Goal: Information Seeking & Learning: Learn about a topic

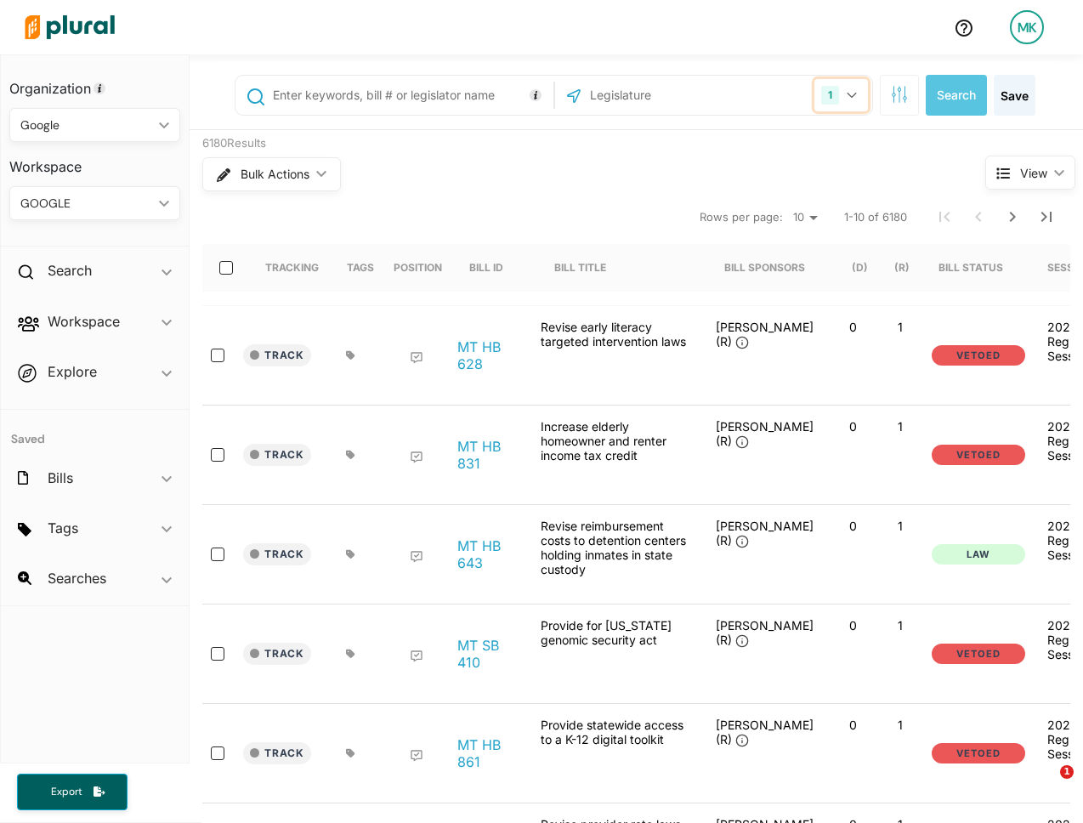
click at [834, 97] on div "1" at bounding box center [830, 95] width 18 height 19
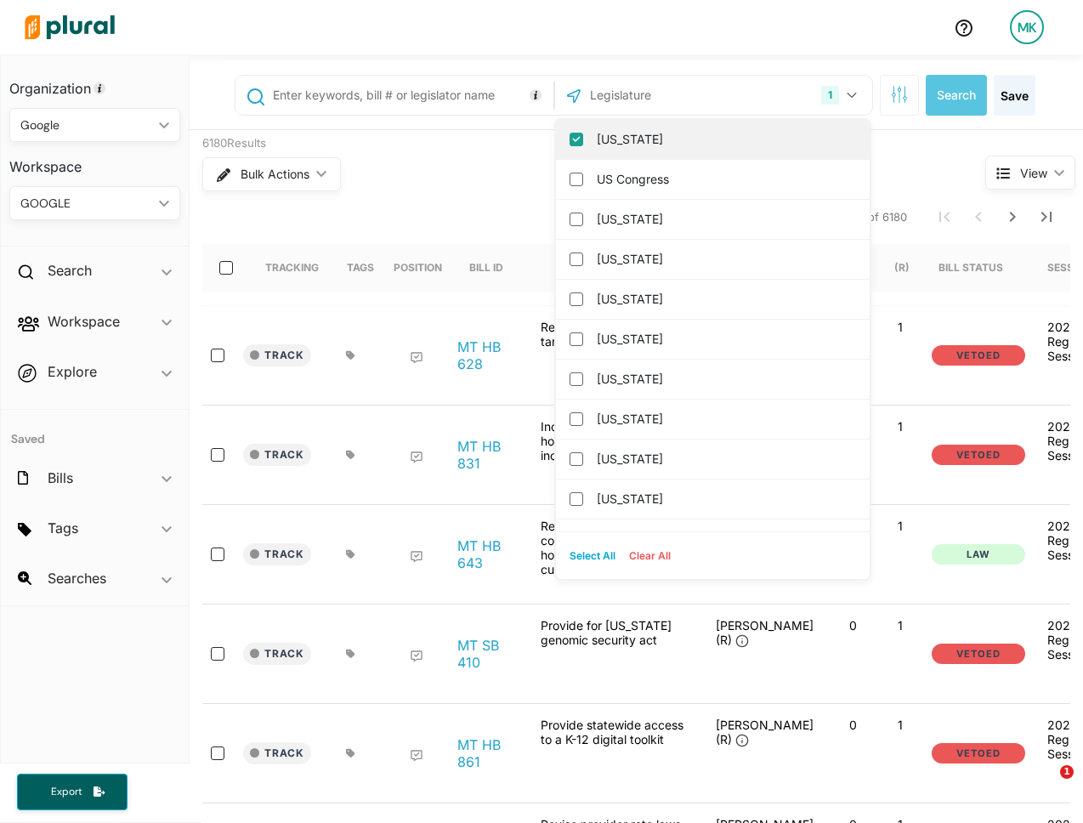
click at [659, 137] on label "Montana" at bounding box center [725, 139] width 256 height 25
click at [583, 137] on input "Montana" at bounding box center [576, 140] width 14 height 14
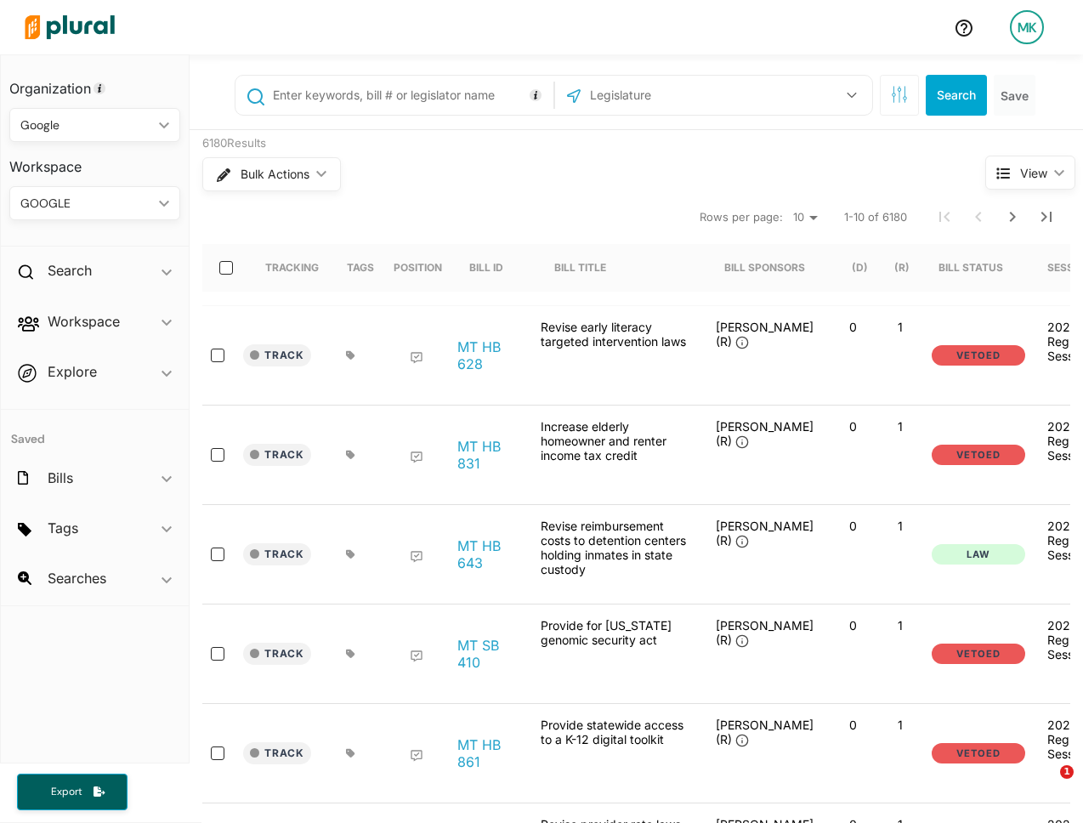
click at [676, 84] on input "text" at bounding box center [679, 95] width 182 height 32
type input "us"
click at [659, 125] on div "US Congress" at bounding box center [713, 140] width 314 height 40
click at [659, 139] on label "US Congress" at bounding box center [725, 139] width 256 height 25
click at [583, 139] on input "US Congress" at bounding box center [576, 140] width 14 height 14
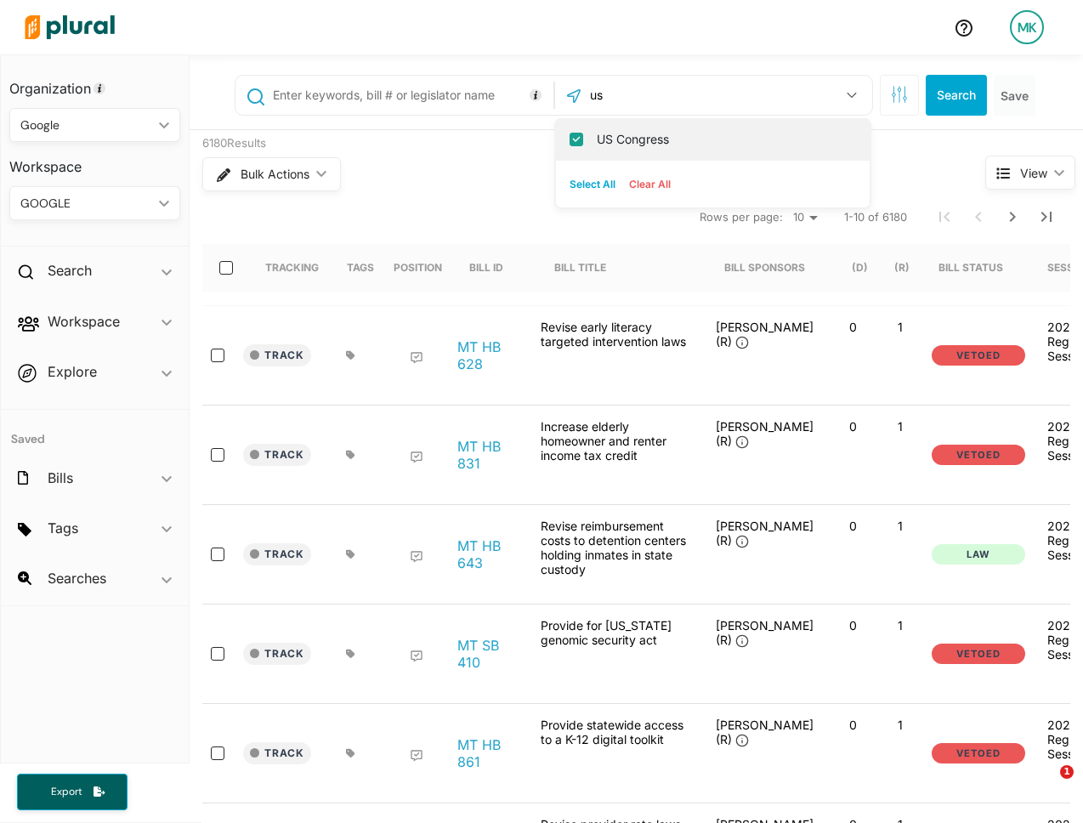
checkbox input "true"
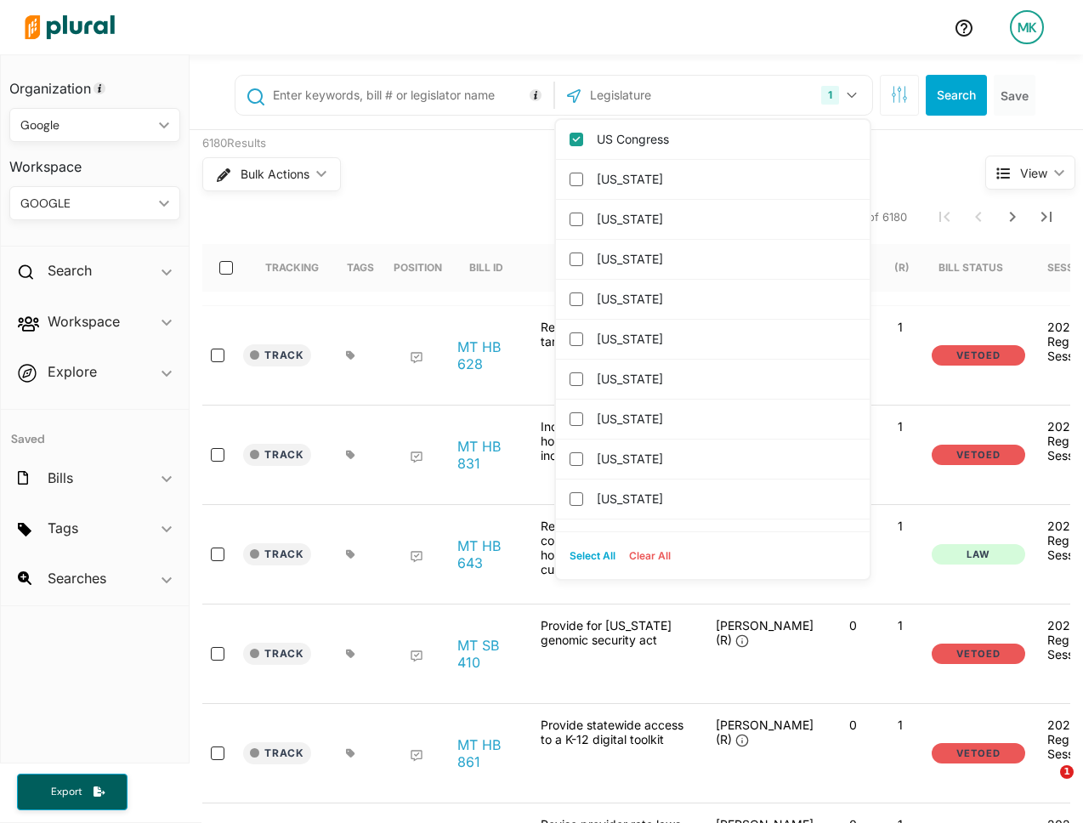
click at [432, 89] on input "text" at bounding box center [409, 95] width 277 height 32
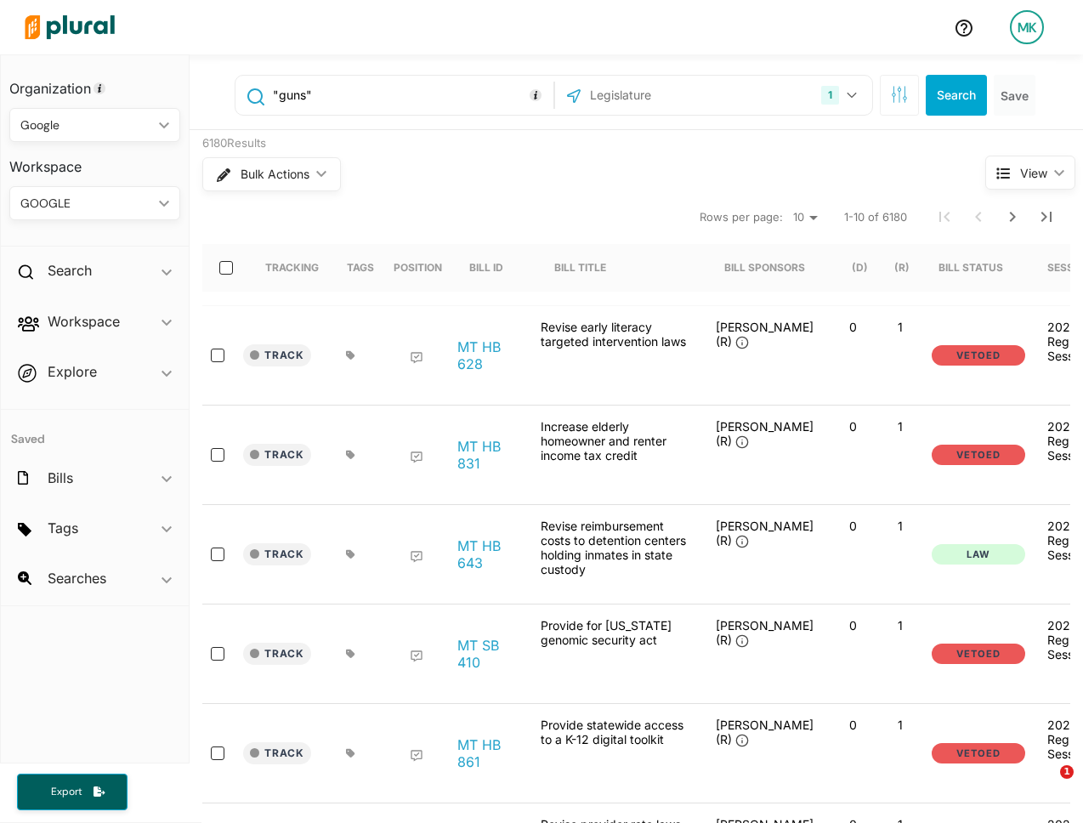
type input ""guns""
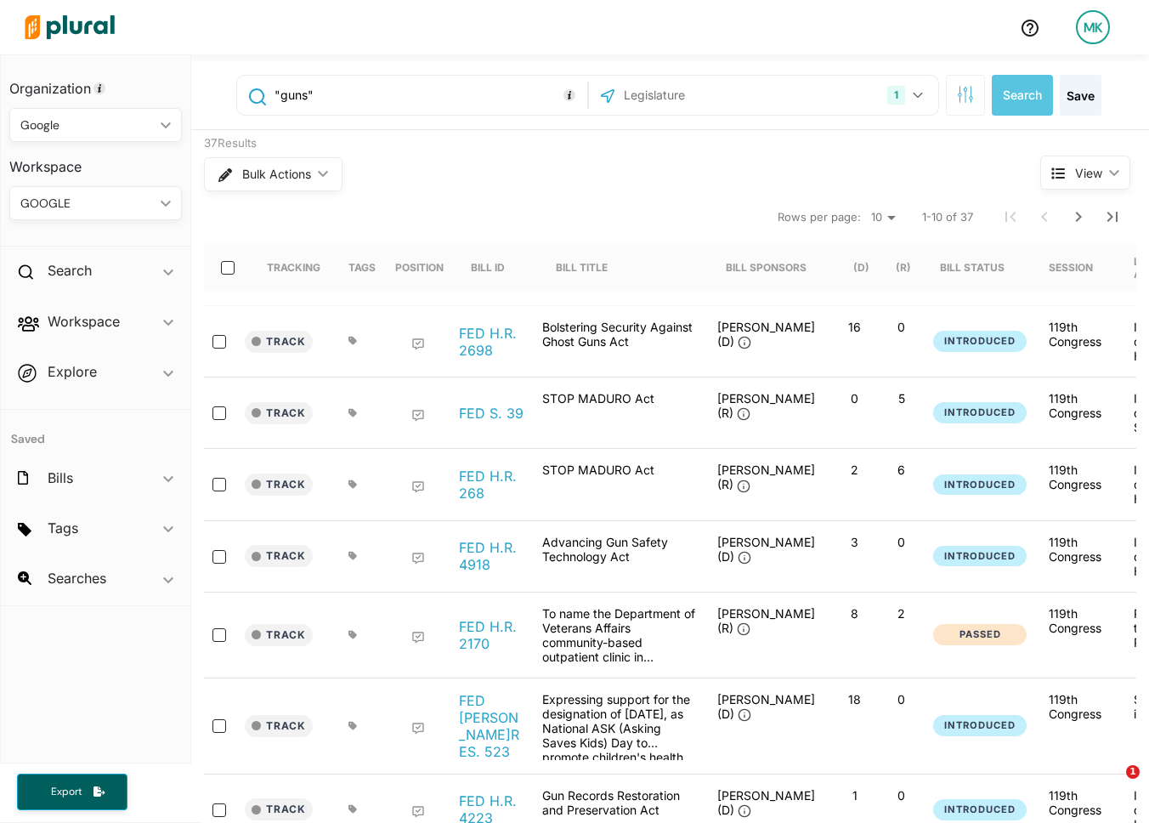
click at [523, 370] on div "Track FED H.R. 2698 Bolstering Security Against Ghost Guns Act Bennie Thompson …" at bounding box center [796, 341] width 1184 height 71
click at [480, 347] on link "FED H.R. 2698" at bounding box center [491, 342] width 65 height 34
click at [501, 416] on link "FED S. 39" at bounding box center [491, 413] width 65 height 17
click at [468, 513] on div "Track FED H.R. 268 STOP MADURO Act Mario Diaz-Balart (R) 2 6 Introduced 119th C…" at bounding box center [796, 484] width 1184 height 71
click at [479, 479] on link "FED H.R. 268" at bounding box center [491, 484] width 65 height 34
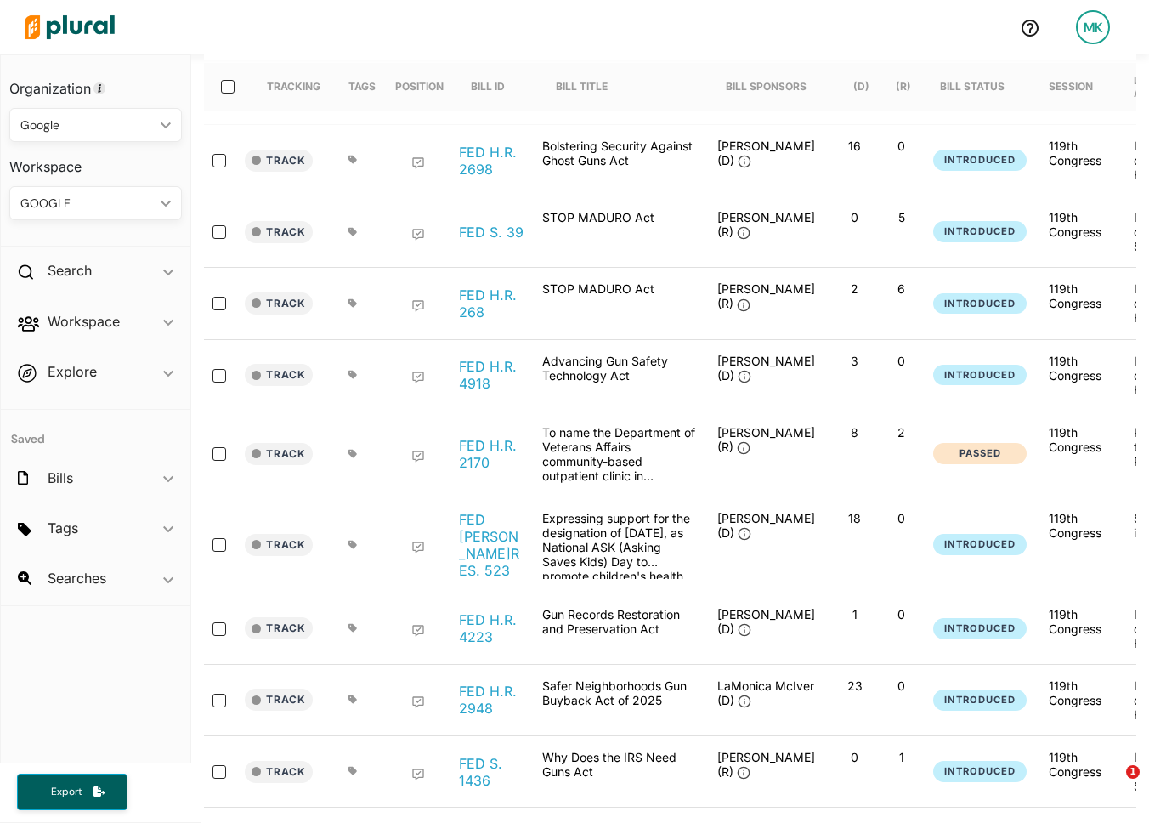
scroll to position [202, 0]
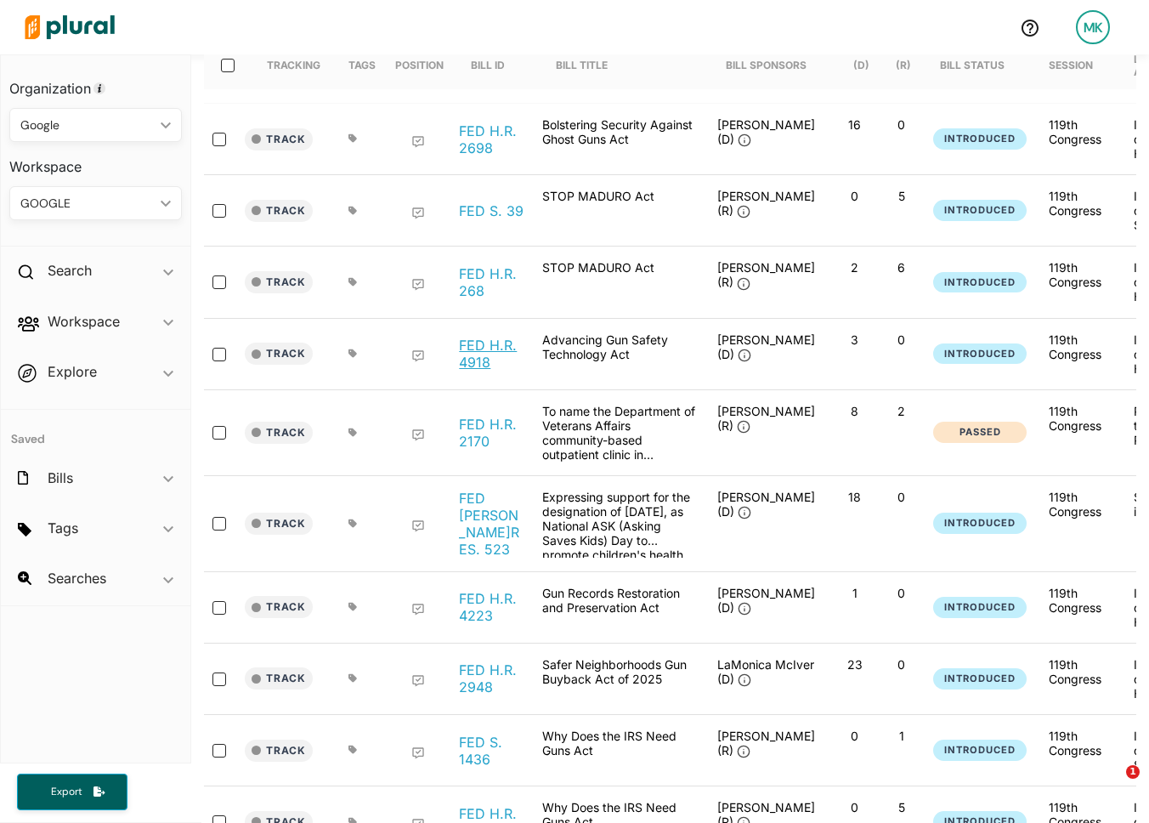
click at [462, 355] on link "FED H.R. 4918" at bounding box center [491, 354] width 65 height 34
click at [460, 436] on link "FED H.R. 2170" at bounding box center [491, 433] width 65 height 34
click at [470, 518] on link "FED H.RES. 523" at bounding box center [491, 523] width 65 height 68
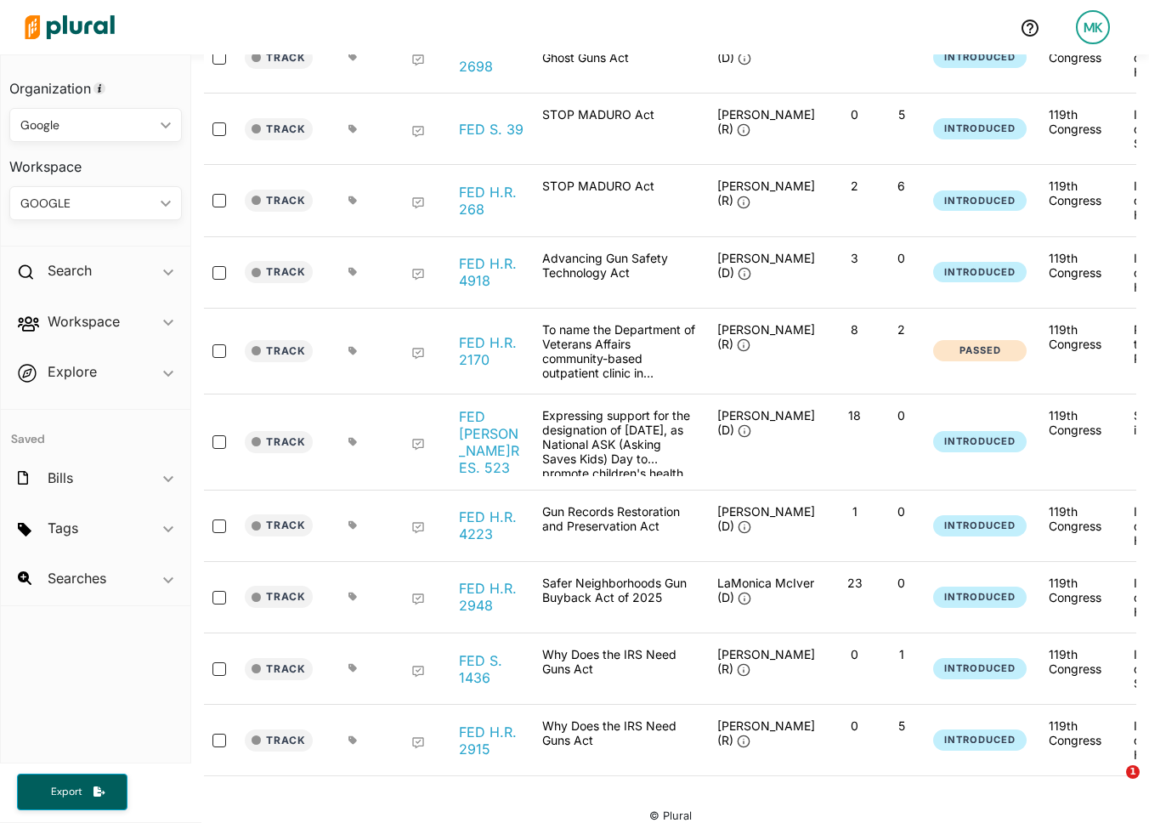
scroll to position [299, 0]
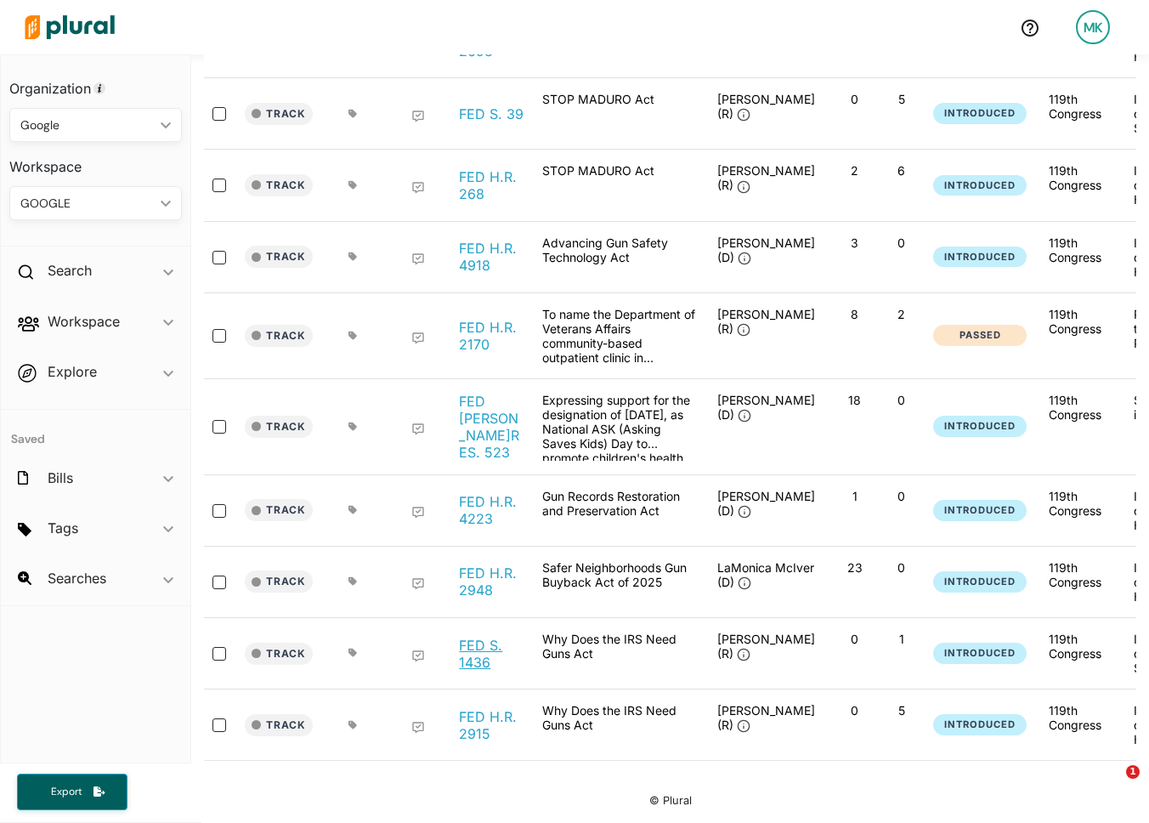
click at [478, 642] on link "FED S. 1436" at bounding box center [491, 654] width 65 height 34
click at [492, 494] on link "FED H.R. 4223" at bounding box center [491, 510] width 65 height 34
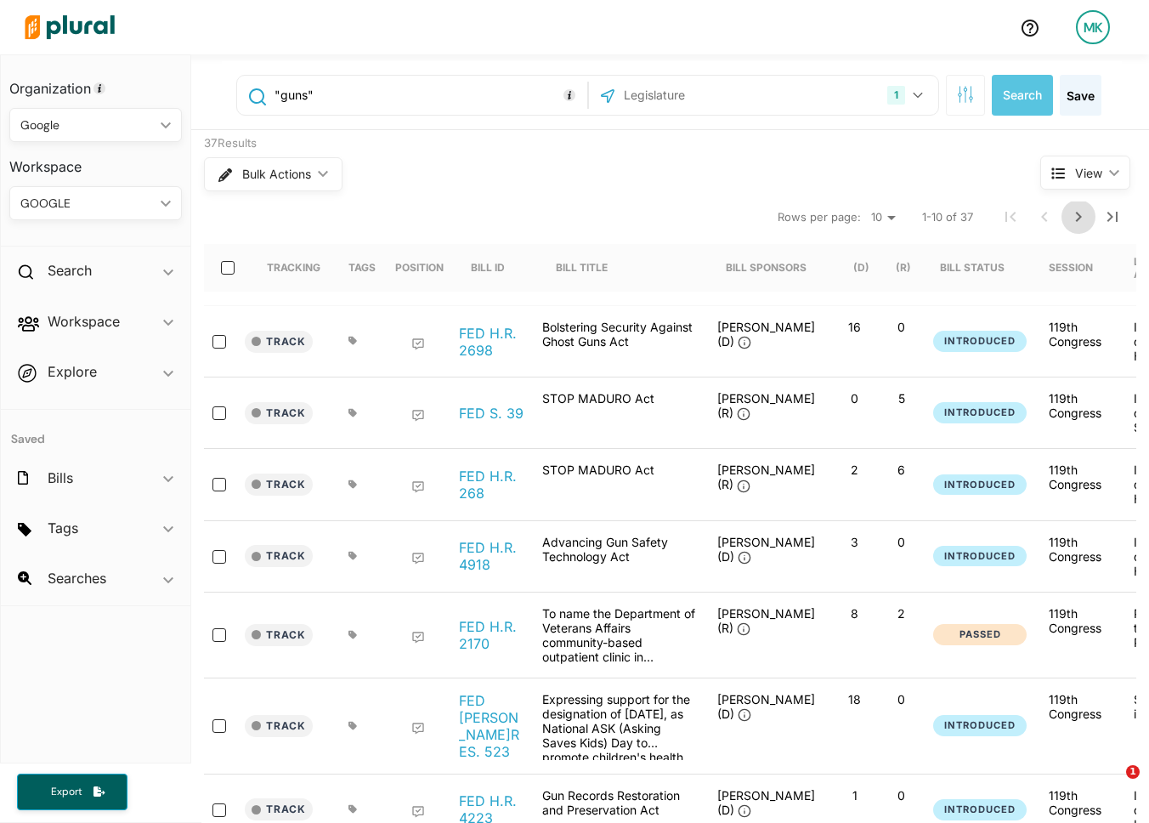
click at [1078, 210] on icon "Next Page" at bounding box center [1078, 217] width 20 height 20
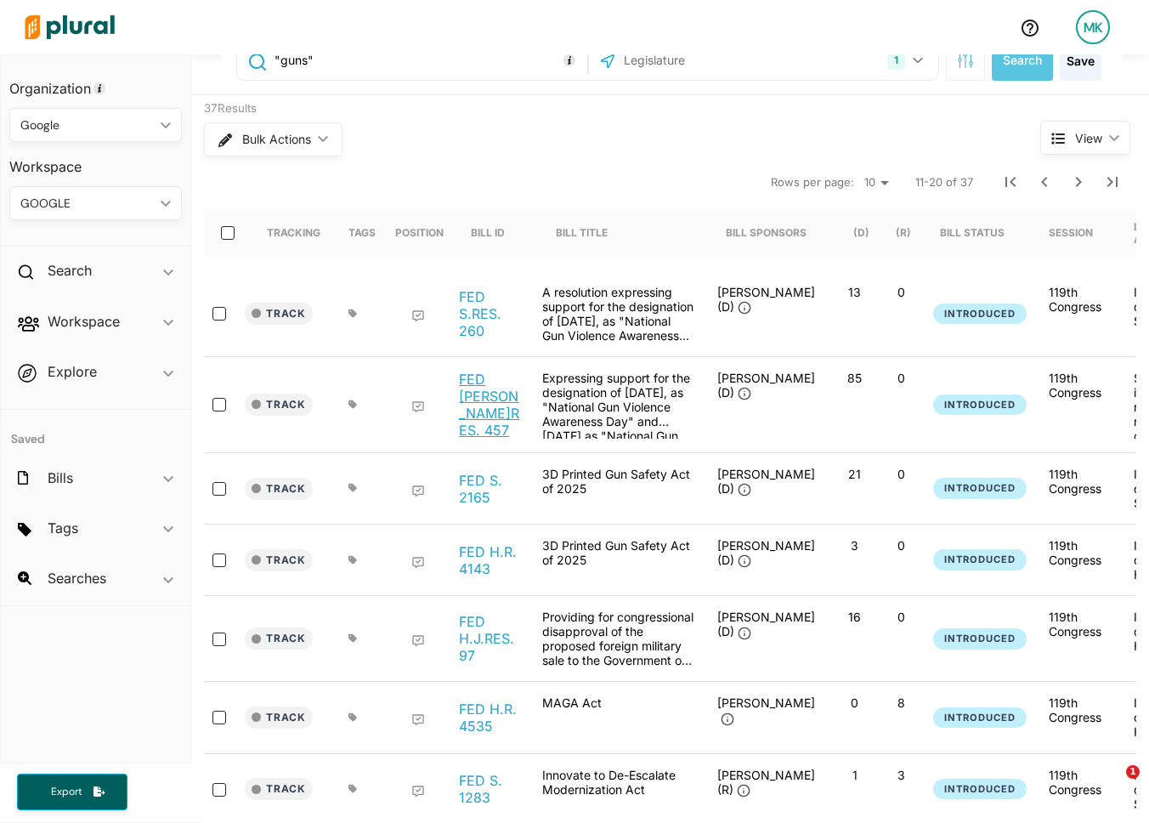
scroll to position [37, 0]
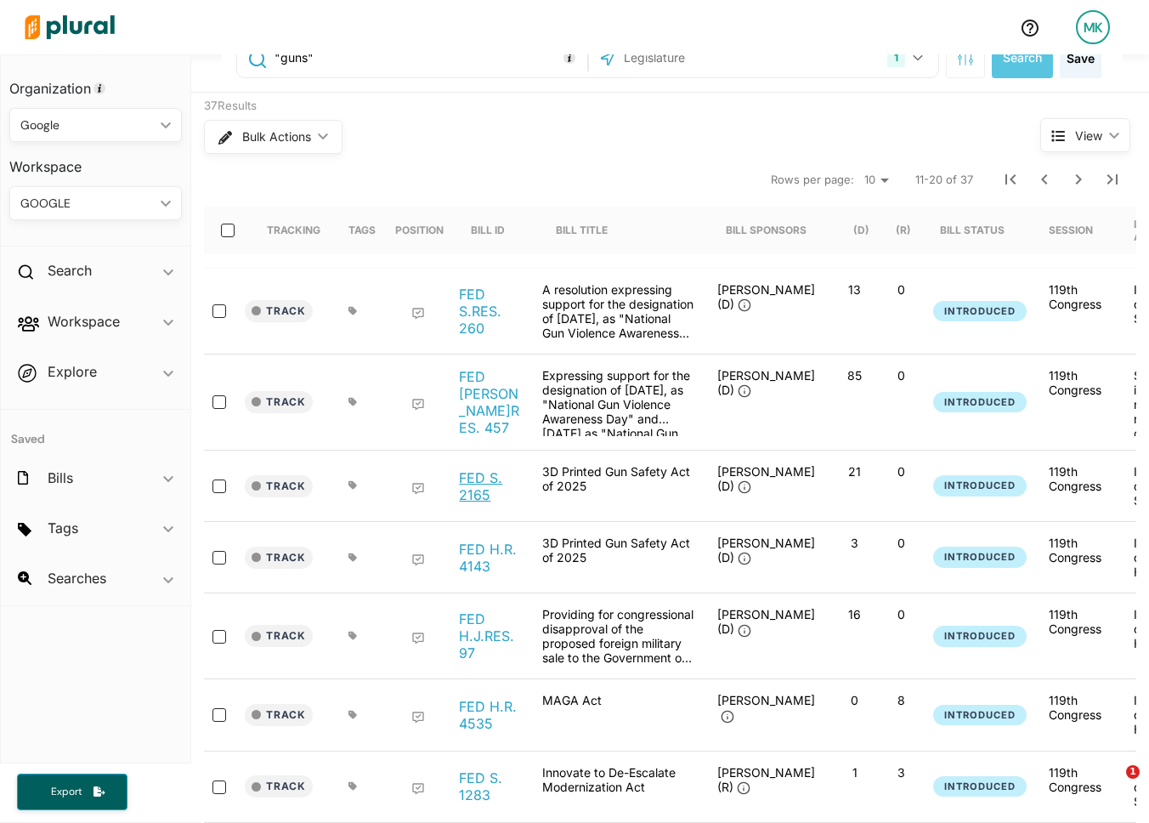
click at [468, 478] on link "FED S. 2165" at bounding box center [491, 486] width 65 height 34
click at [477, 316] on link "FED S.RES. 260" at bounding box center [491, 311] width 65 height 51
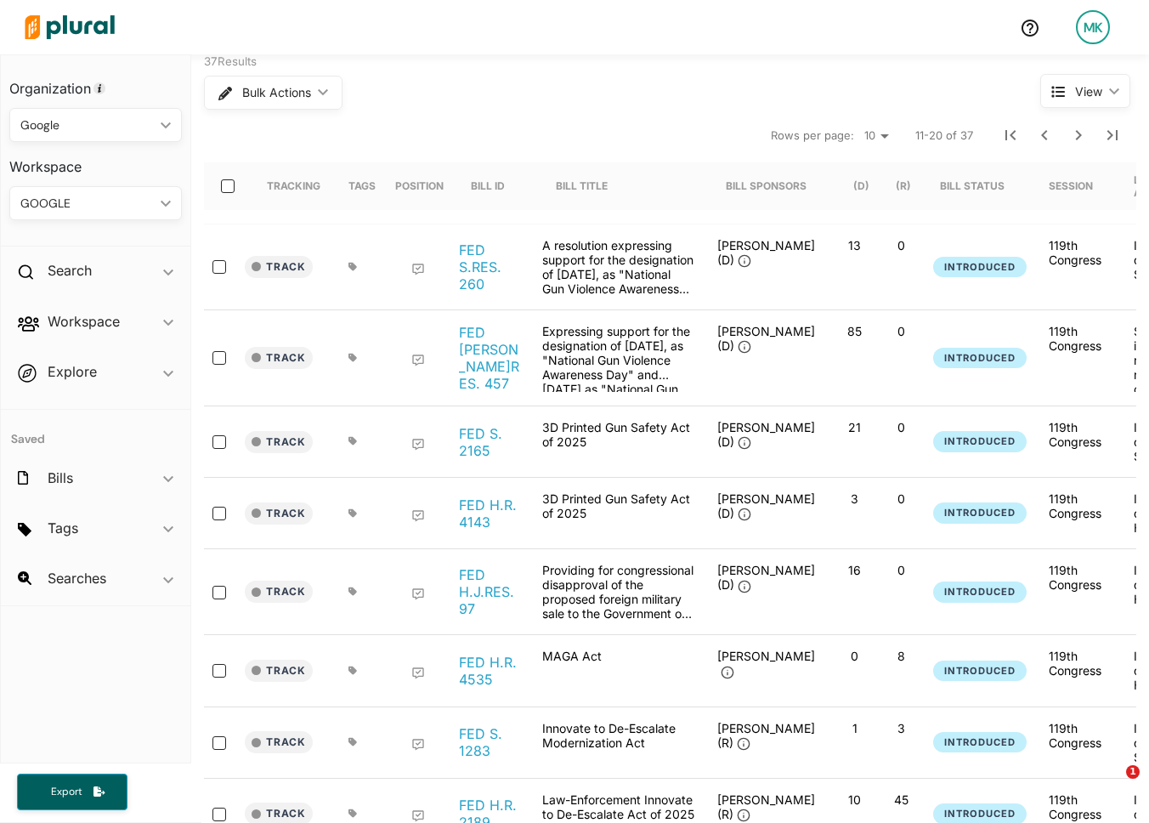
scroll to position [83, 0]
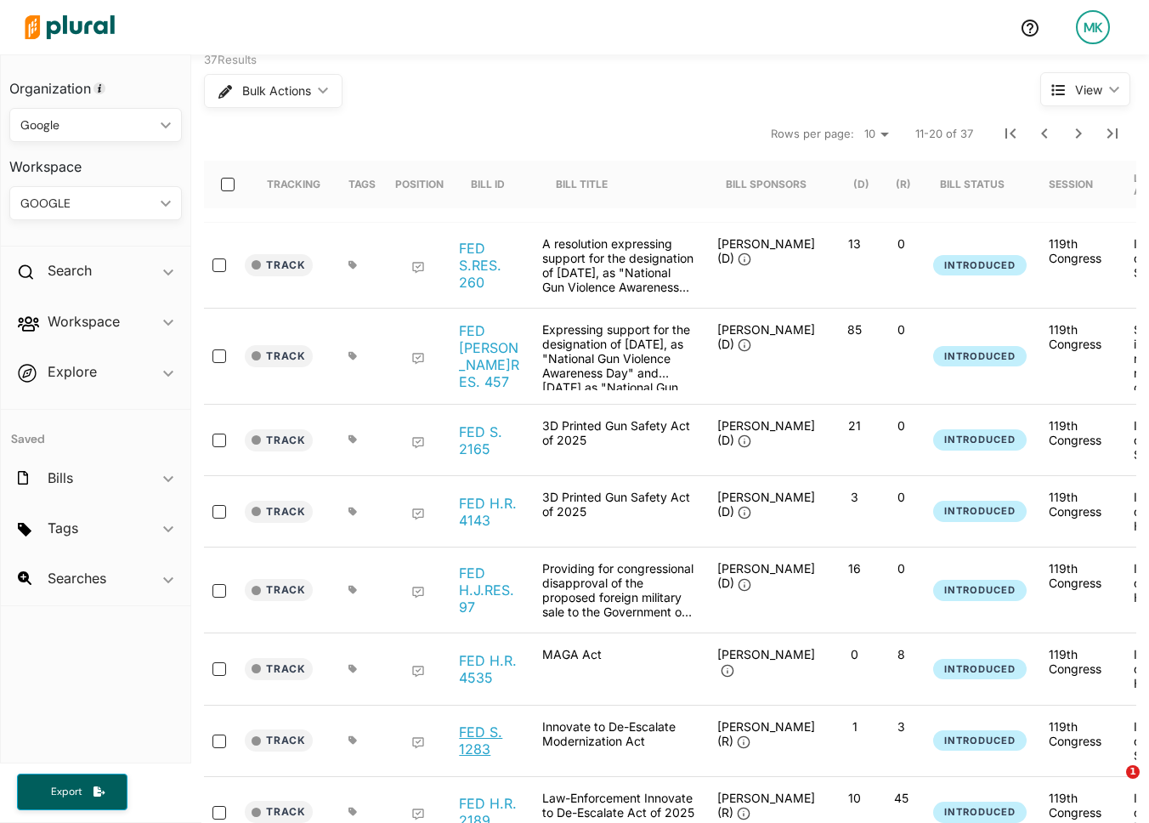
click at [480, 725] on link "FED S. 1283" at bounding box center [491, 740] width 65 height 34
click at [483, 663] on link "FED H.R. 4535" at bounding box center [491, 669] width 65 height 34
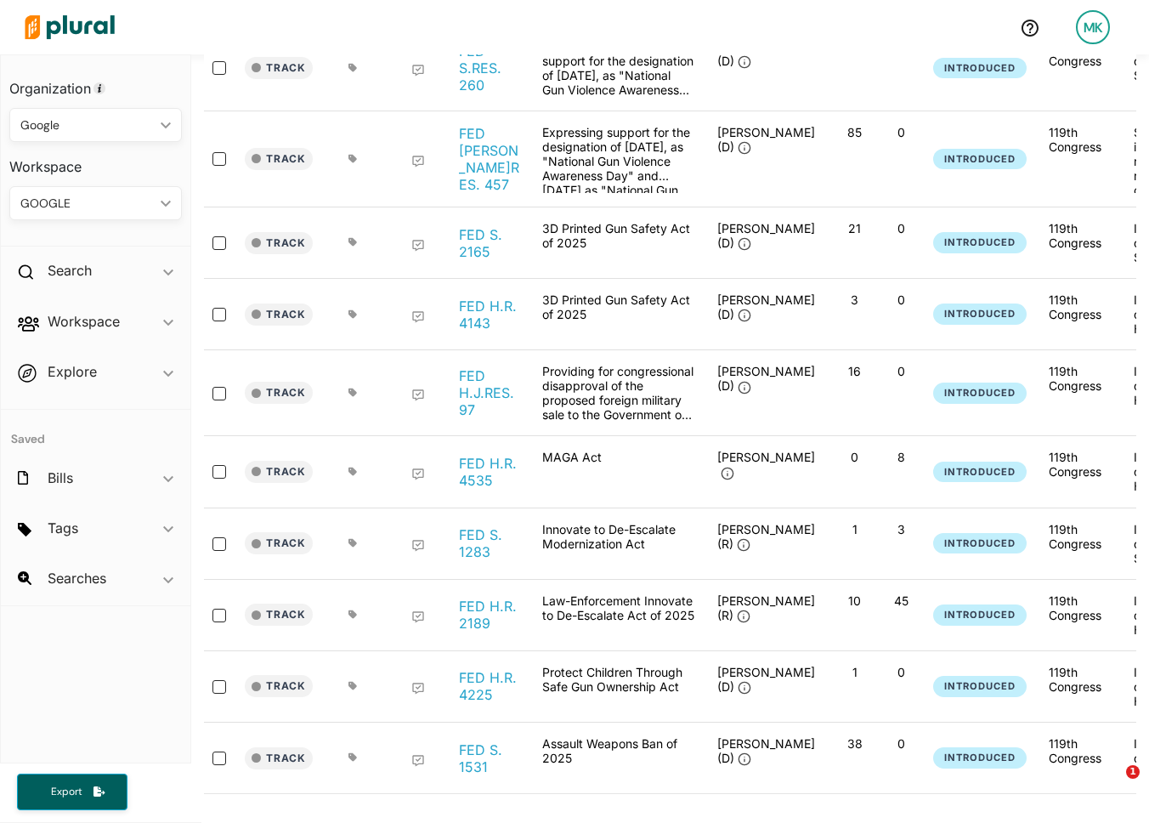
scroll to position [302, 0]
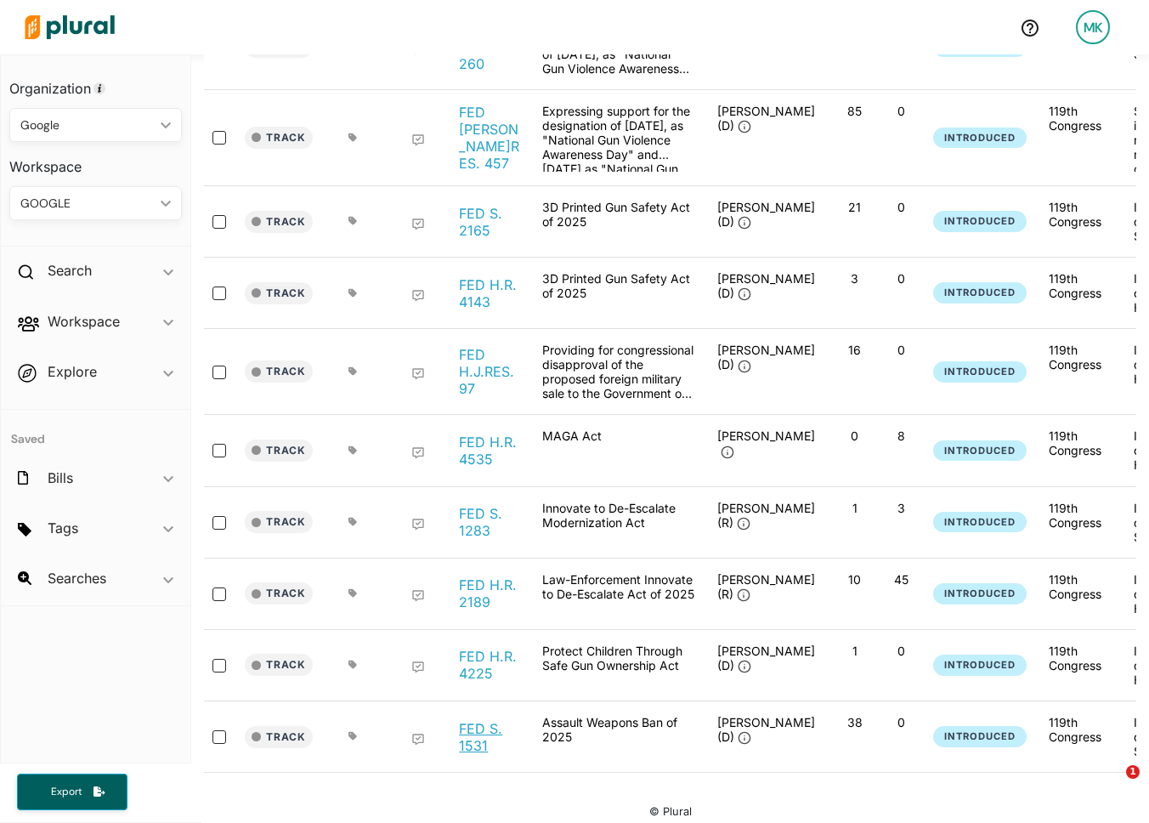
click at [475, 734] on link "FED S. 1531" at bounding box center [491, 737] width 65 height 34
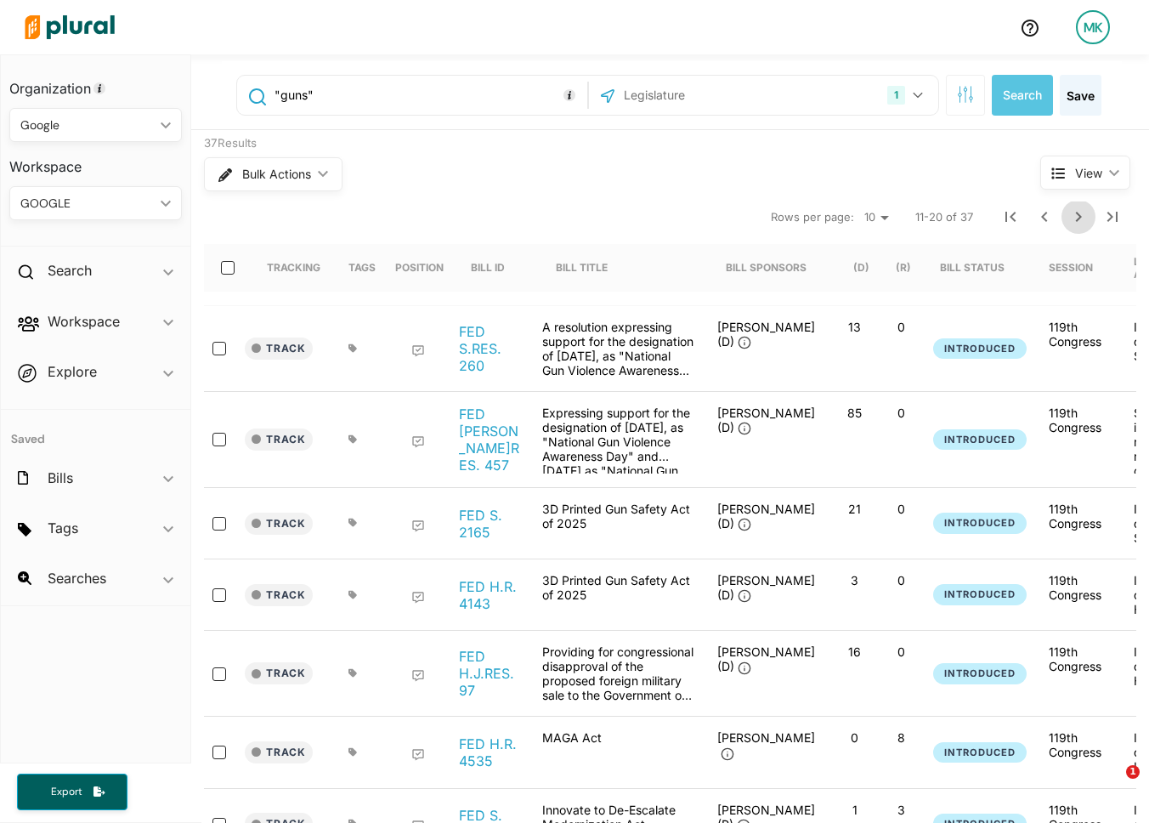
click at [1082, 224] on icon "Next Page" at bounding box center [1078, 217] width 20 height 20
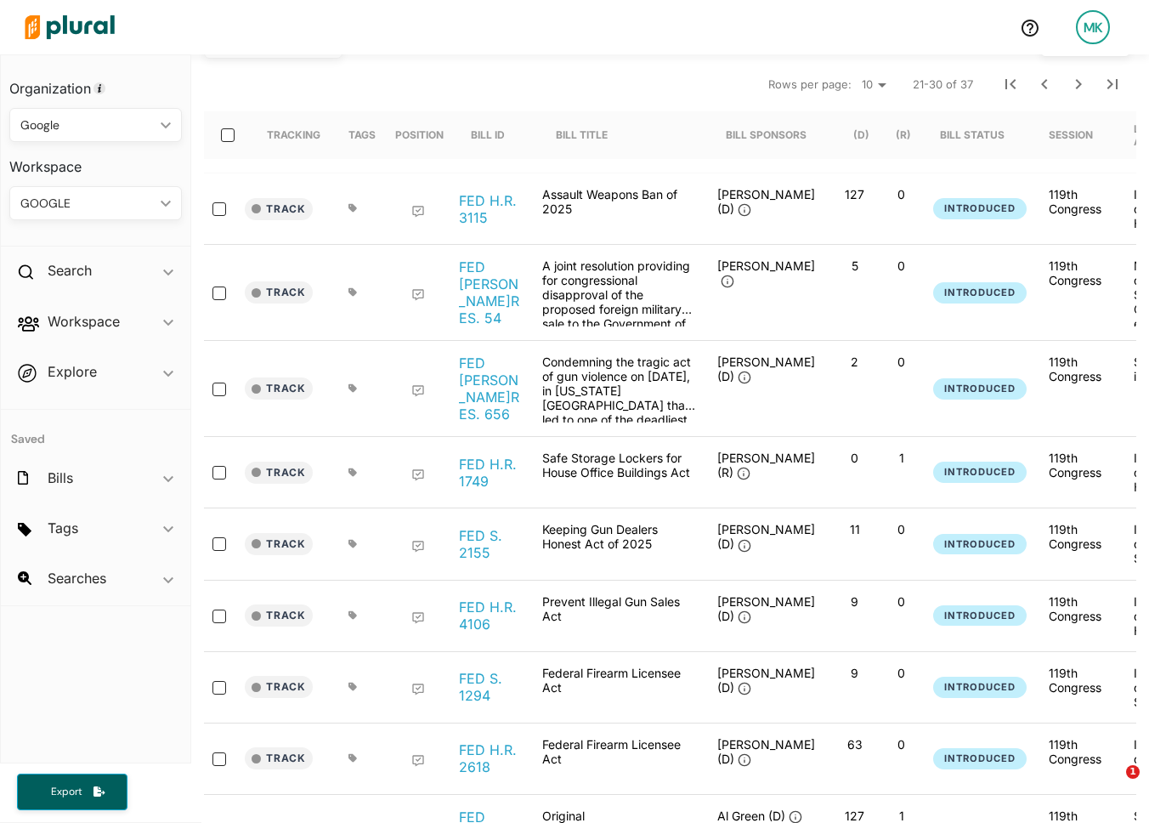
scroll to position [142, 0]
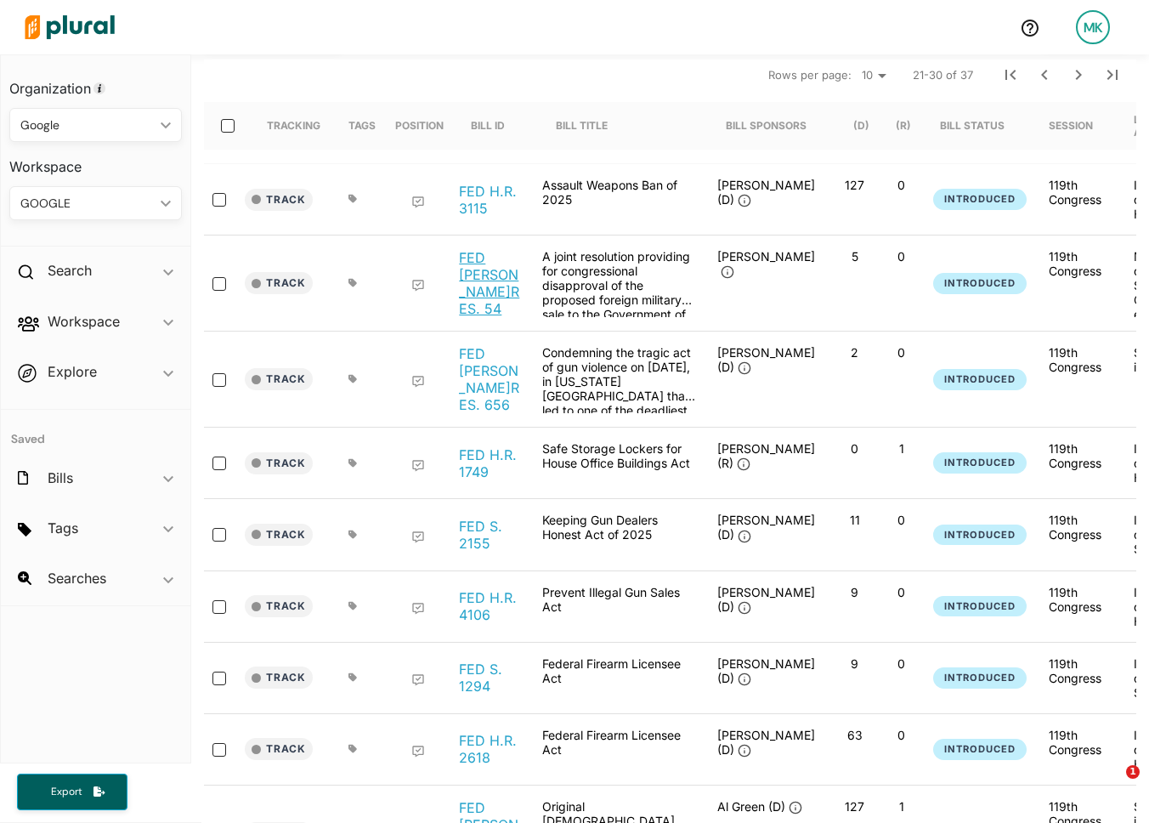
click at [499, 278] on link "FED S.J.RES. 54" at bounding box center [491, 283] width 65 height 68
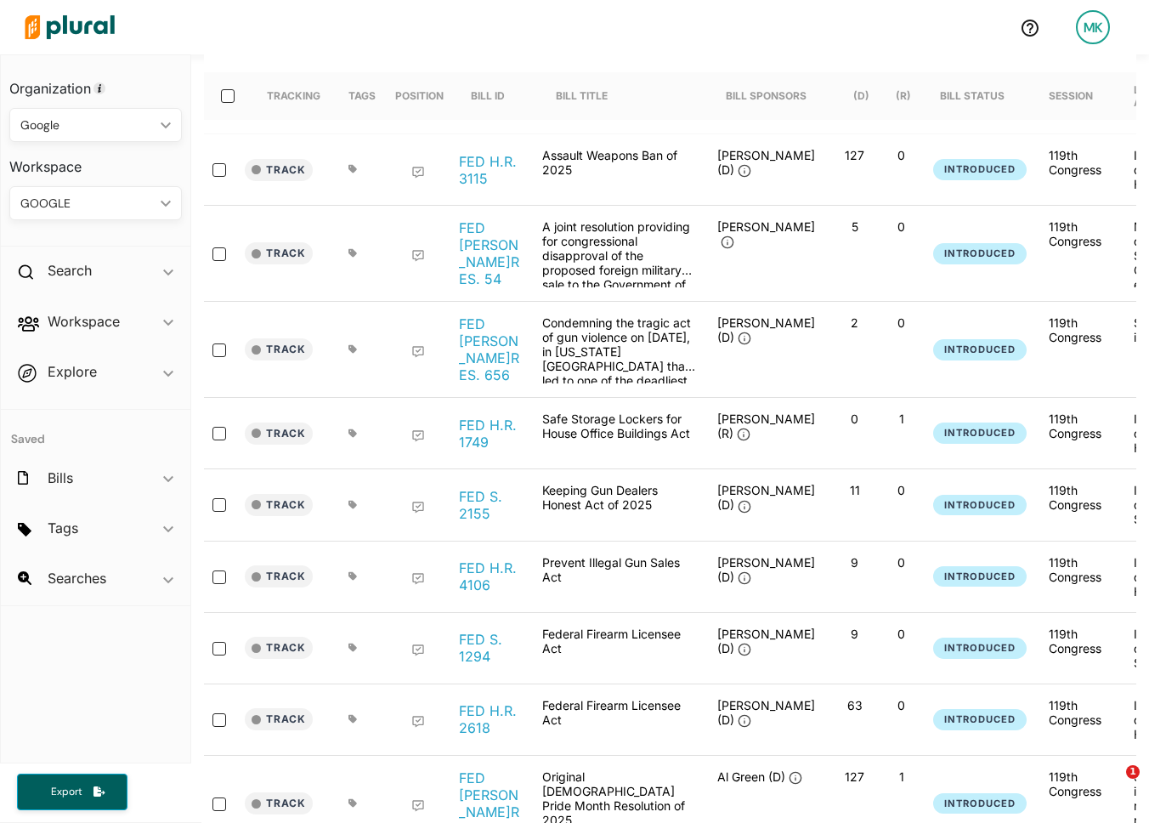
scroll to position [179, 0]
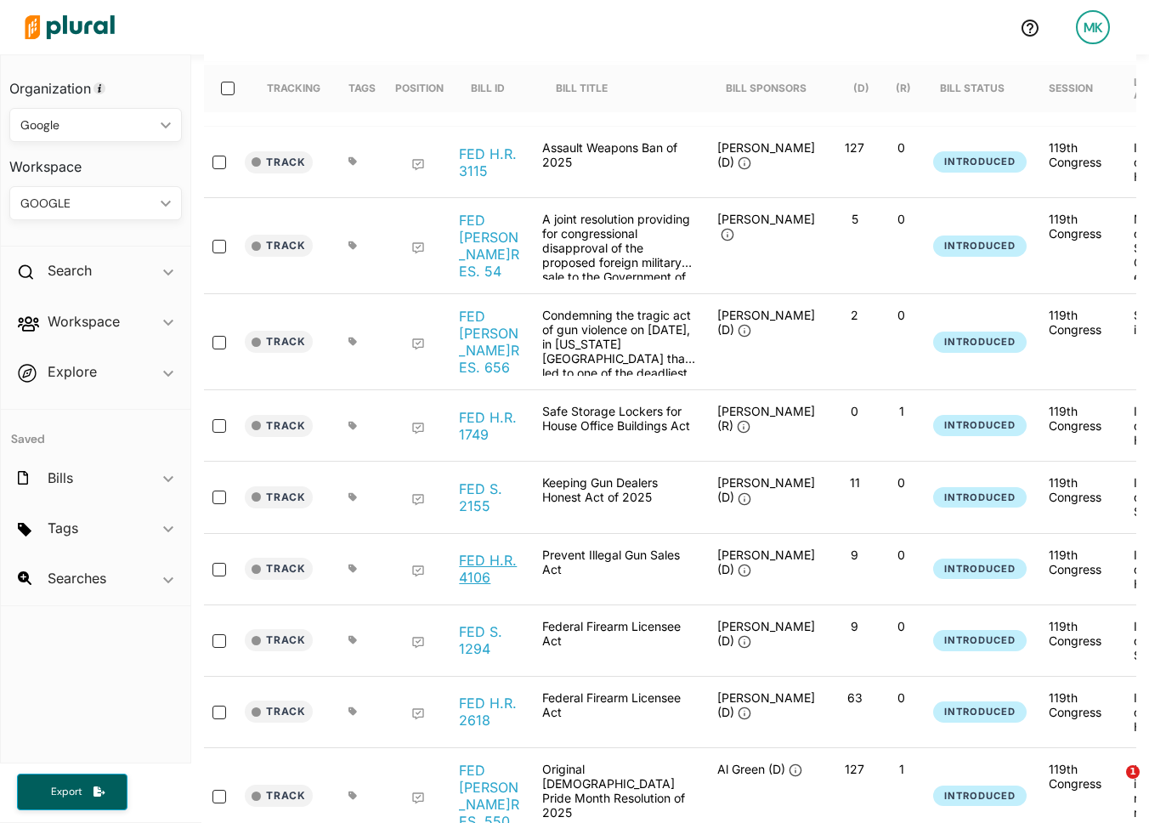
click at [494, 552] on link "FED H.R. 4106" at bounding box center [491, 569] width 65 height 34
click at [473, 424] on div "FED H.R. 1749" at bounding box center [491, 425] width 85 height 43
click at [473, 410] on link "FED H.R. 1749" at bounding box center [491, 426] width 65 height 34
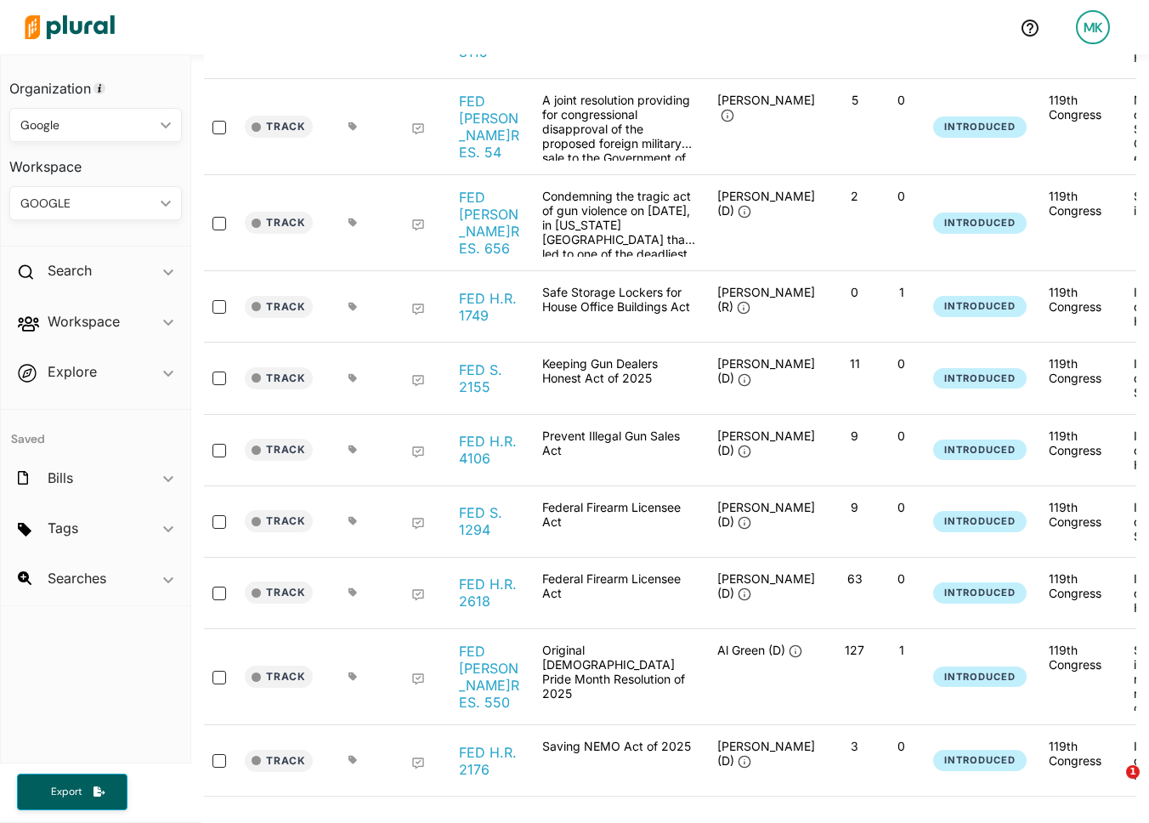
scroll to position [301, 0]
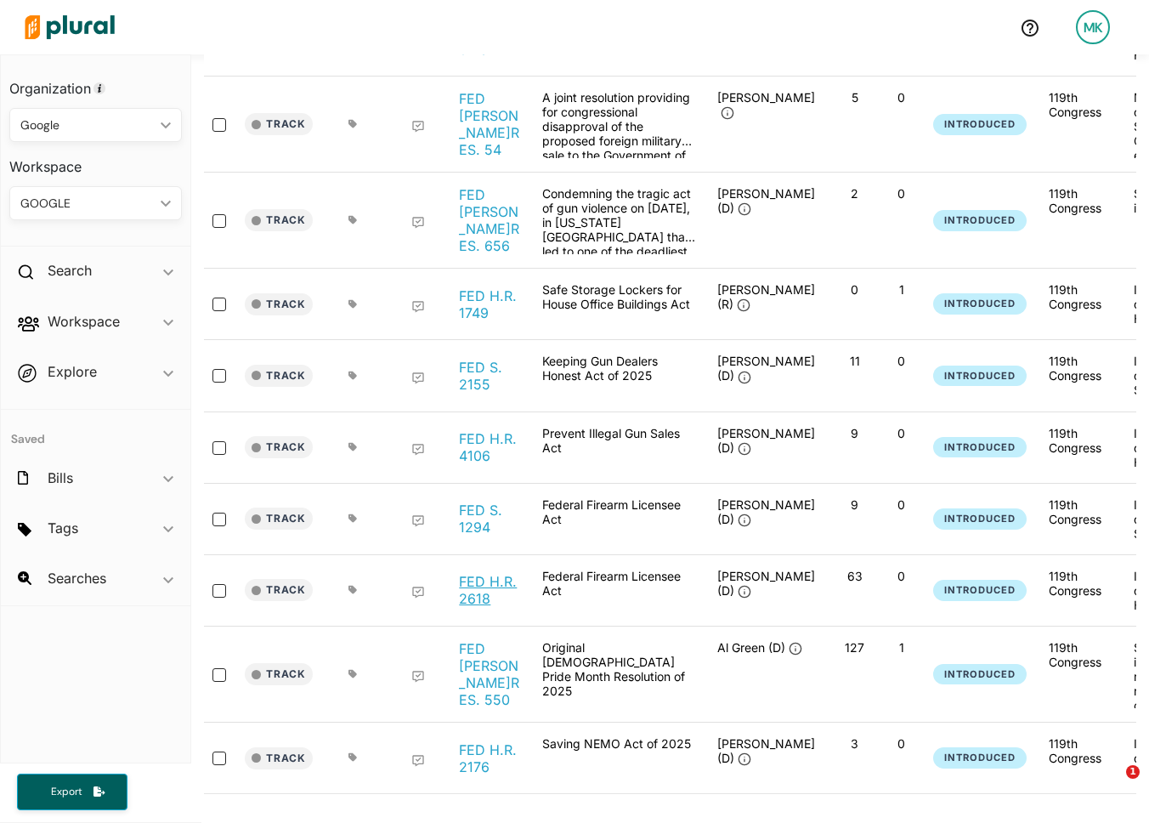
click at [472, 573] on link "FED H.R. 2618" at bounding box center [491, 590] width 65 height 34
click at [482, 645] on link "FED H.RES. 550" at bounding box center [491, 674] width 65 height 68
click at [467, 742] on link "FED H.R. 2176" at bounding box center [491, 758] width 65 height 34
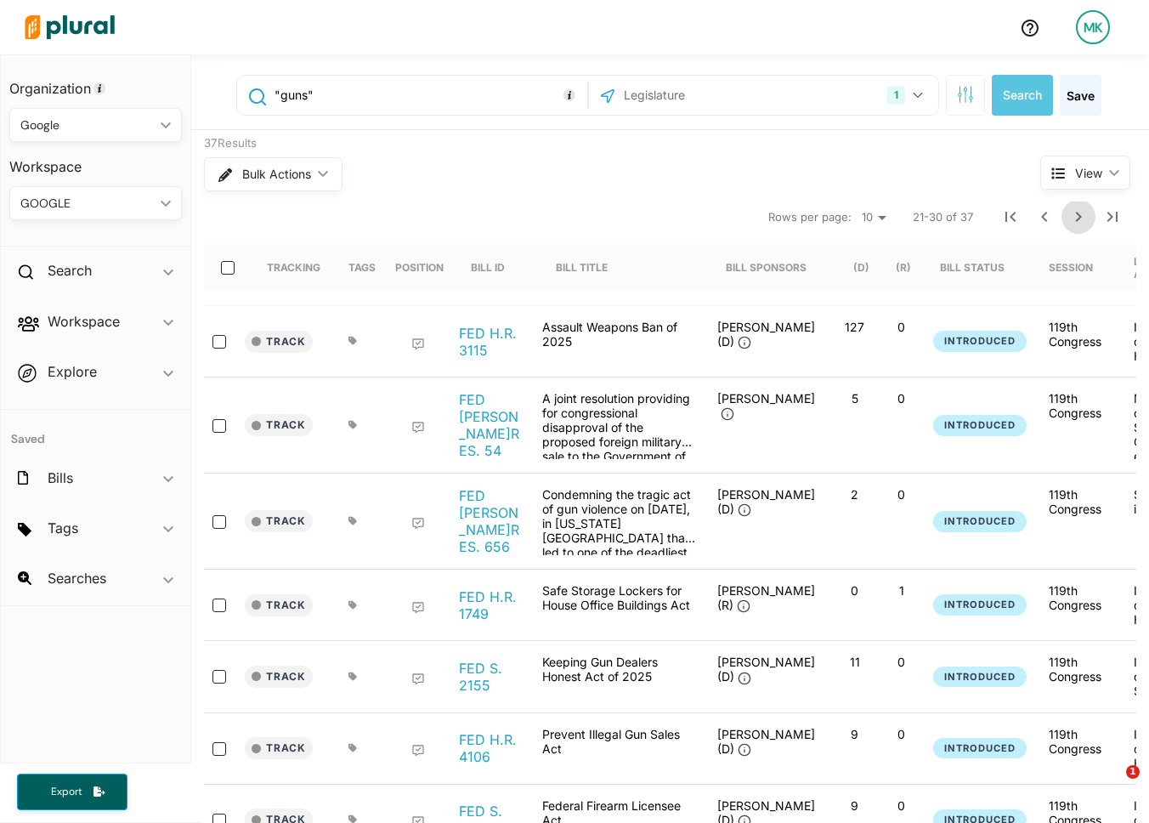
click at [1076, 207] on icon "Next Page" at bounding box center [1078, 217] width 20 height 20
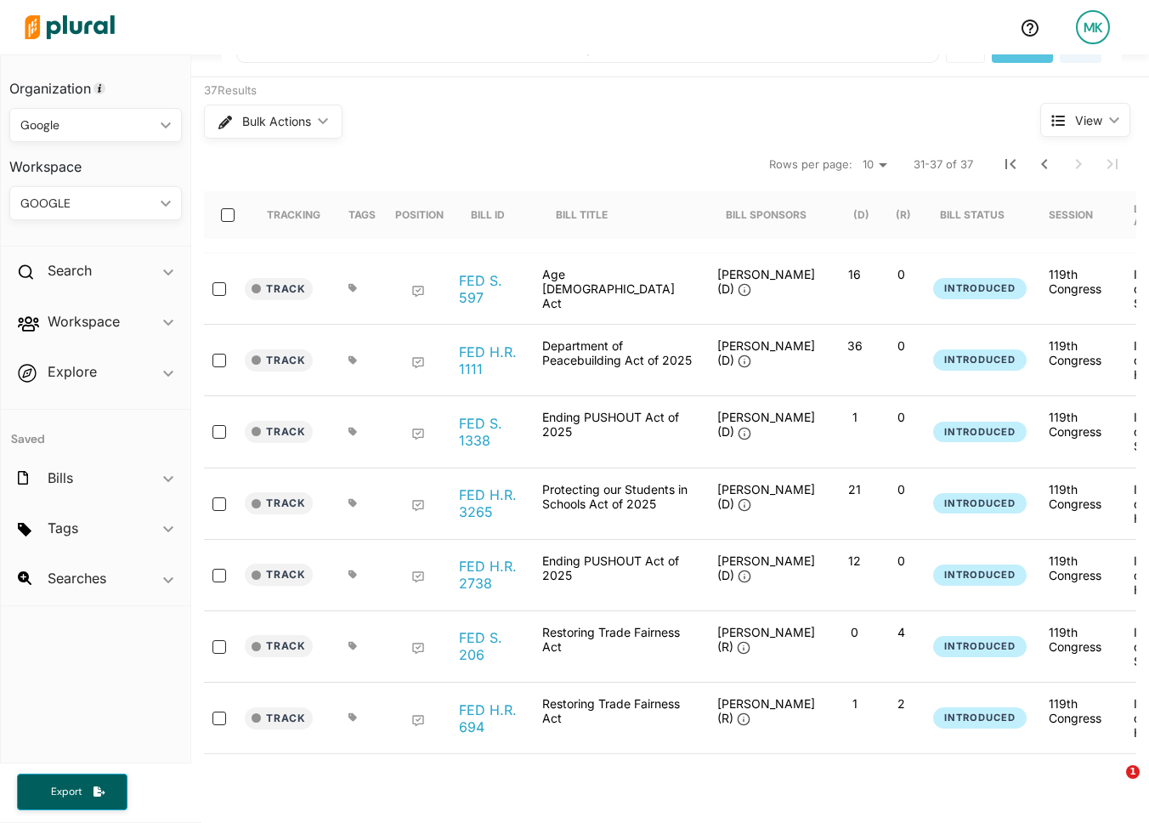
scroll to position [78, 0]
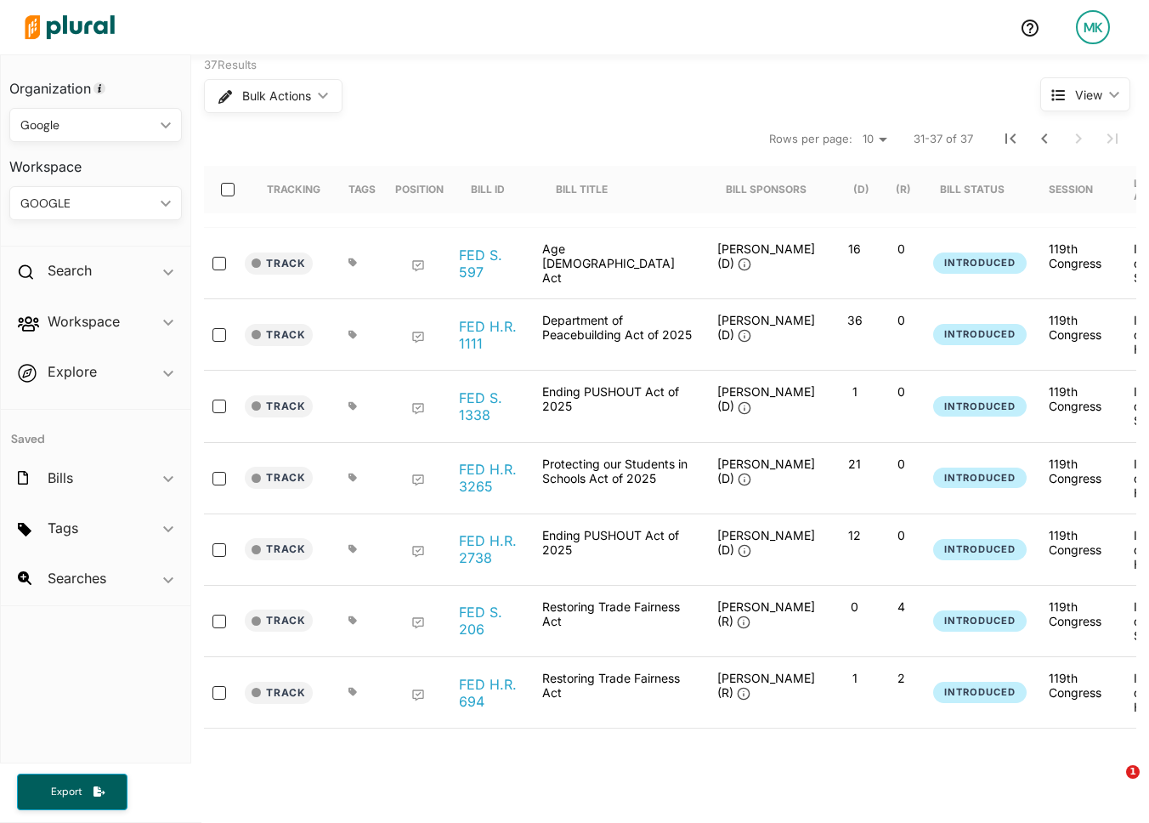
click at [495, 245] on div "FED S. 597" at bounding box center [491, 262] width 85 height 43
click at [480, 262] on link "FED S. 597" at bounding box center [491, 263] width 65 height 34
click at [479, 330] on link "FED H.R. 1111" at bounding box center [491, 335] width 65 height 34
click at [463, 412] on link "FED S. 1338" at bounding box center [491, 406] width 65 height 34
click at [477, 479] on link "FED H.R. 3265" at bounding box center [491, 478] width 65 height 34
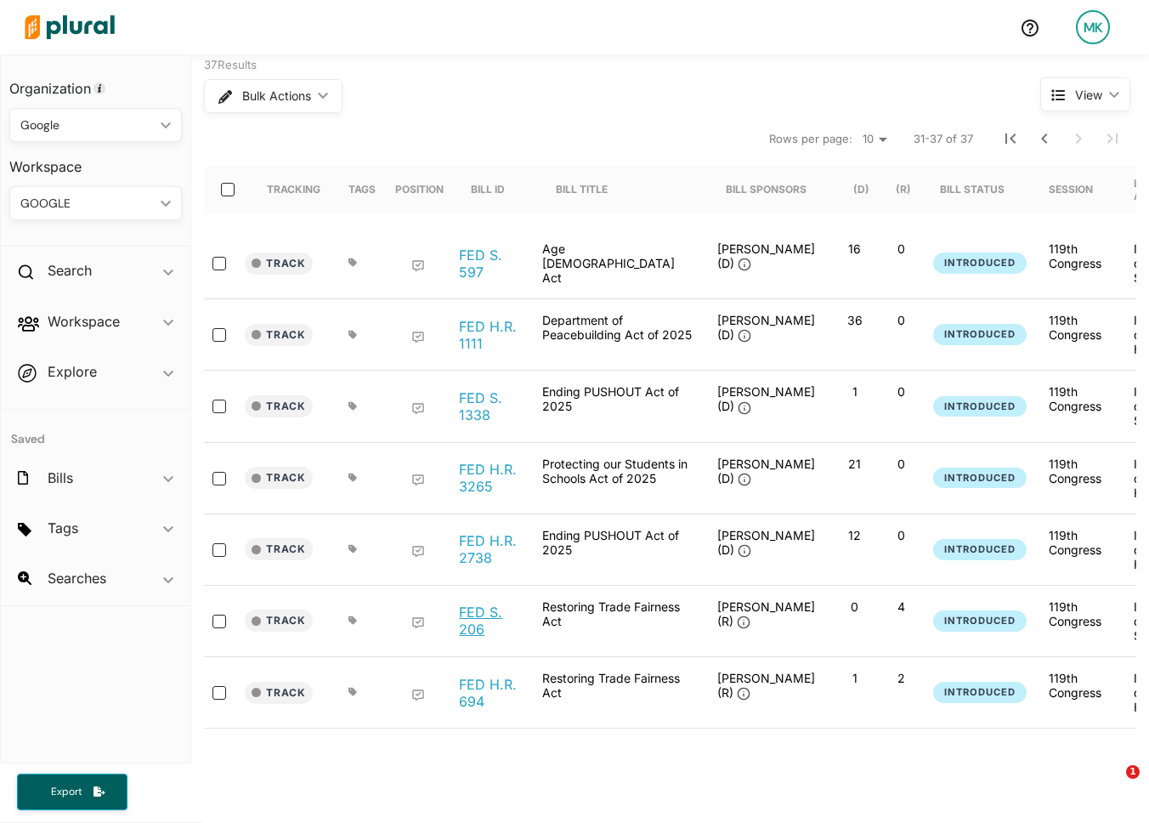
click at [474, 618] on link "FED S. 206" at bounding box center [491, 620] width 65 height 34
click at [1050, 136] on icon "Previous Page" at bounding box center [1044, 138] width 20 height 20
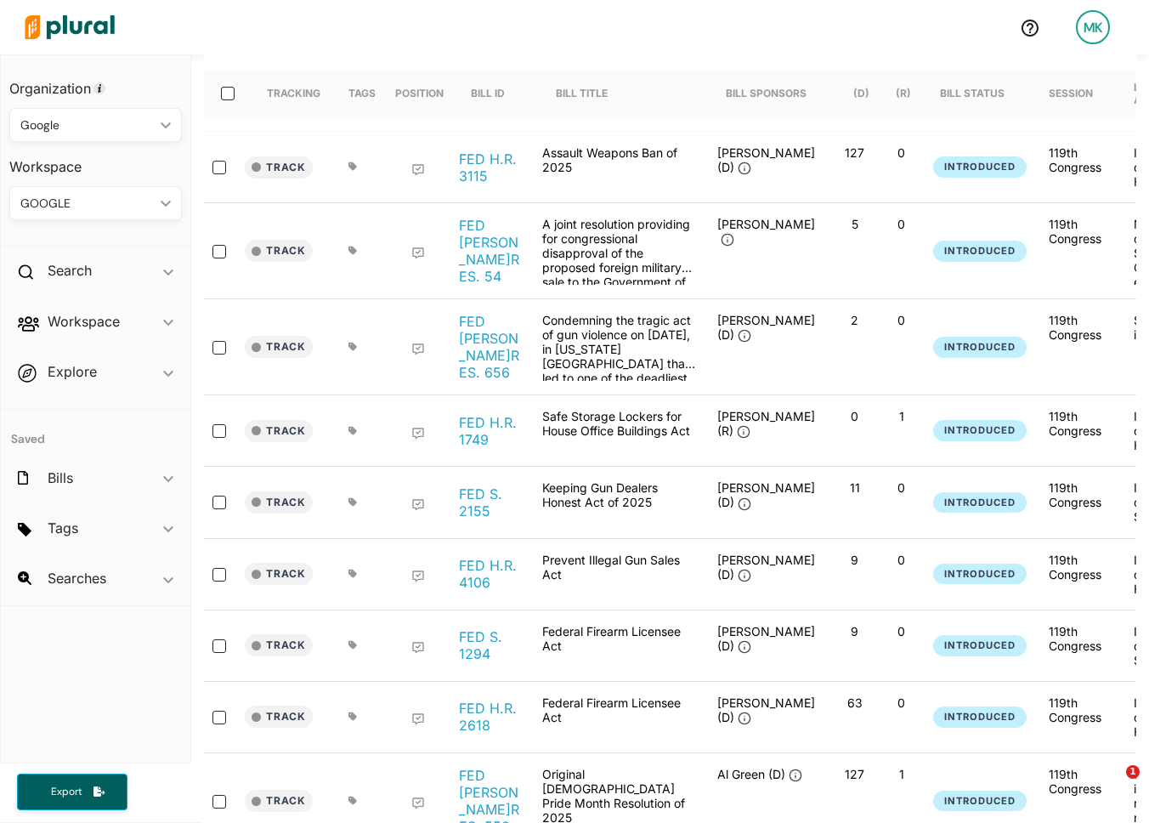
scroll to position [177, 0]
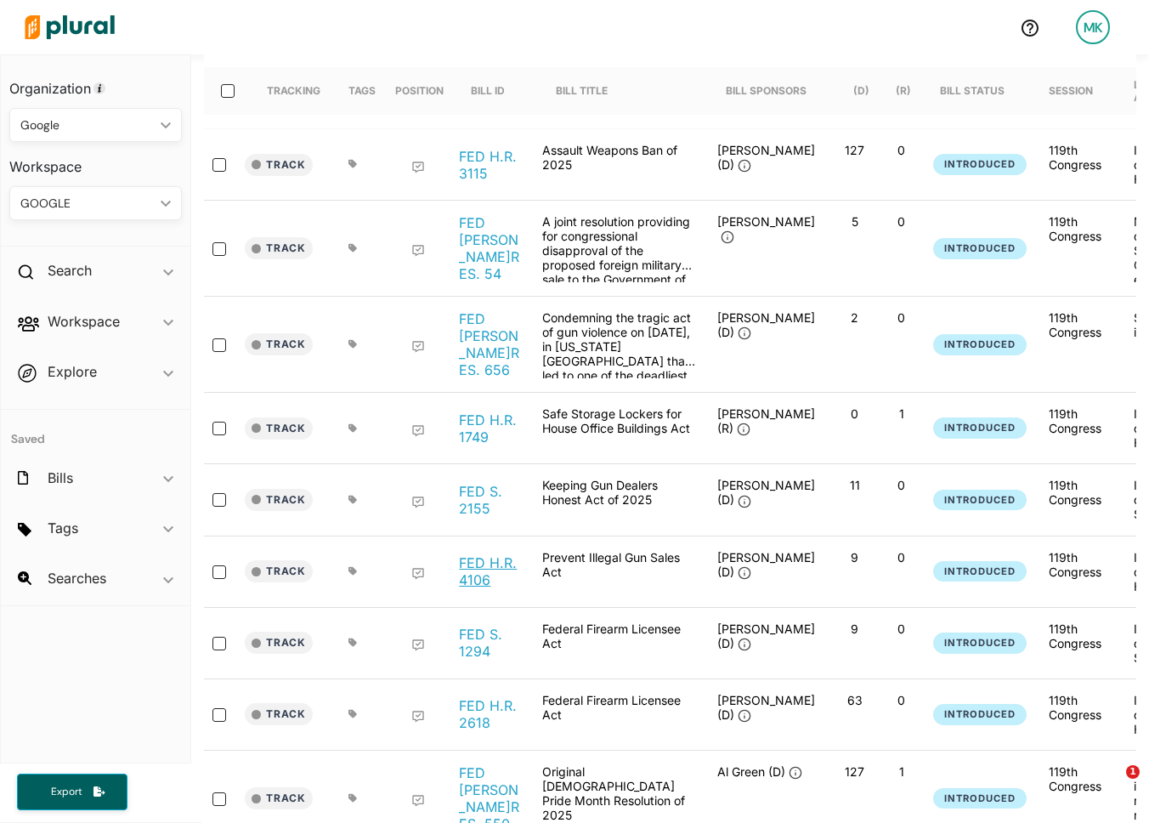
click at [484, 554] on link "FED H.R. 4106" at bounding box center [491, 571] width 65 height 34
click at [482, 633] on link "FED S. 1294" at bounding box center [491, 642] width 65 height 34
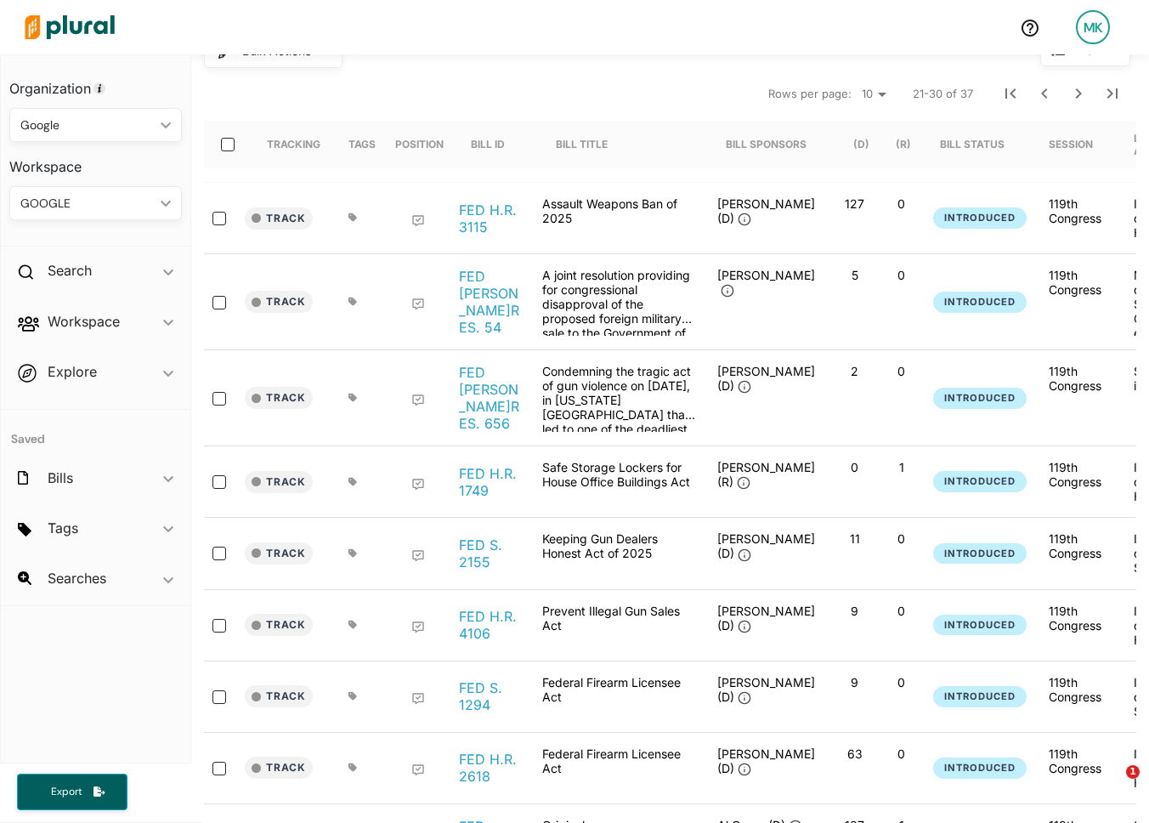
scroll to position [0, 0]
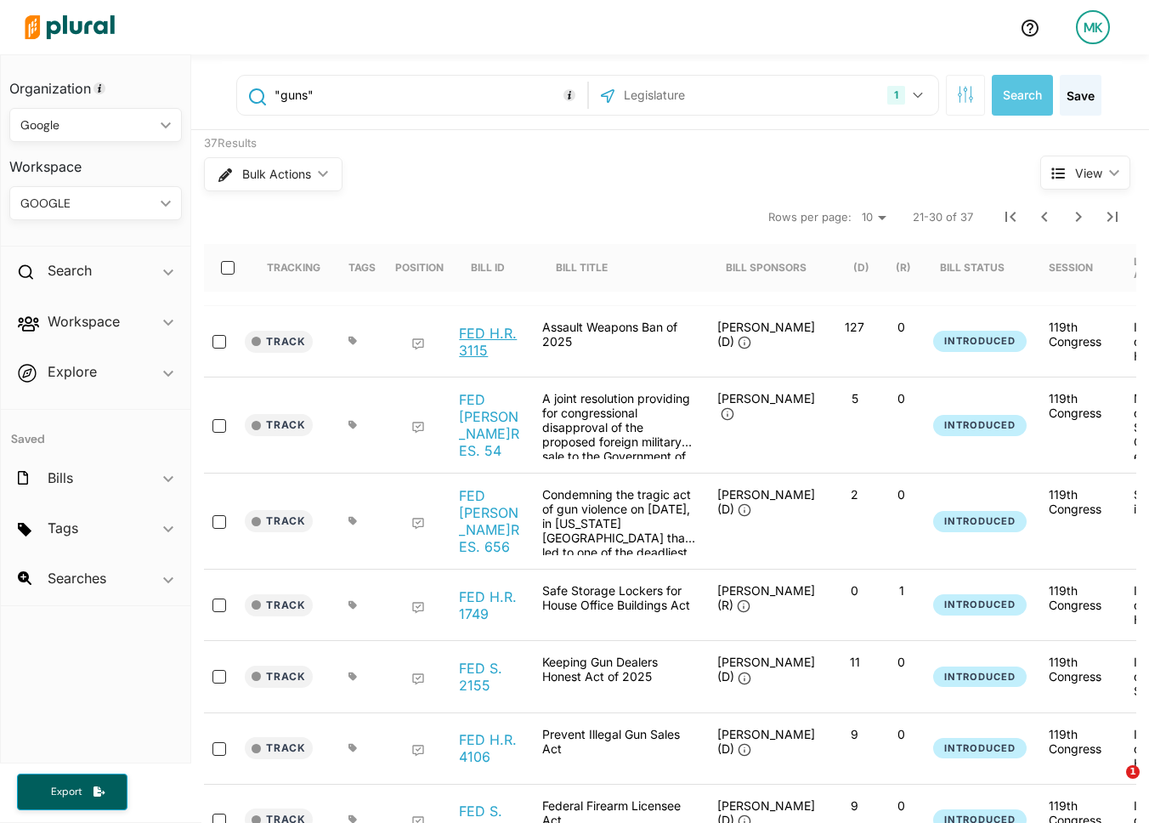
click at [488, 335] on link "FED H.R. 3115" at bounding box center [491, 342] width 65 height 34
click at [1050, 218] on icon "Previous Page" at bounding box center [1044, 217] width 20 height 20
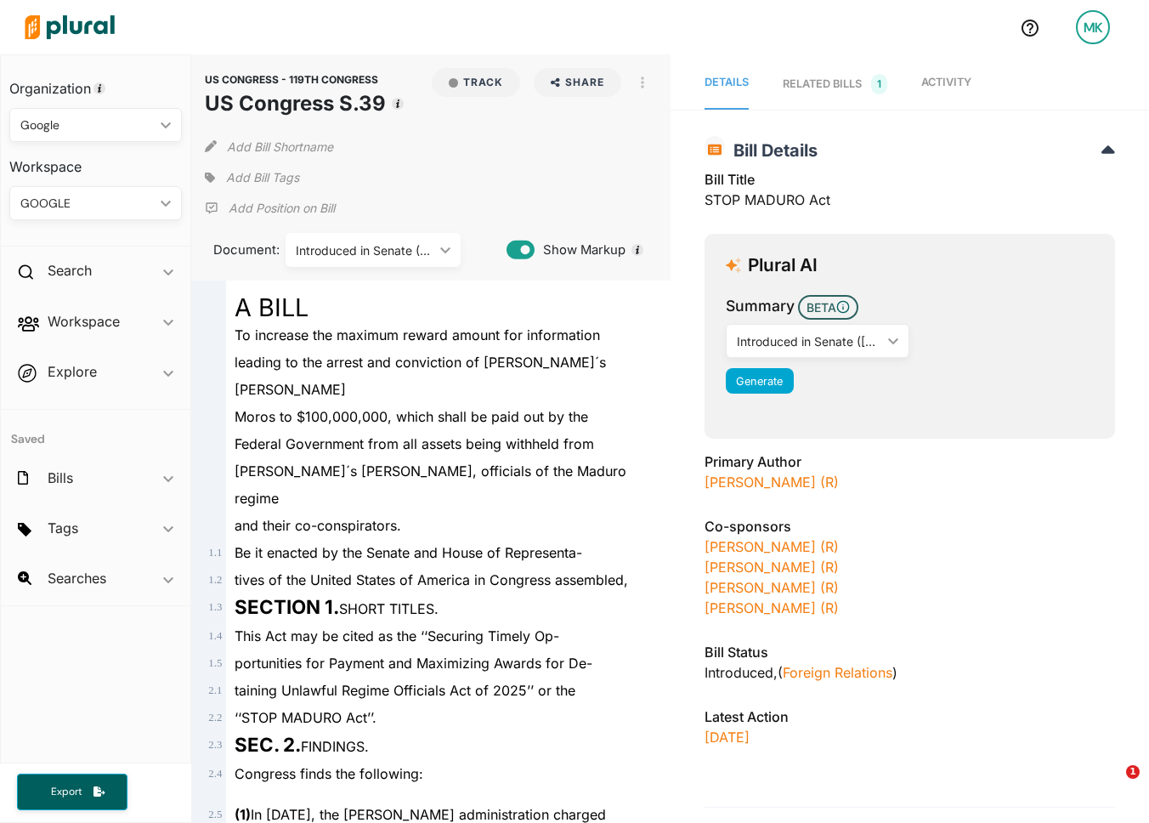
click at [535, 435] on span "Federal Government from all assets being withheld from" at bounding box center [414, 443] width 359 height 17
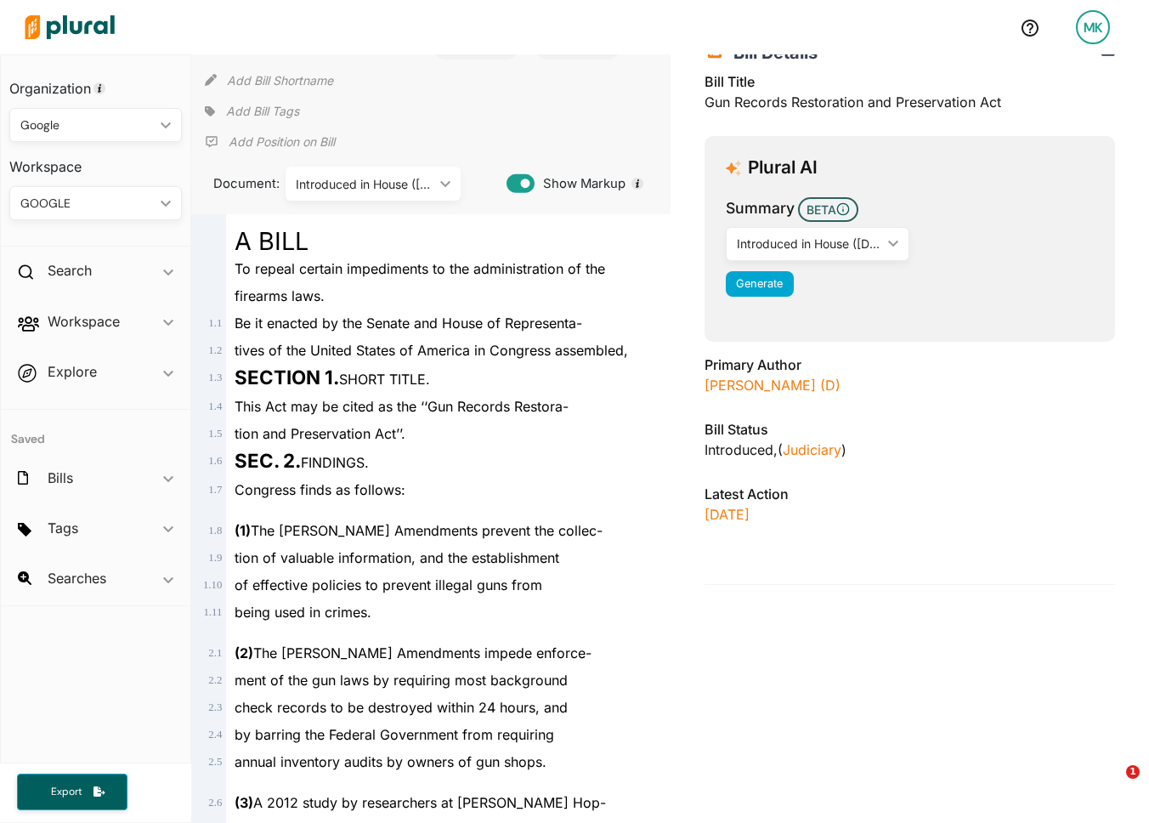
scroll to position [94, 0]
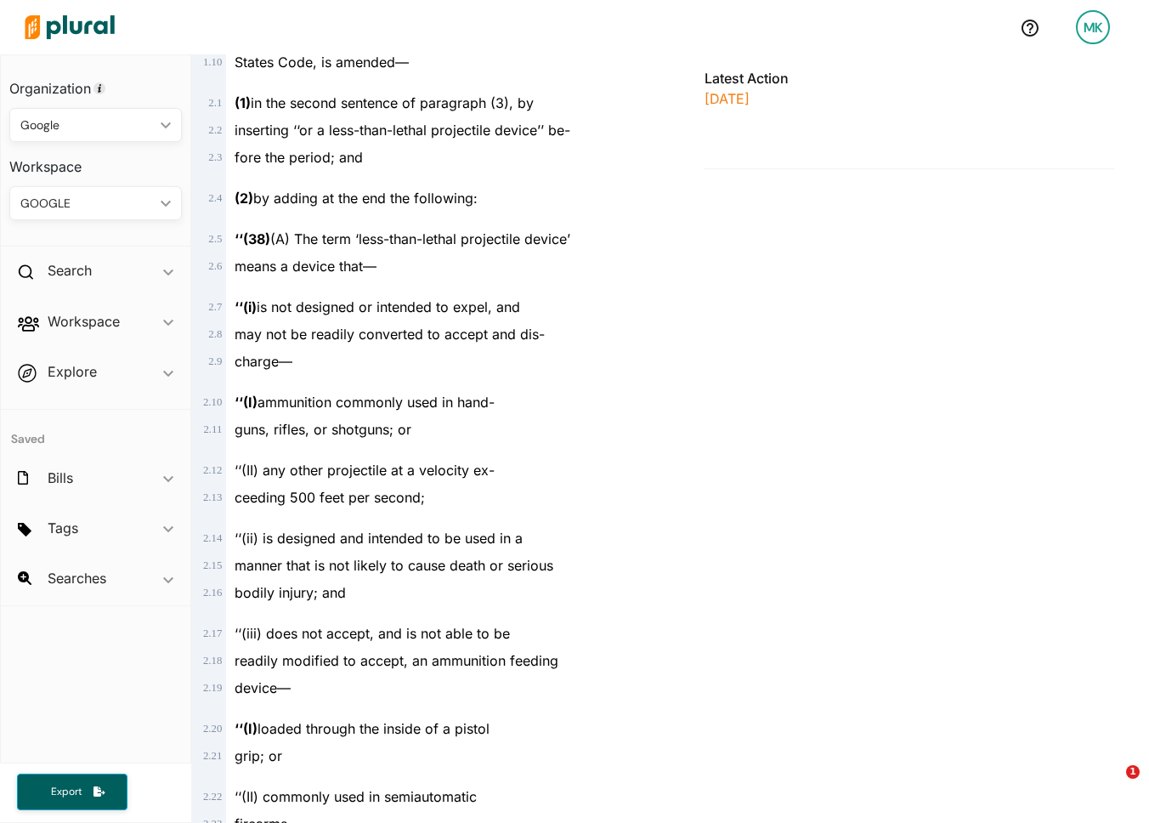
scroll to position [621, 0]
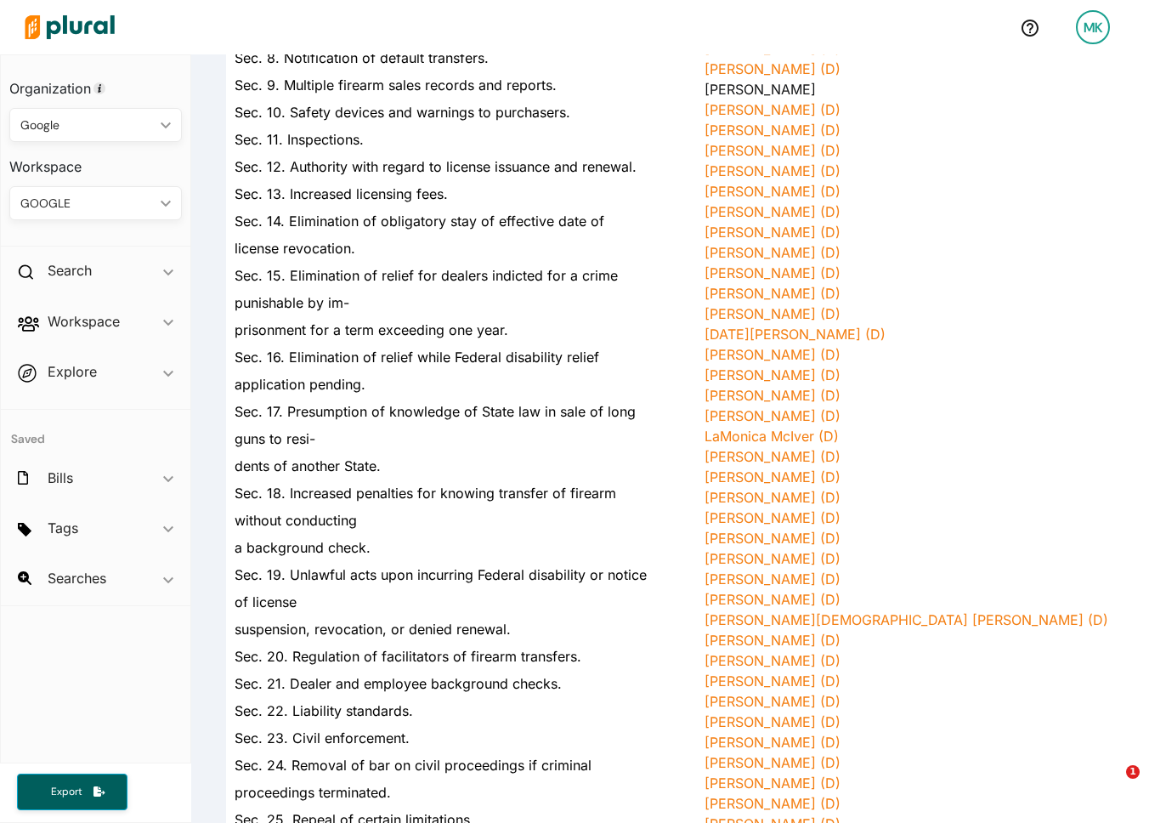
scroll to position [18123, 0]
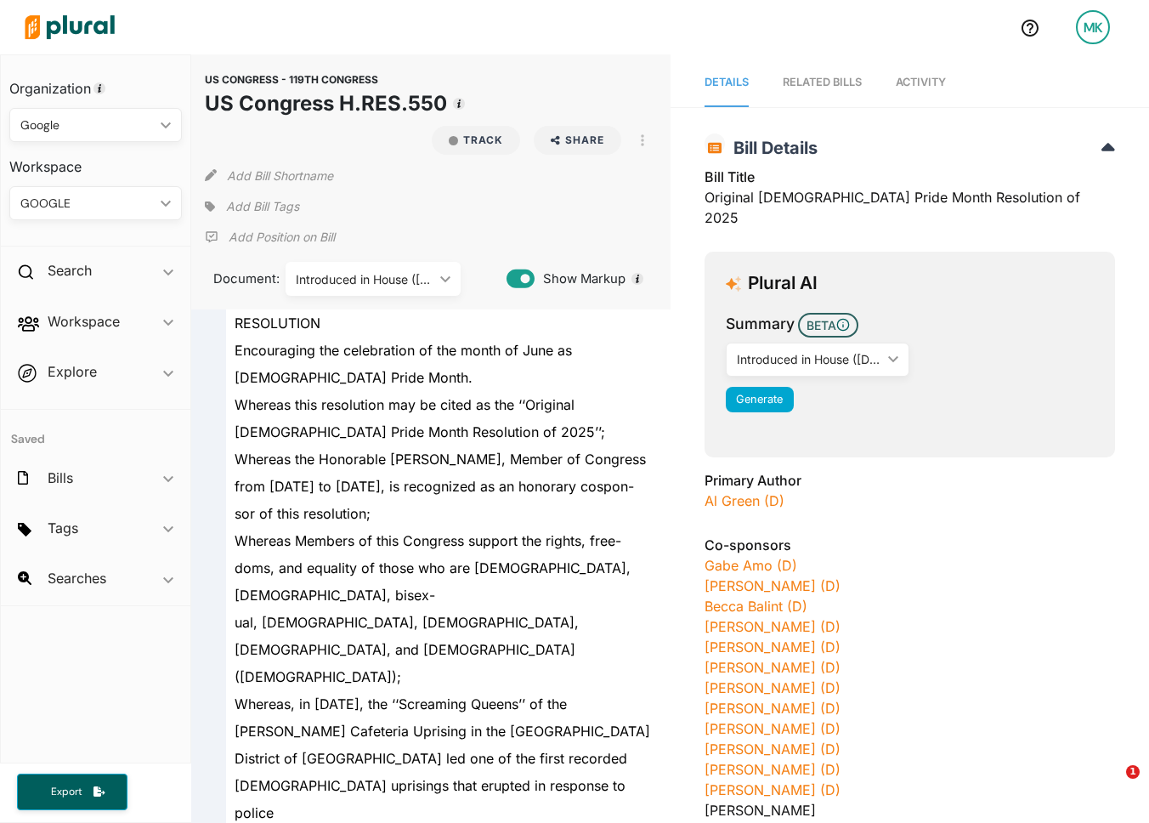
scroll to position [6003, 0]
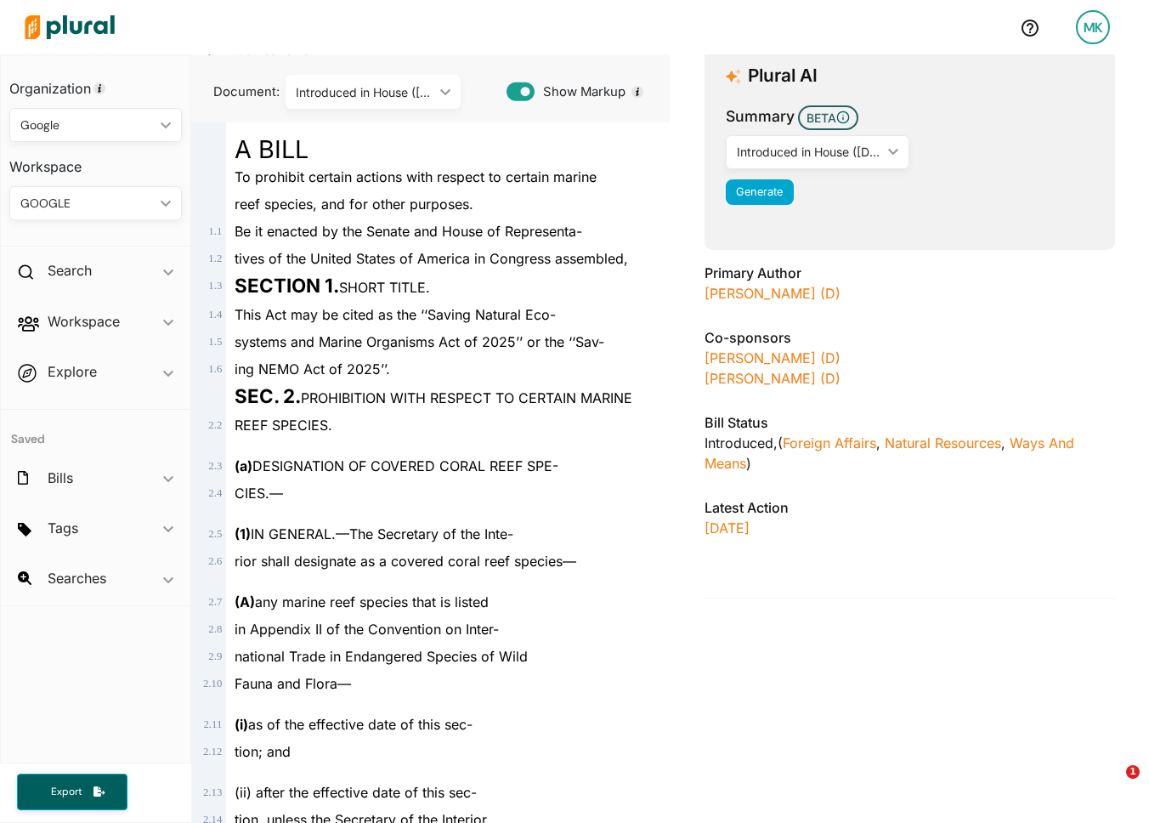
scroll to position [6945, 0]
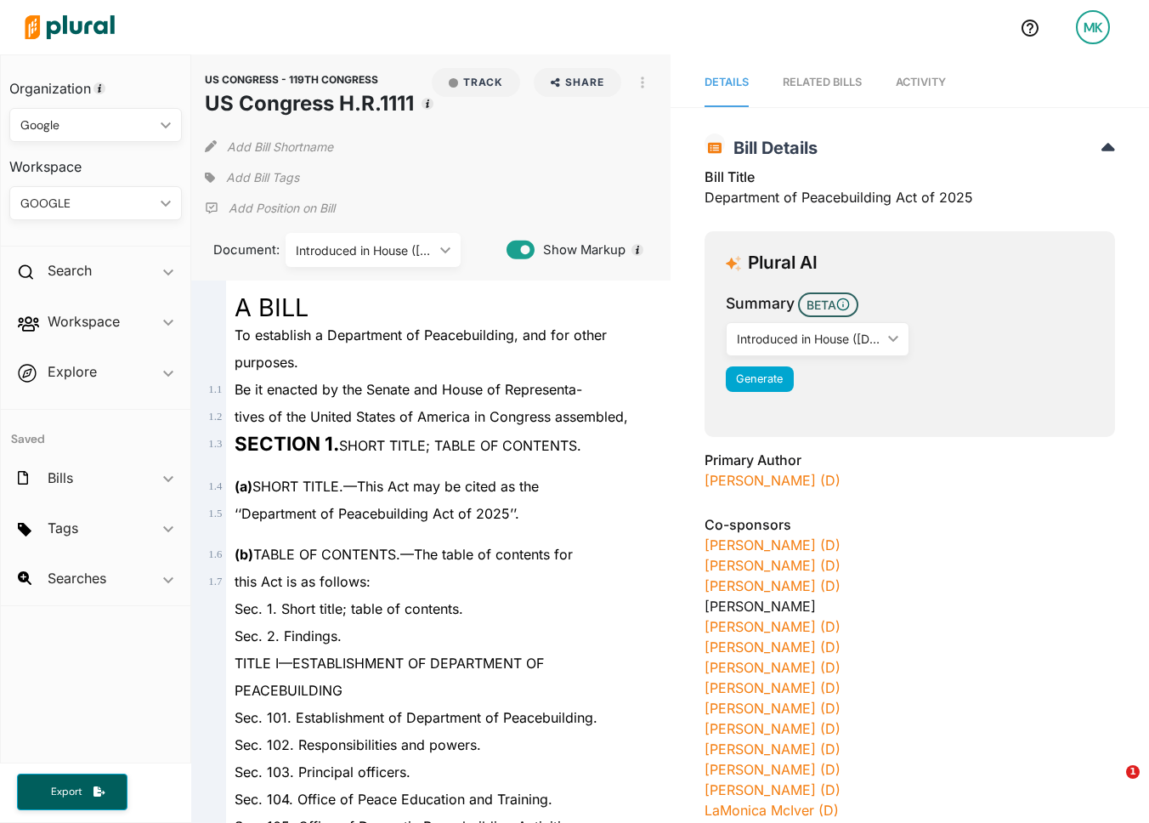
click at [485, 418] on span "tives of the United States of America in Congress assembled," at bounding box center [431, 416] width 393 height 17
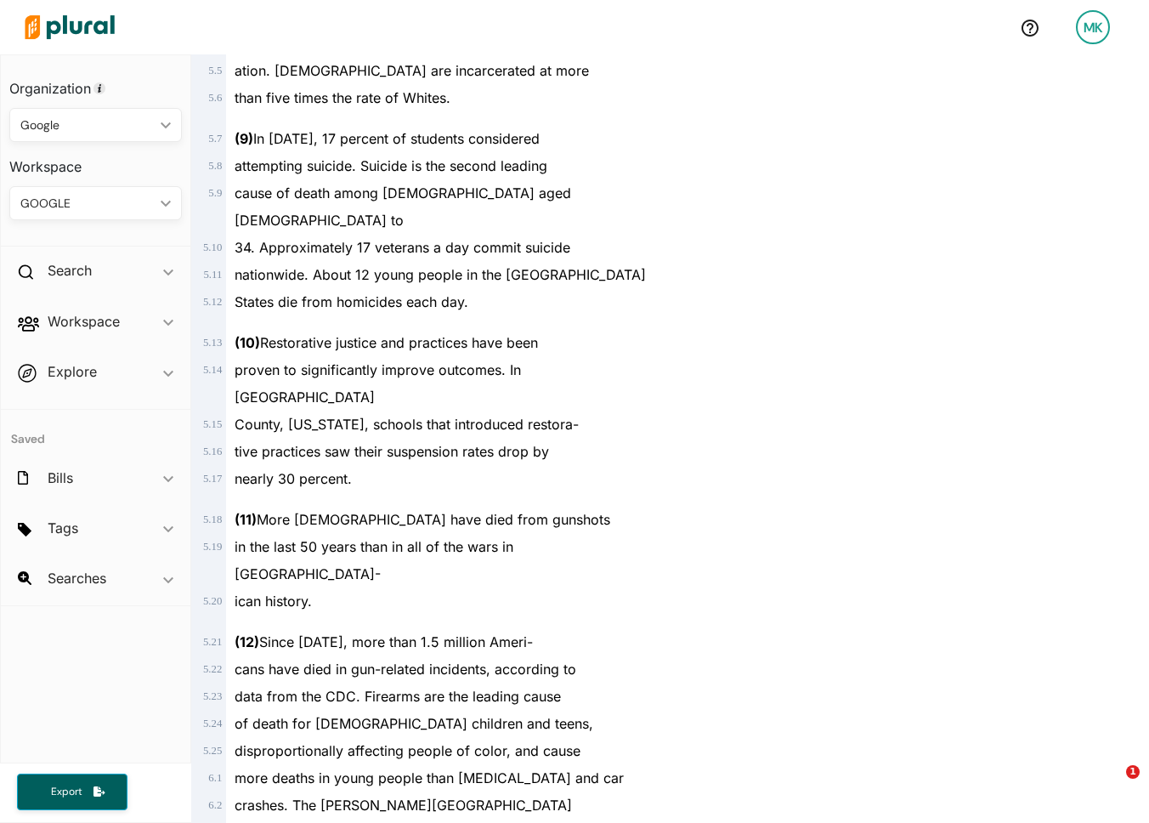
scroll to position [9124, 0]
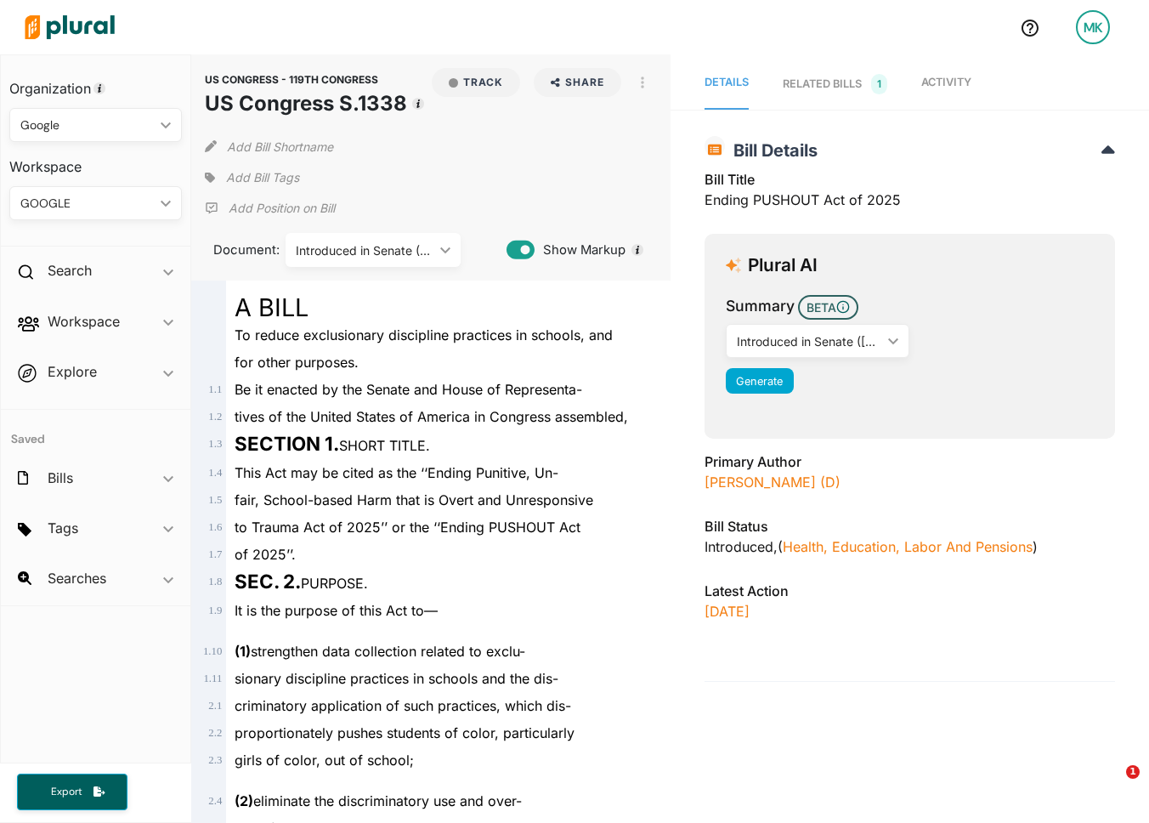
scroll to position [2091, 0]
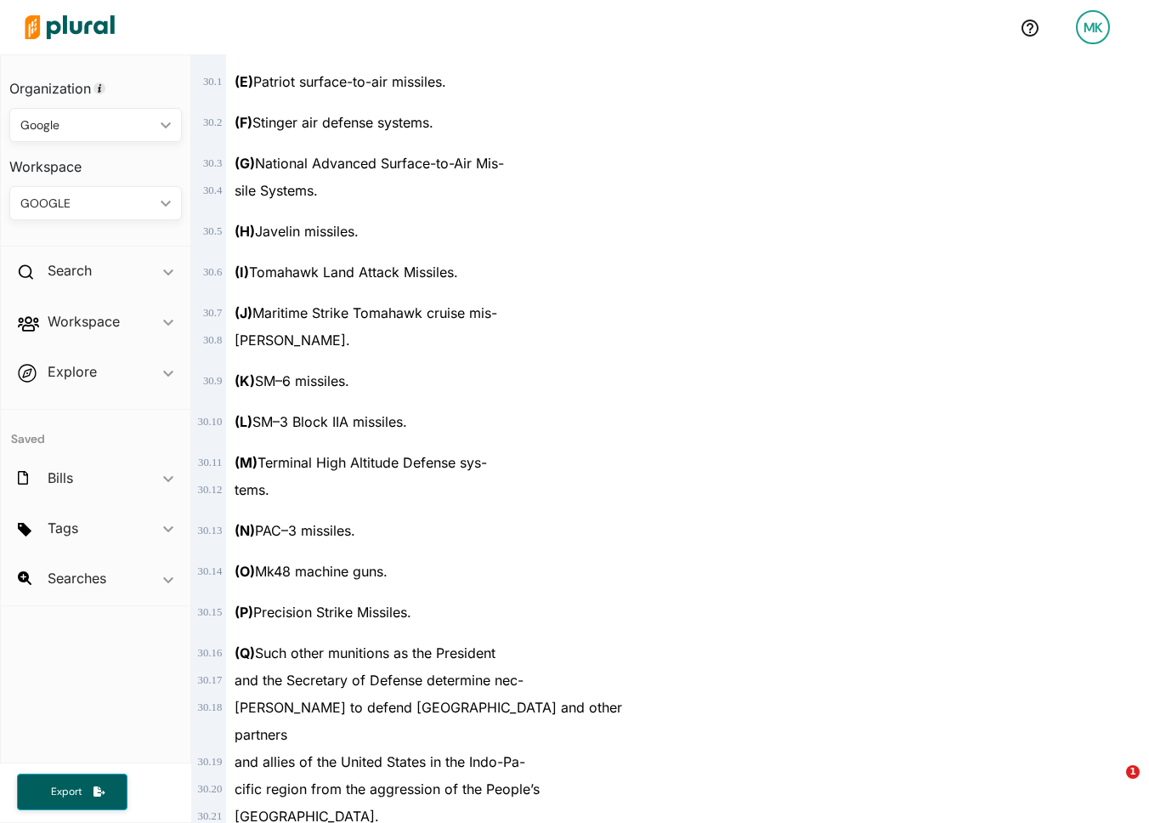
scroll to position [89183, 0]
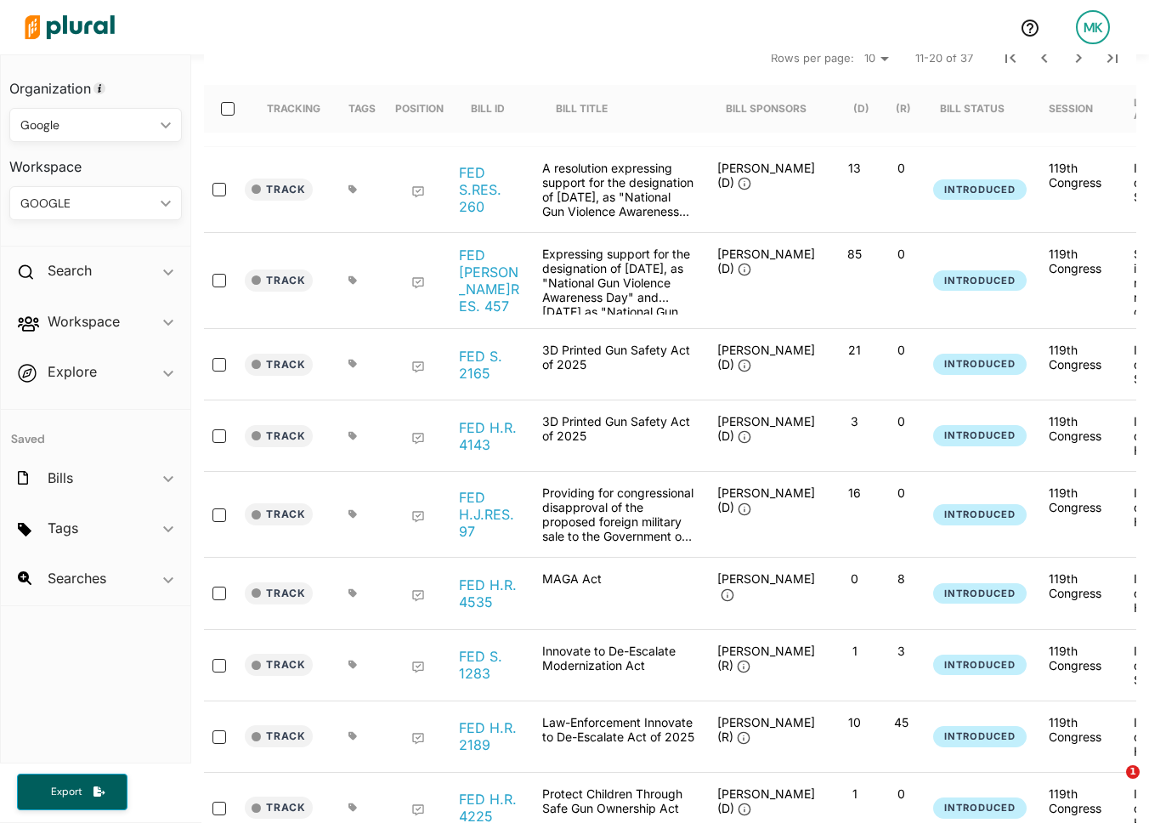
scroll to position [207, 0]
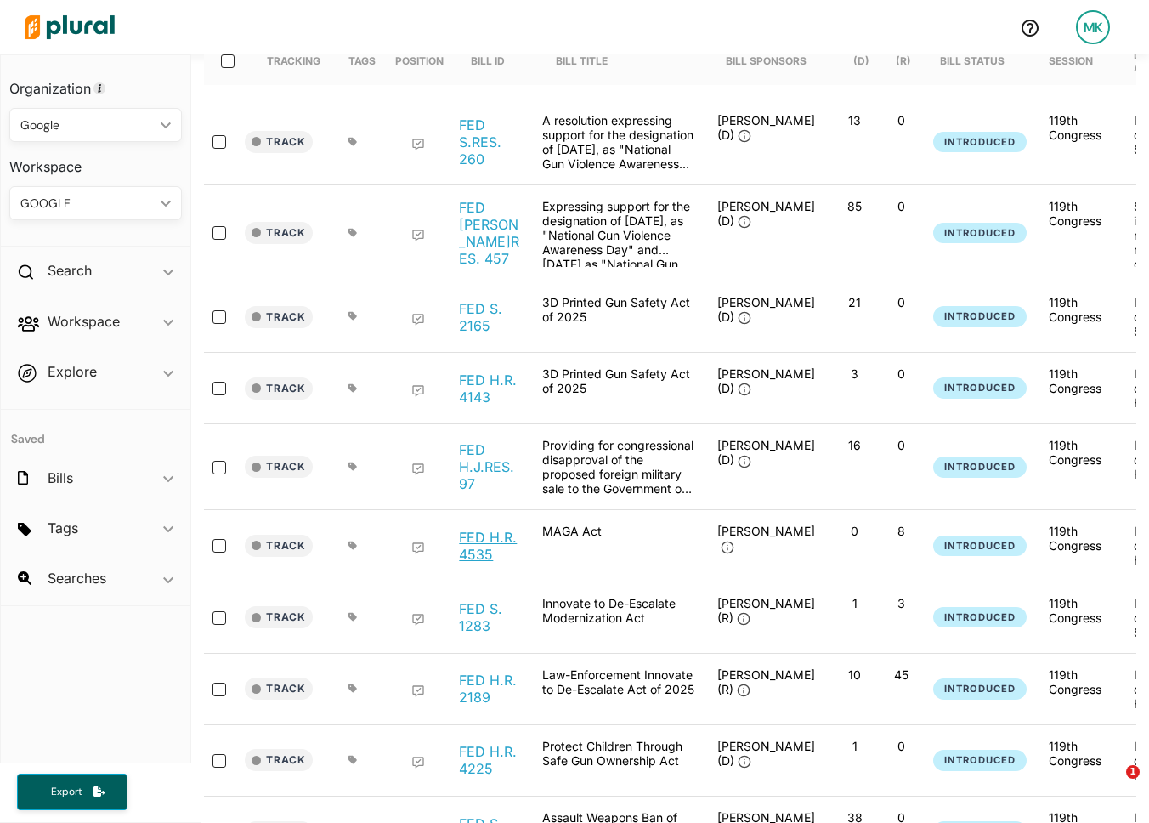
click at [486, 529] on link "FED H.R. 4535" at bounding box center [491, 546] width 65 height 34
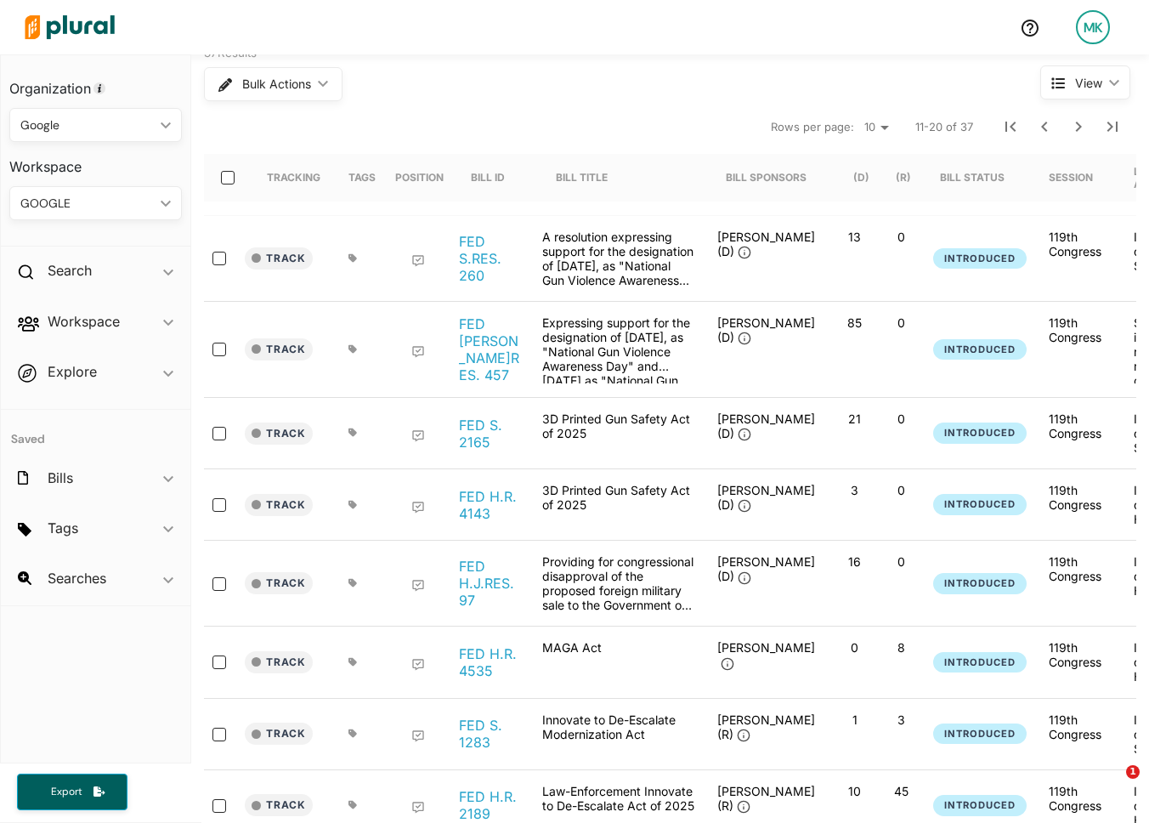
scroll to position [24, 0]
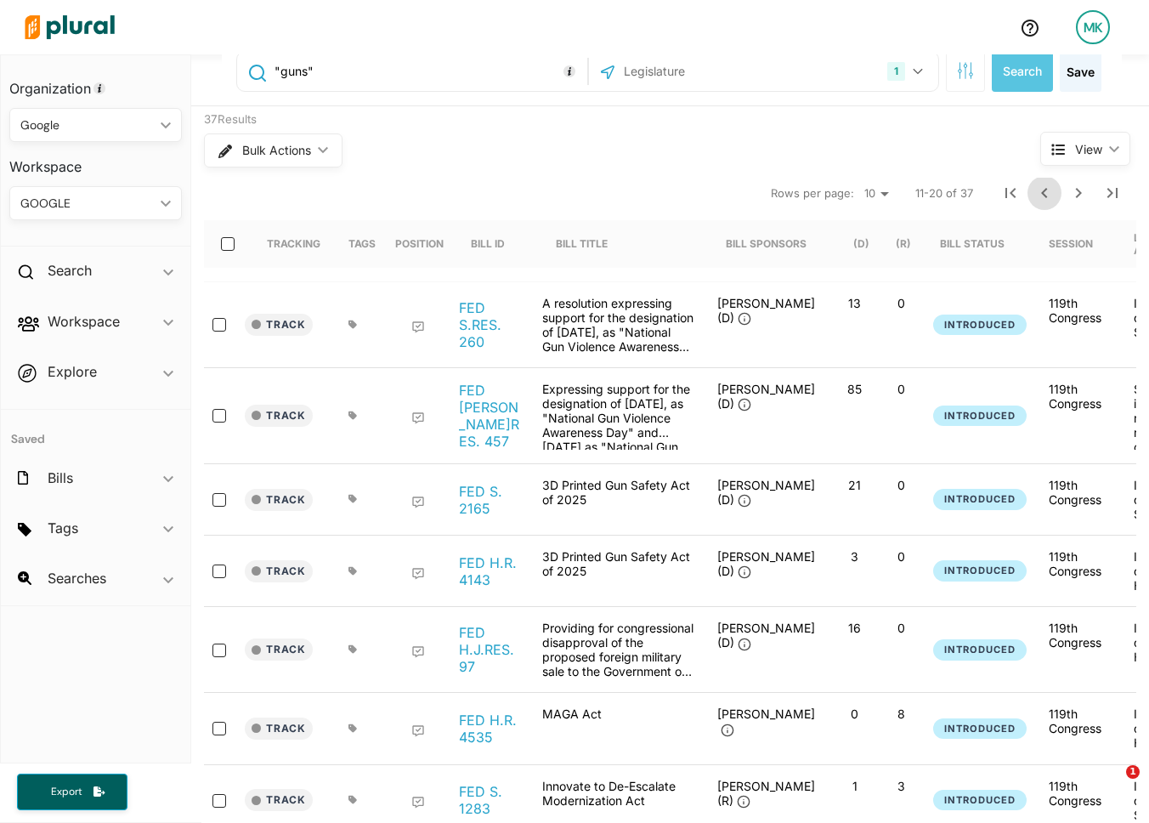
click at [1035, 194] on icon "Previous Page" at bounding box center [1044, 193] width 20 height 20
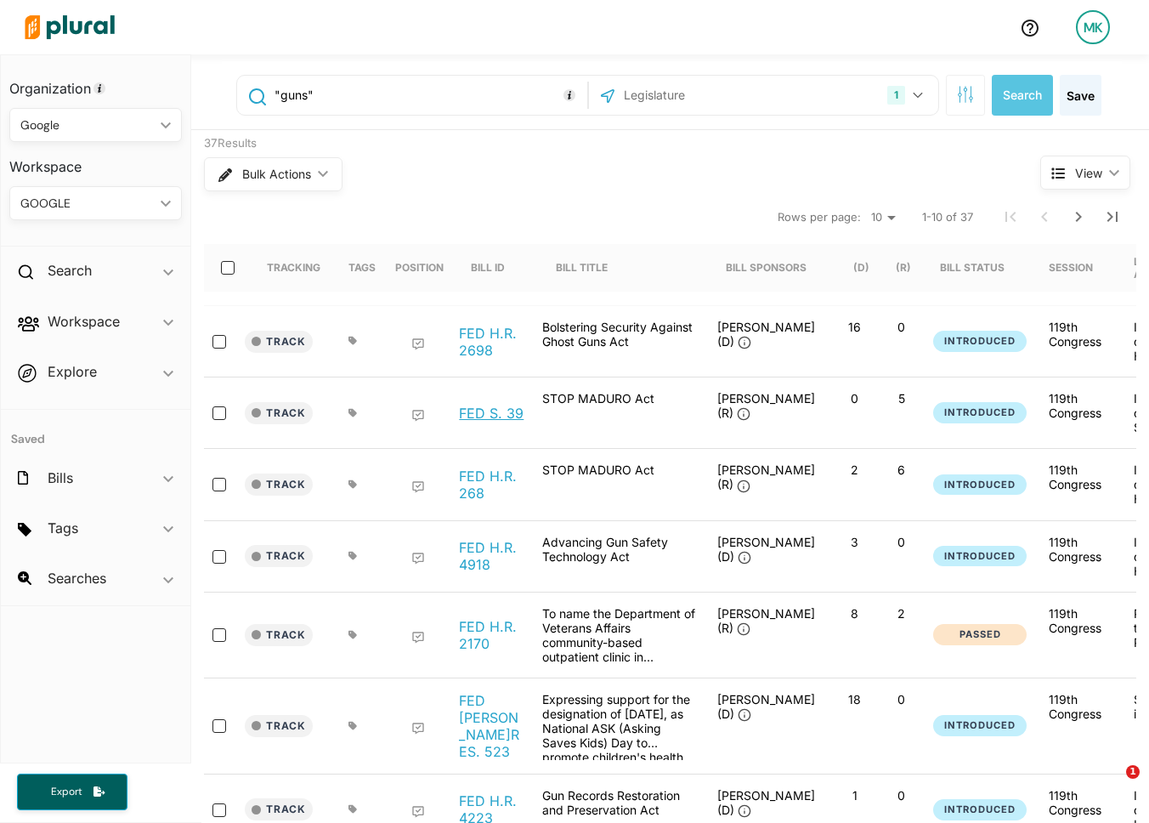
click at [506, 410] on link "FED S. 39" at bounding box center [491, 413] width 65 height 17
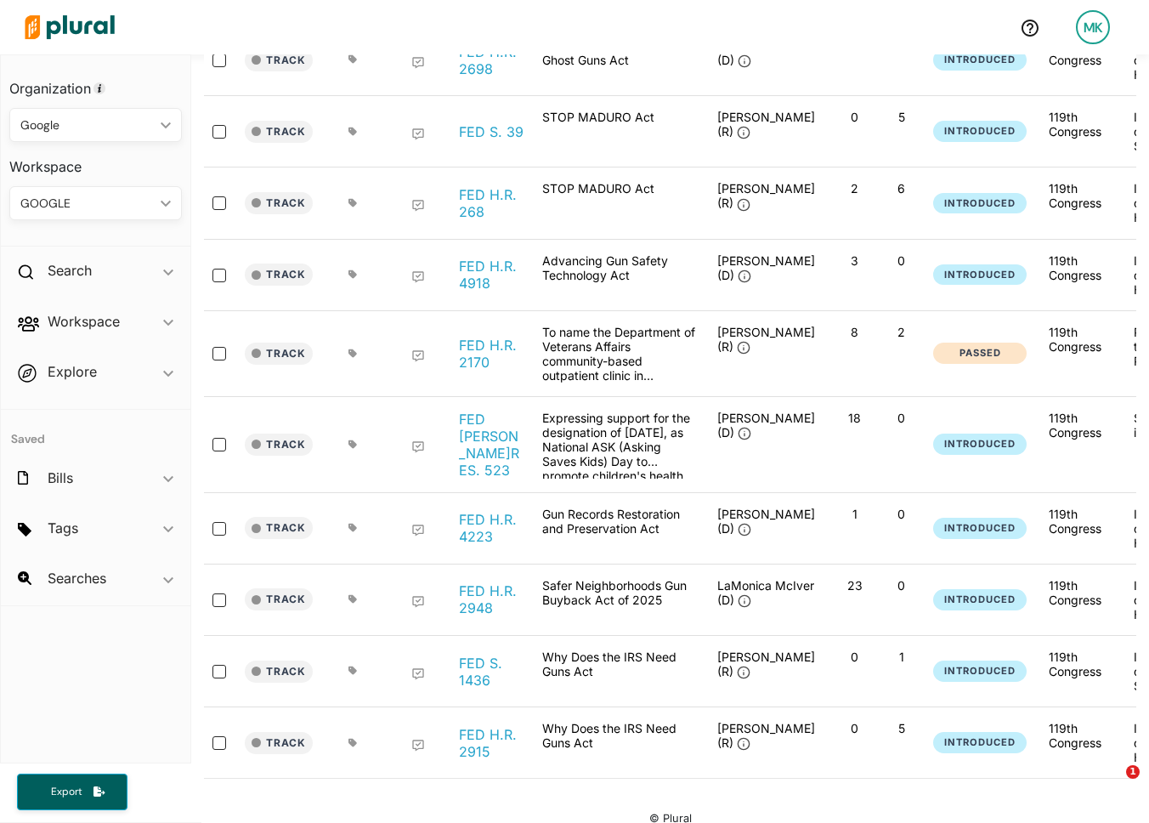
scroll to position [299, 0]
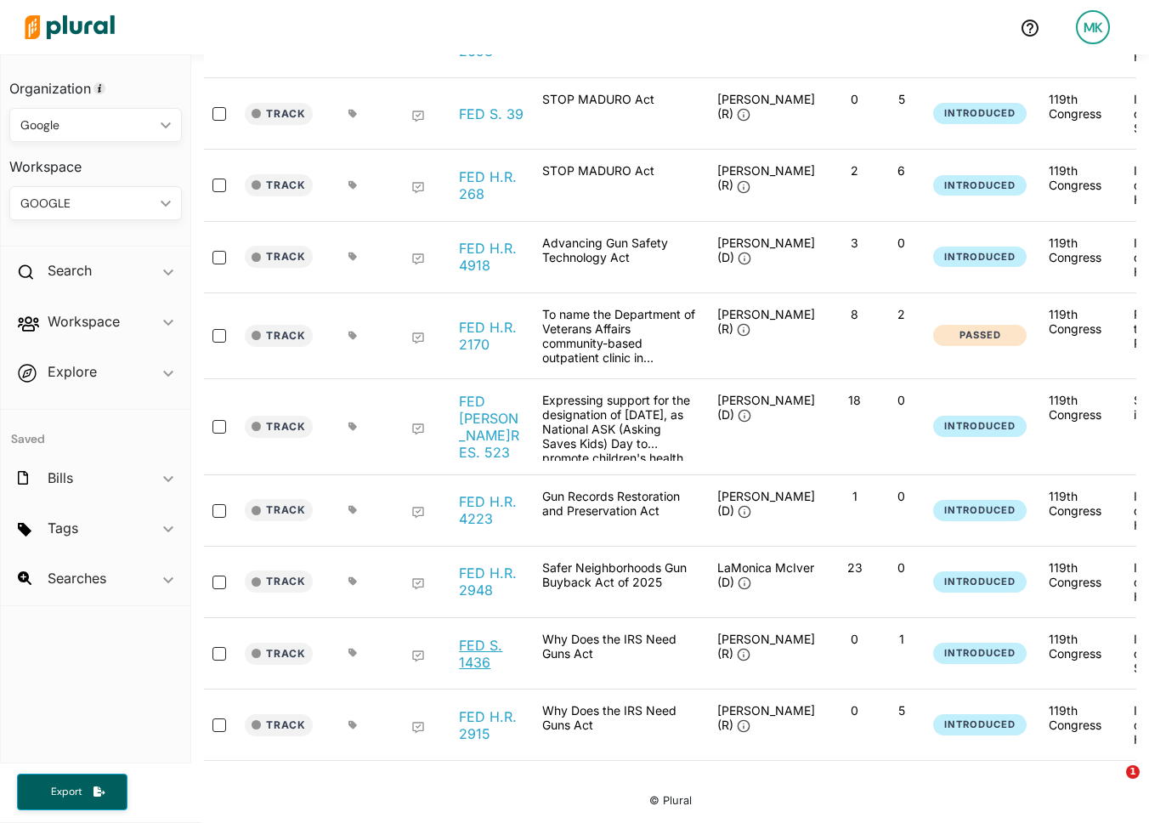
click at [479, 637] on link "FED S. 1436" at bounding box center [491, 654] width 65 height 34
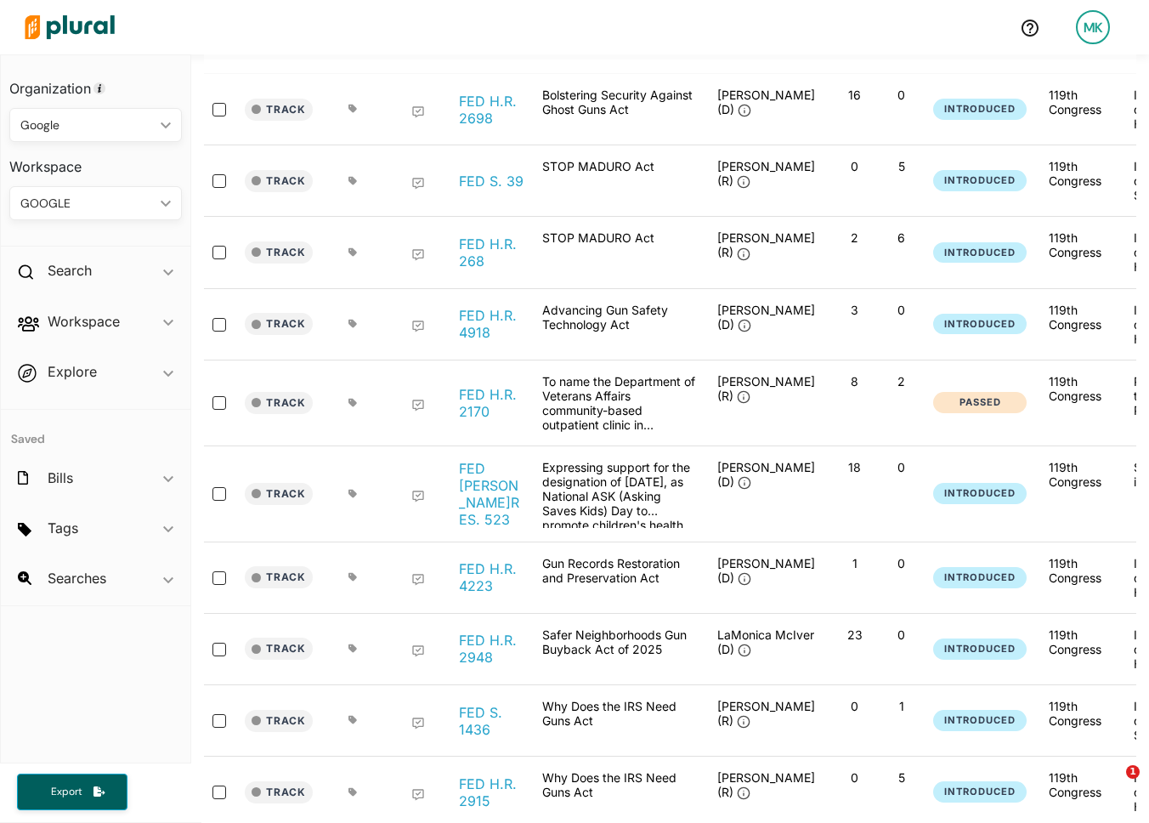
scroll to position [0, 0]
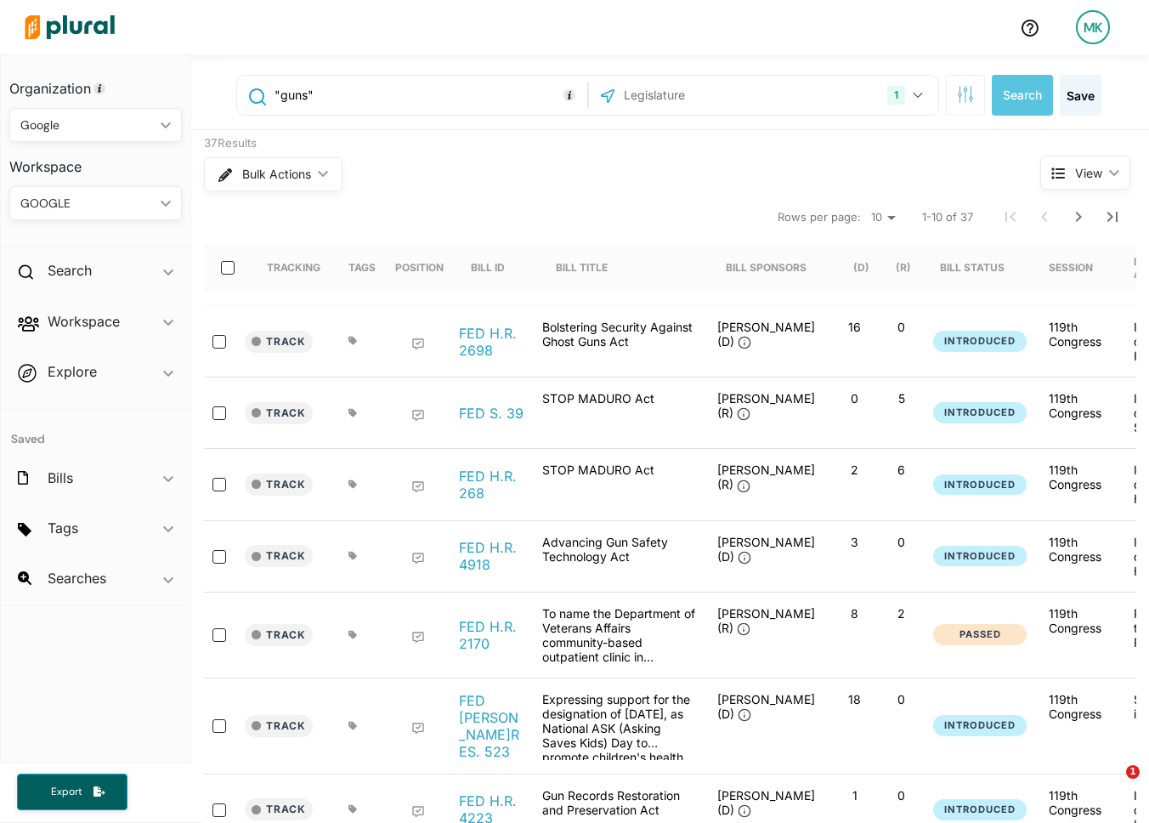
click at [434, 88] on input ""guns"" at bounding box center [427, 95] width 309 height 32
click at [433, 88] on input ""guns"" at bounding box center [427, 95] width 309 height 32
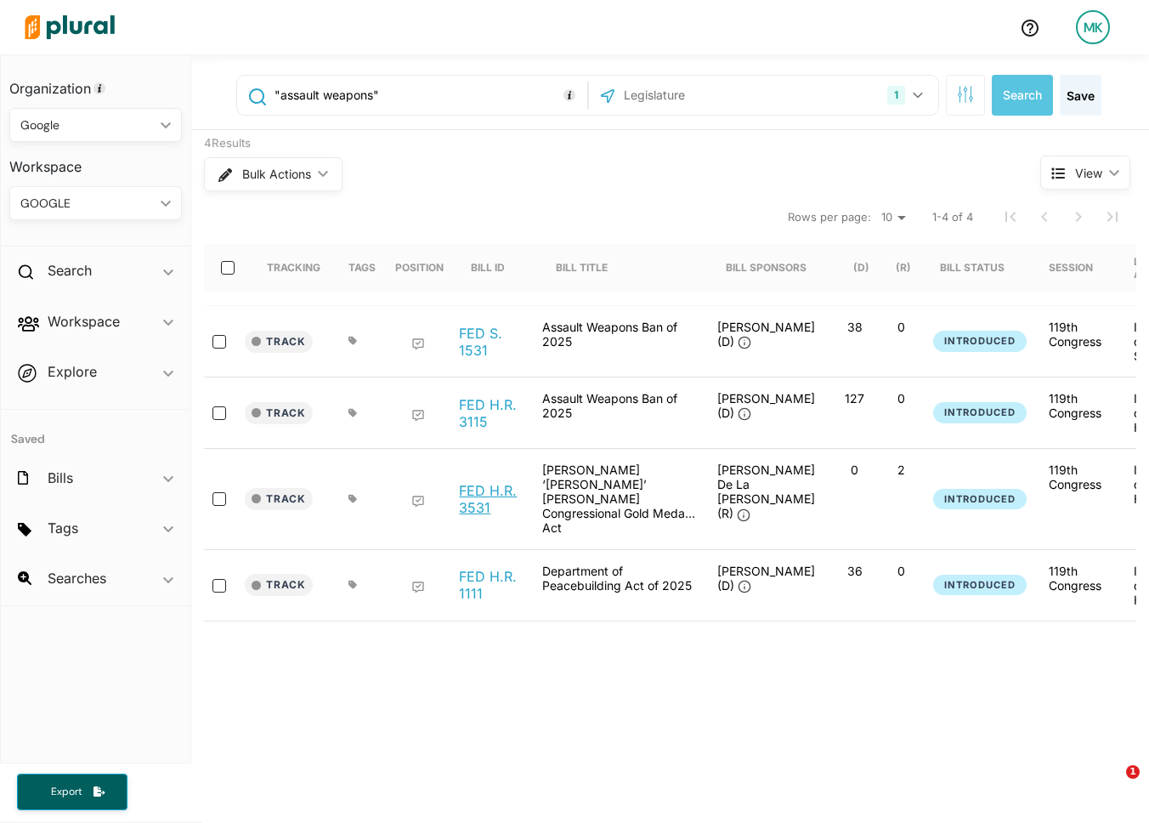
click at [475, 482] on link "FED H.R. 3531" at bounding box center [491, 499] width 65 height 34
click at [401, 86] on input ""assault weapons"" at bounding box center [427, 95] width 309 height 32
click at [400, 87] on input ""assault weapons"" at bounding box center [427, 95] width 309 height 32
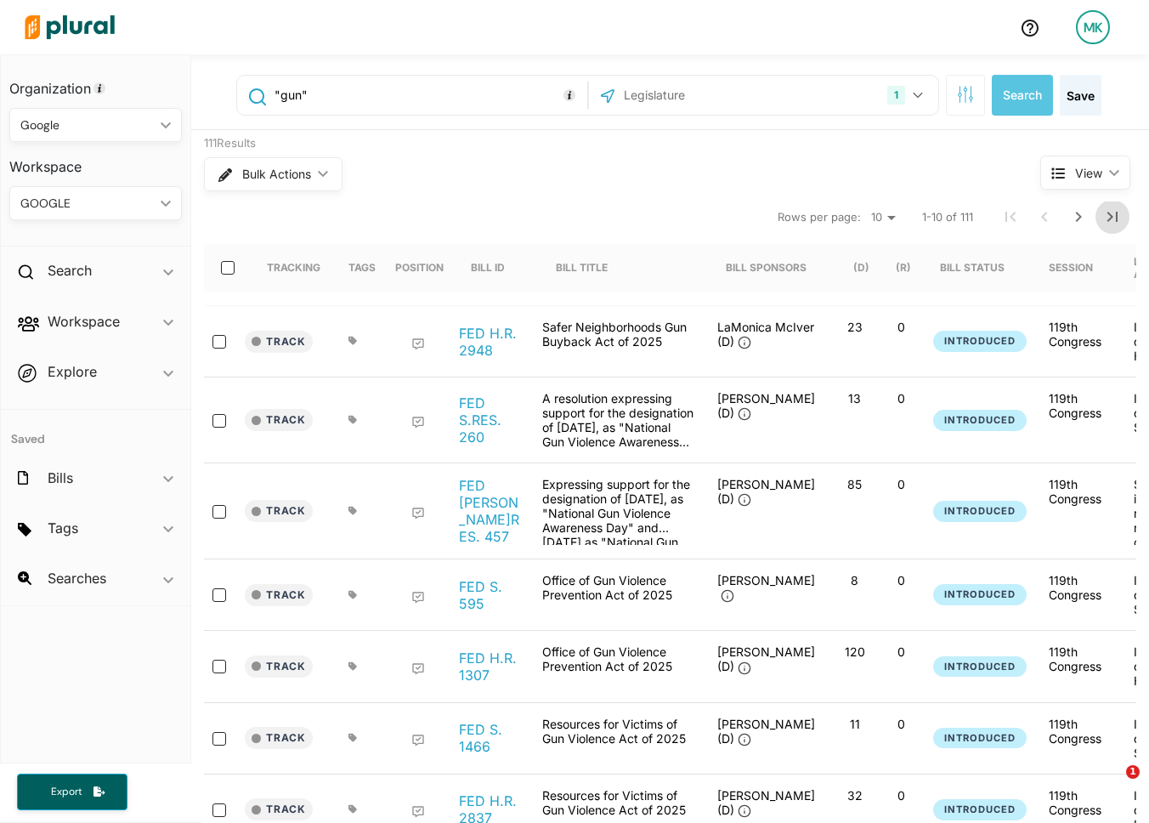
click at [1112, 224] on icon "Last Page" at bounding box center [1112, 217] width 20 height 20
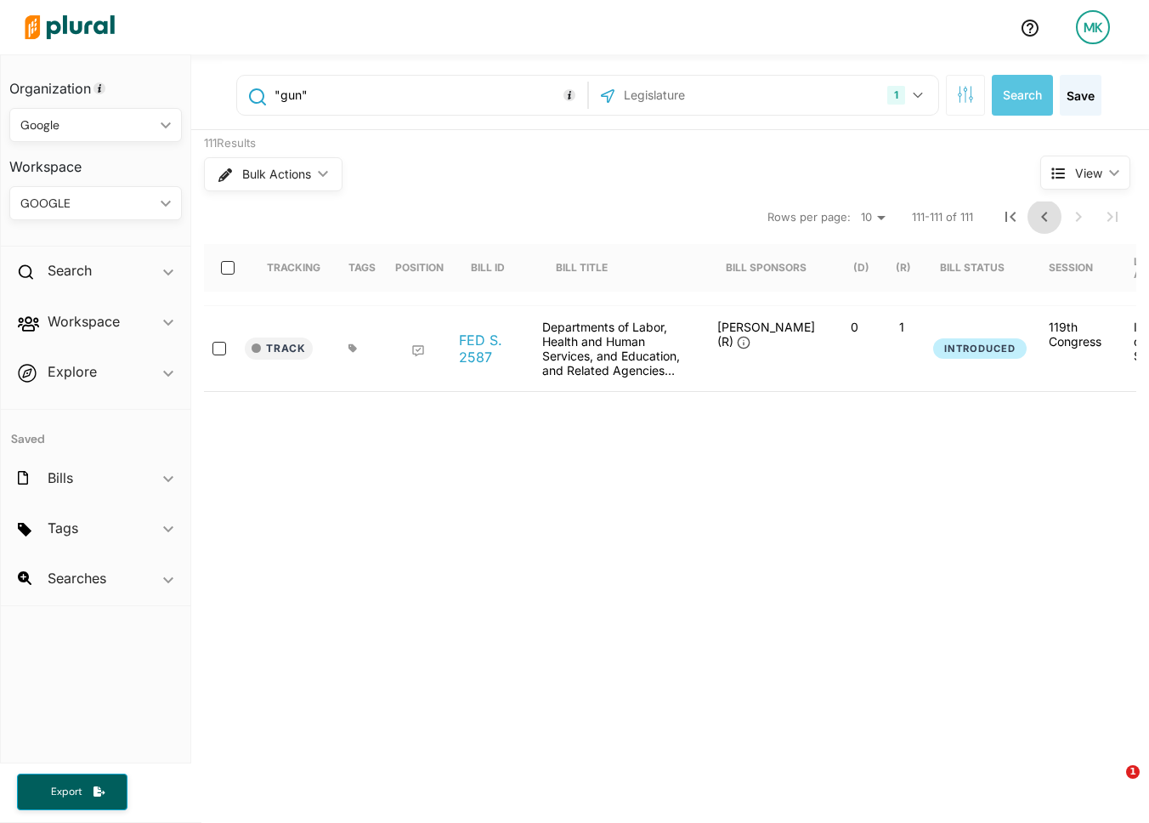
click at [1050, 224] on icon "Previous Page" at bounding box center [1044, 217] width 20 height 20
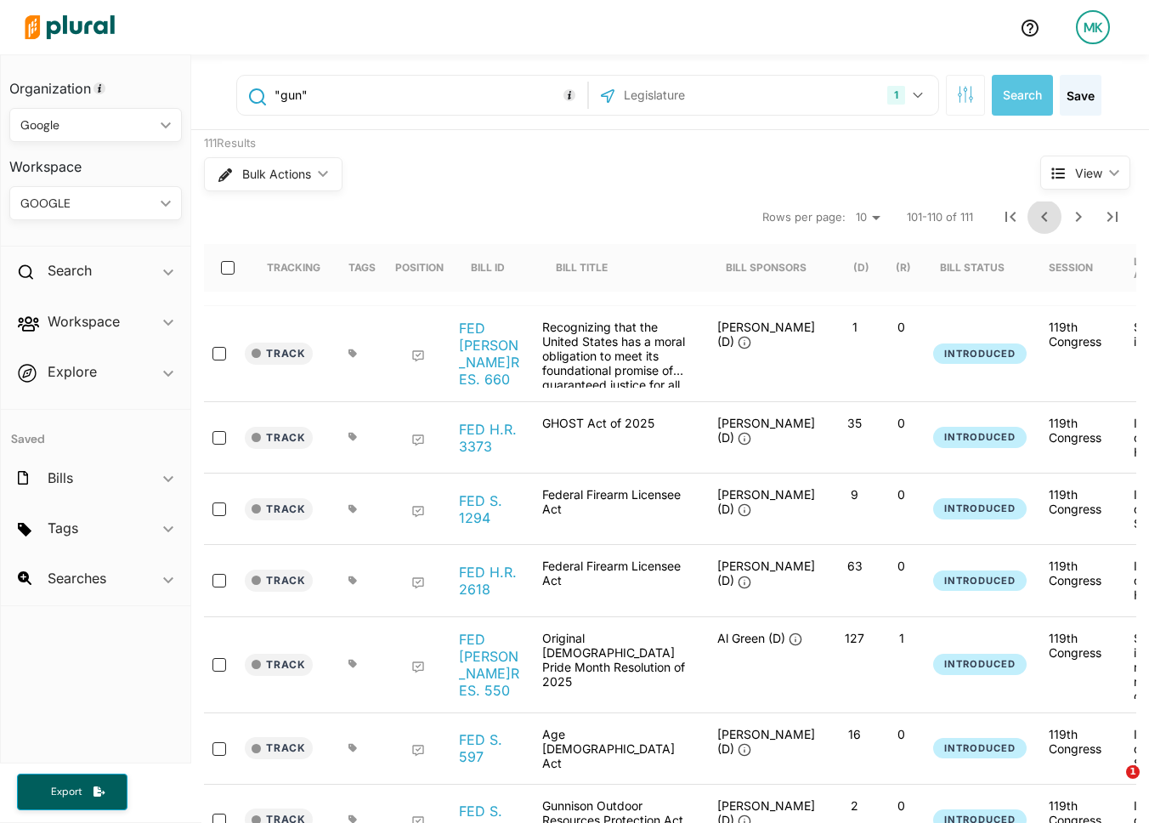
click at [1050, 216] on icon "Previous Page" at bounding box center [1044, 217] width 20 height 20
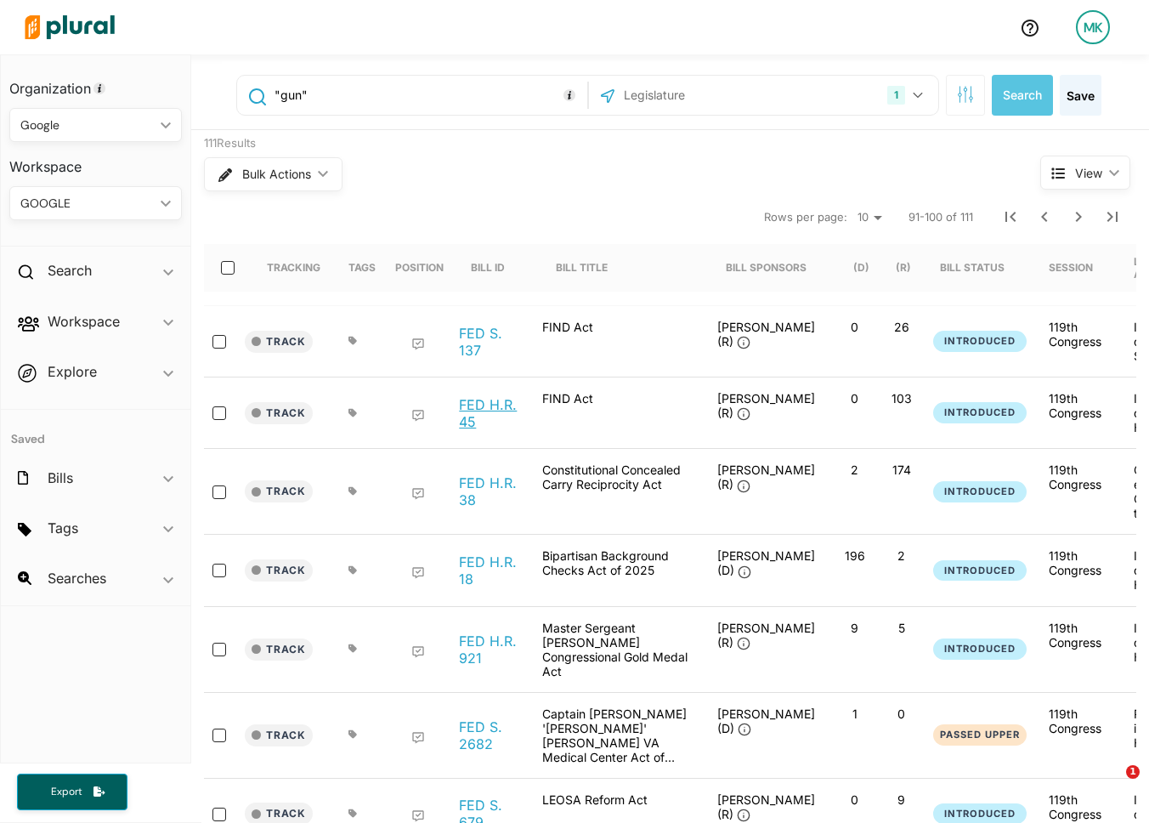
click at [488, 405] on link "FED H.R. 45" at bounding box center [491, 413] width 65 height 34
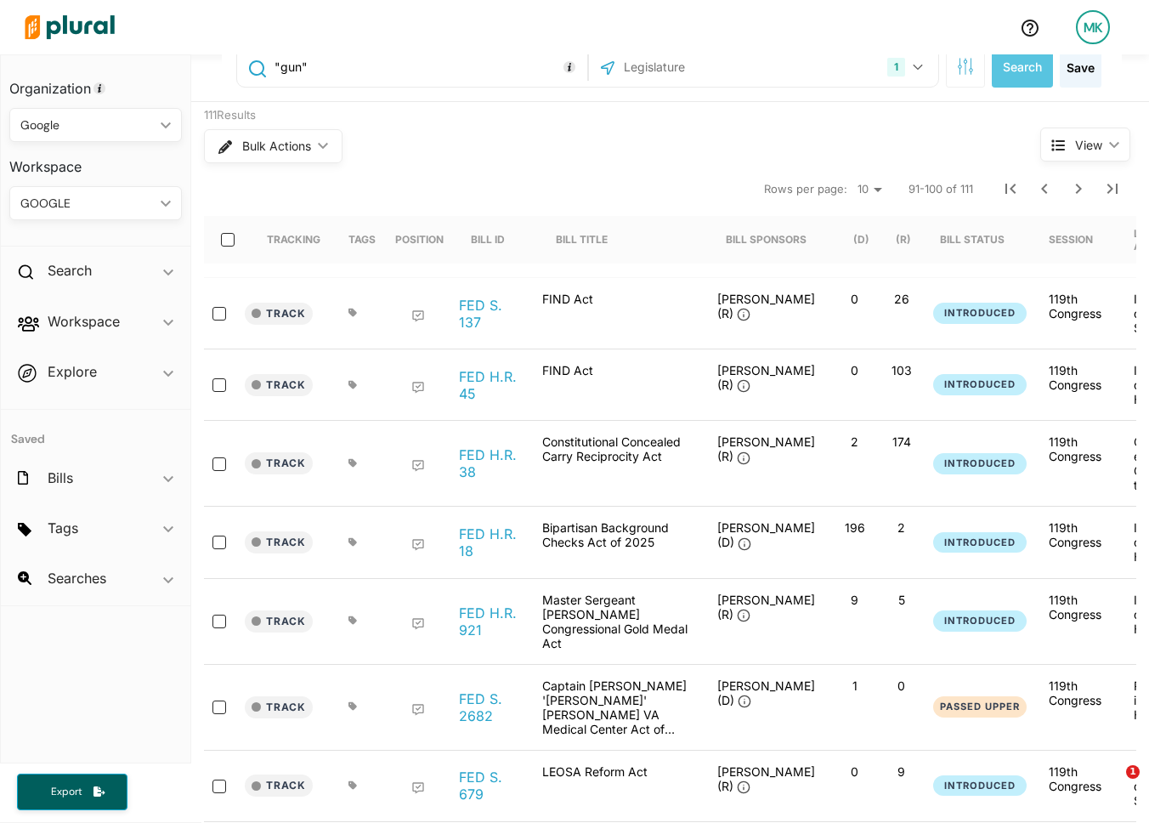
scroll to position [46, 0]
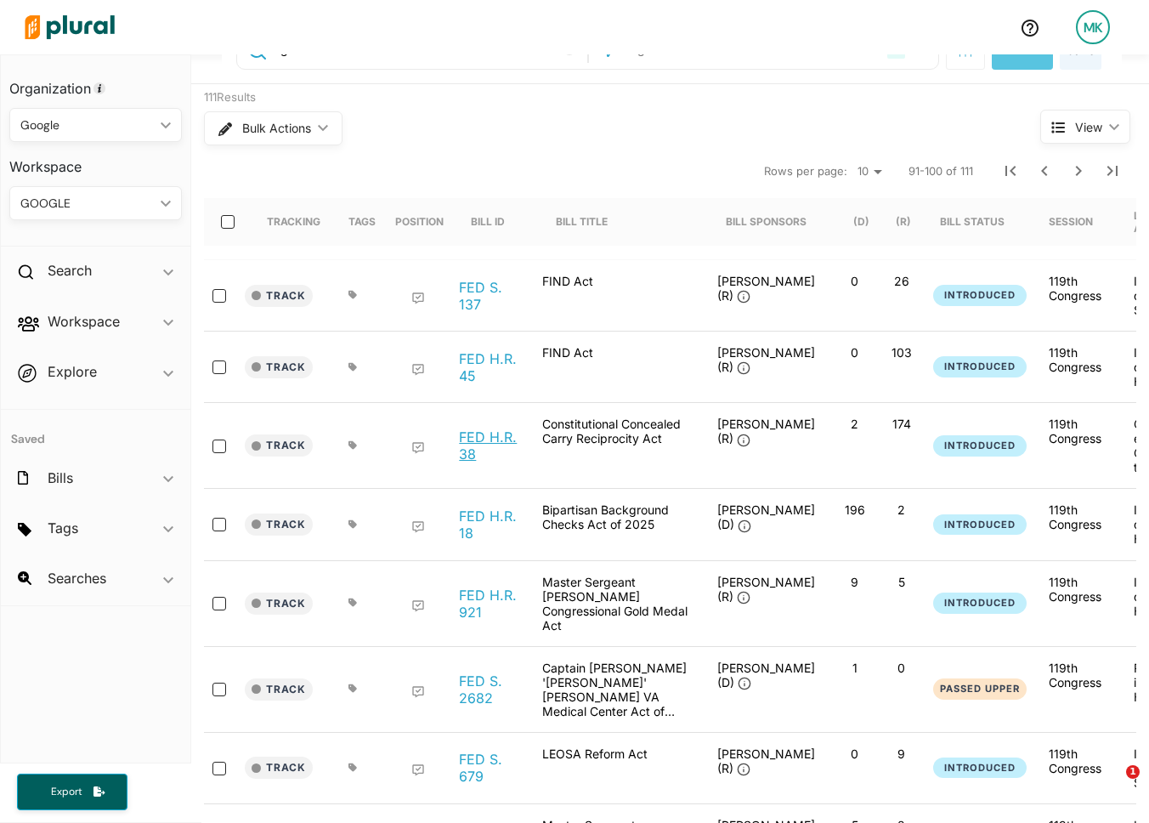
click at [509, 439] on link "FED H.R. 38" at bounding box center [491, 445] width 65 height 34
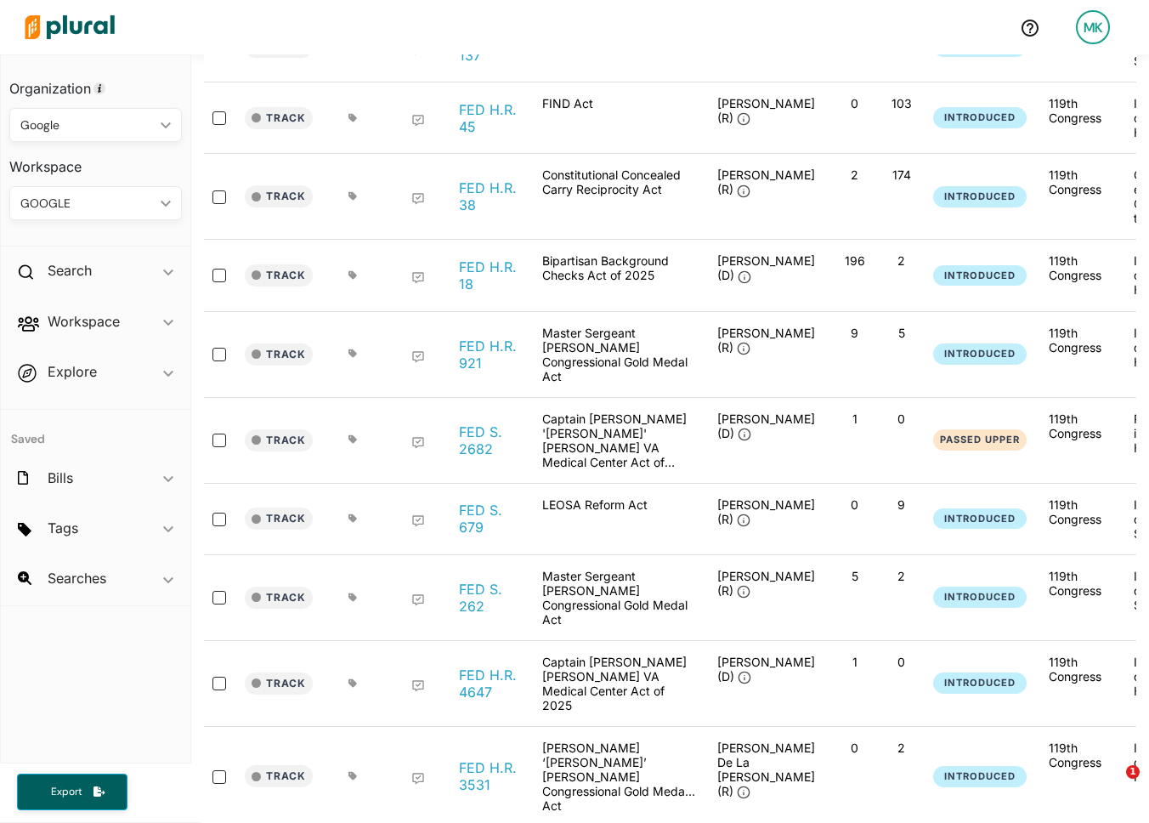
scroll to position [294, 0]
click at [466, 502] on link "FED S. 679" at bounding box center [491, 519] width 65 height 34
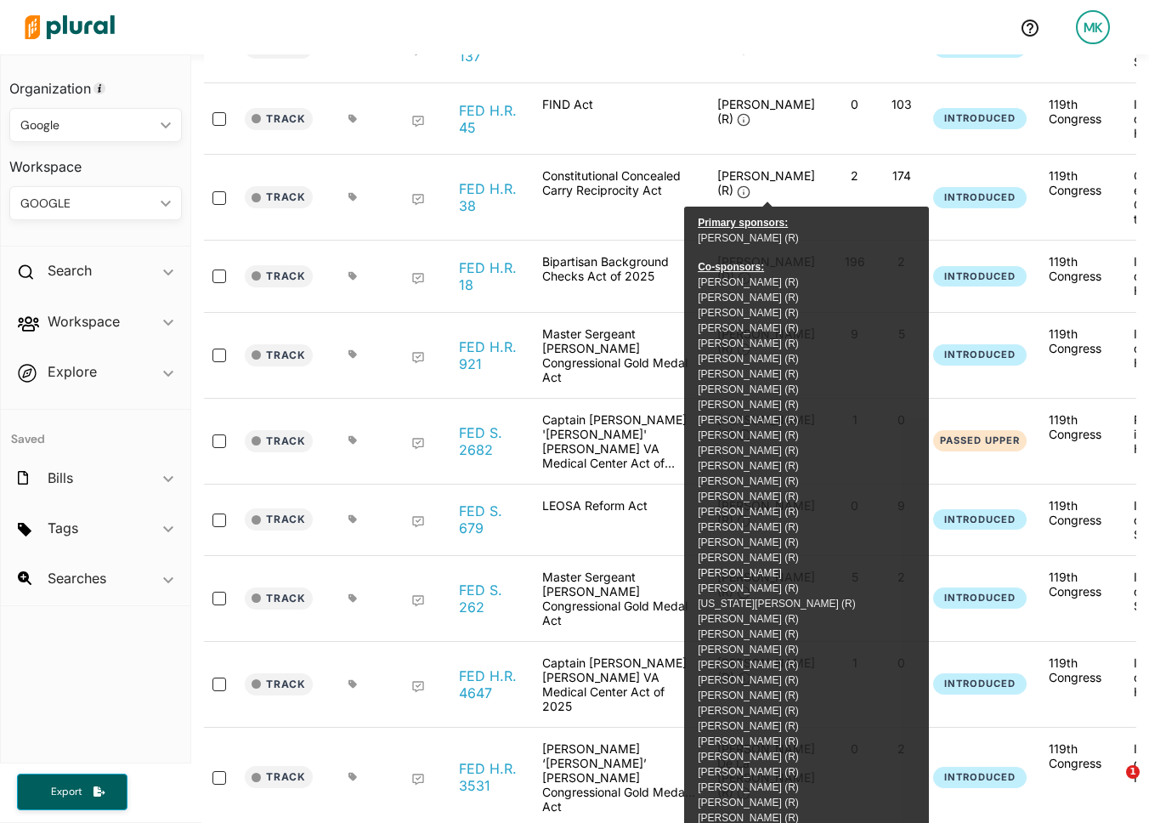
scroll to position [0, 0]
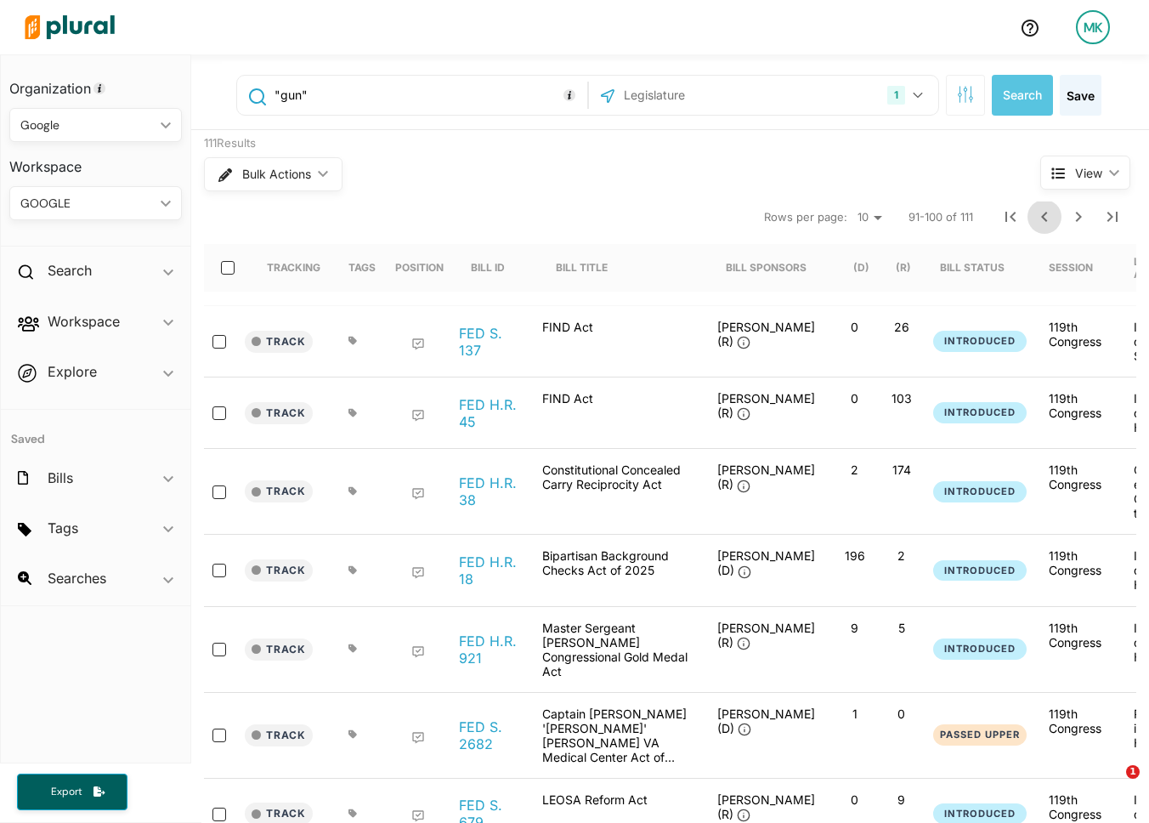
click at [1044, 223] on icon "Previous Page" at bounding box center [1044, 217] width 20 height 20
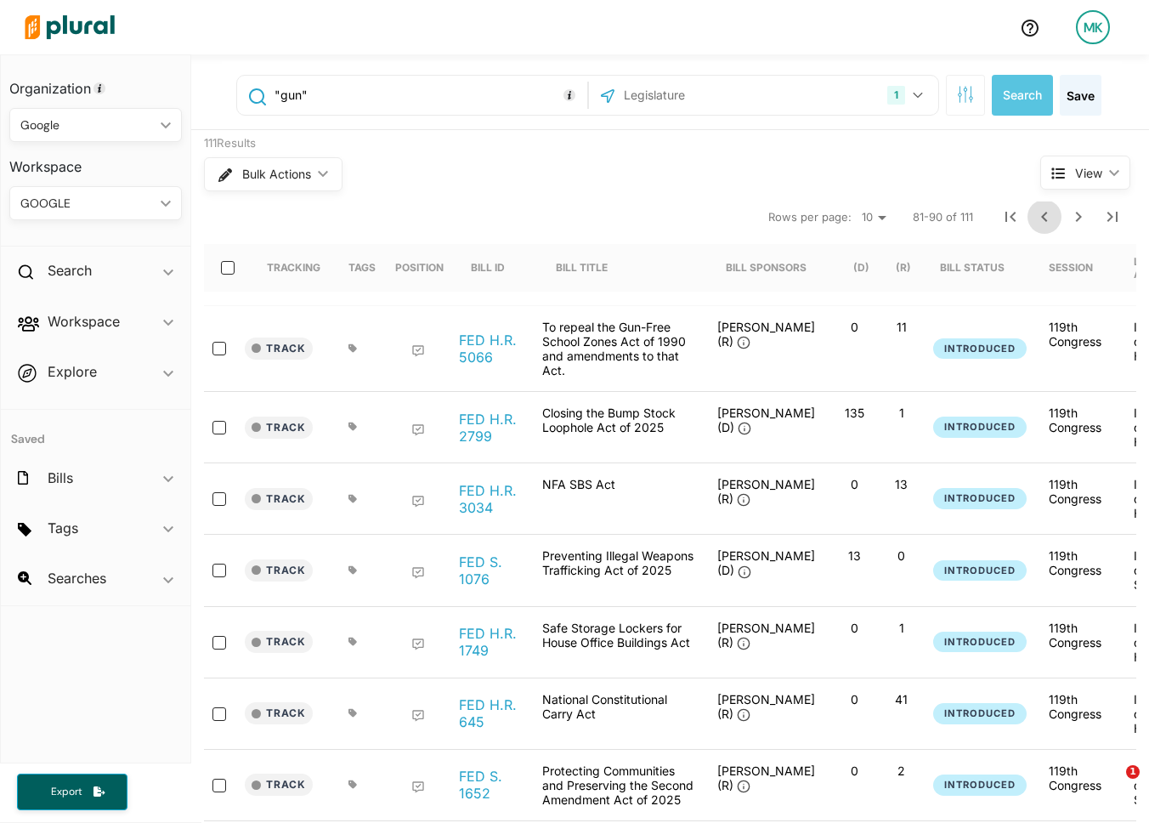
click at [1038, 222] on icon "Previous Page" at bounding box center [1044, 217] width 20 height 20
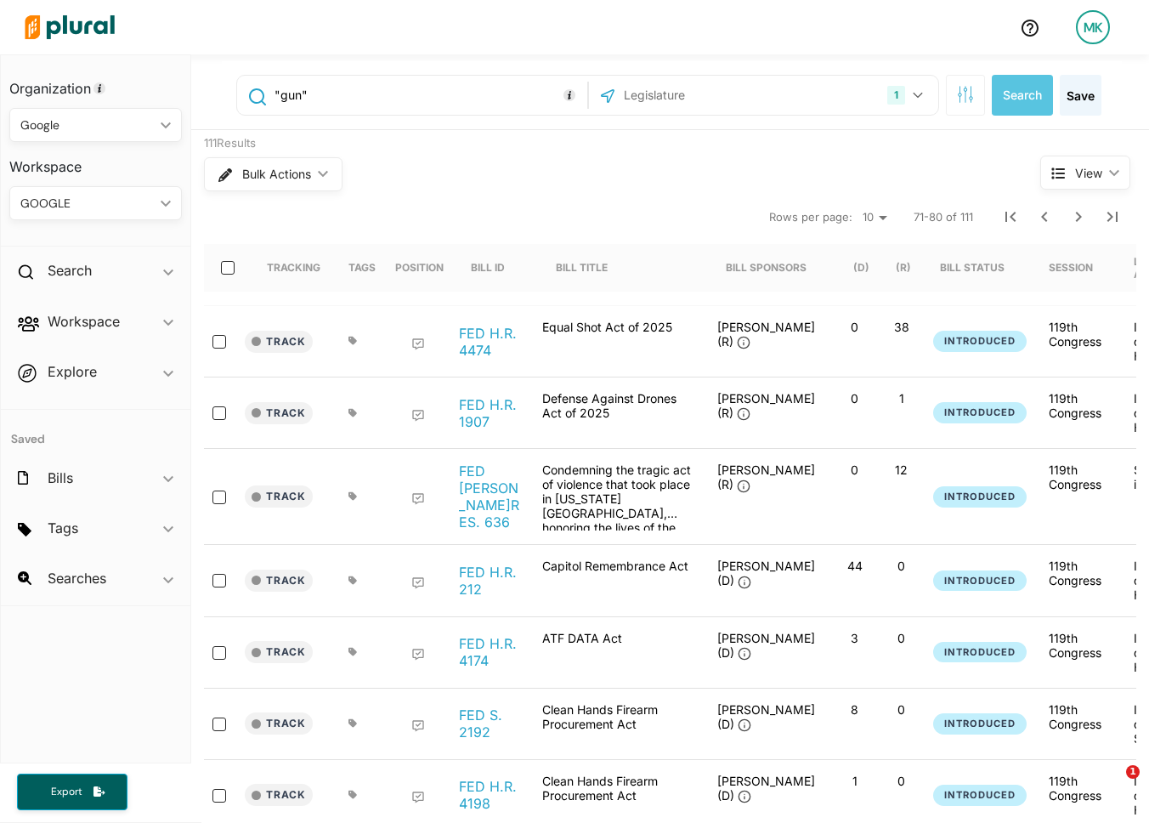
click at [328, 82] on input ""gun"" at bounding box center [427, 95] width 309 height 32
type input ""burger""
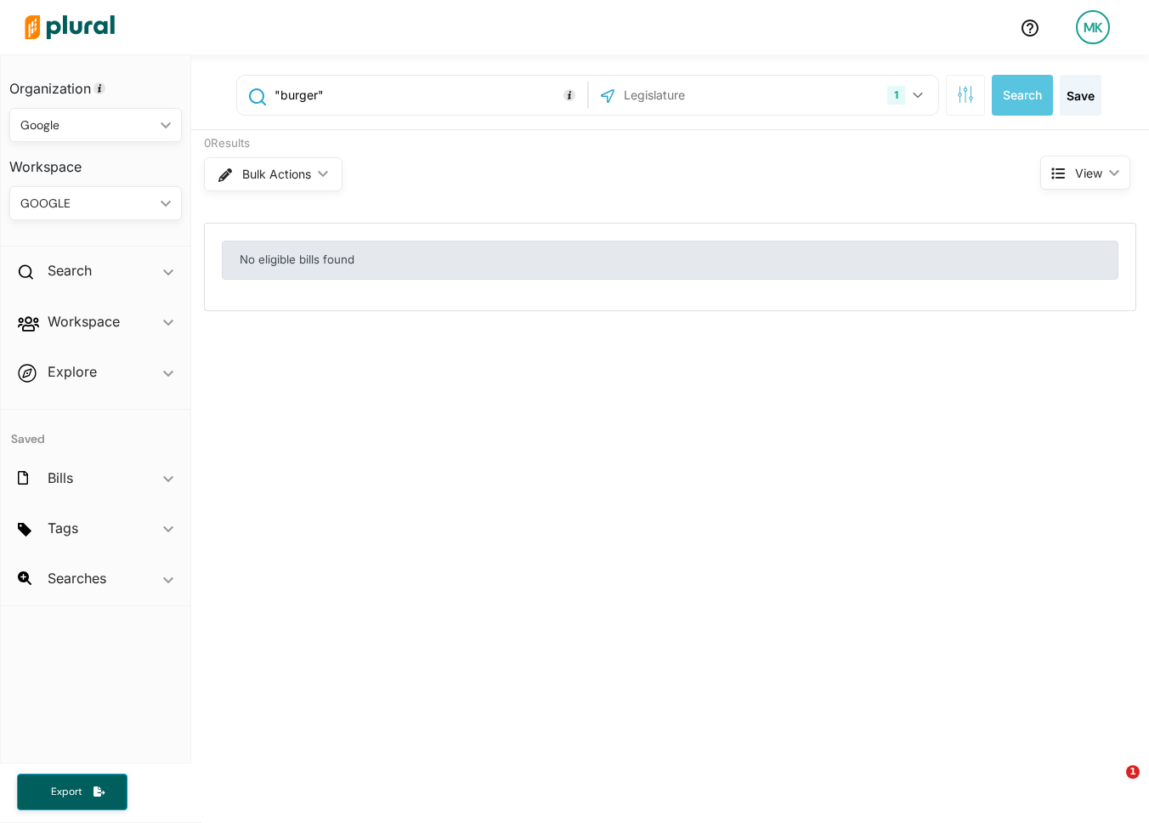
click at [313, 90] on input ""burger"" at bounding box center [427, 95] width 309 height 32
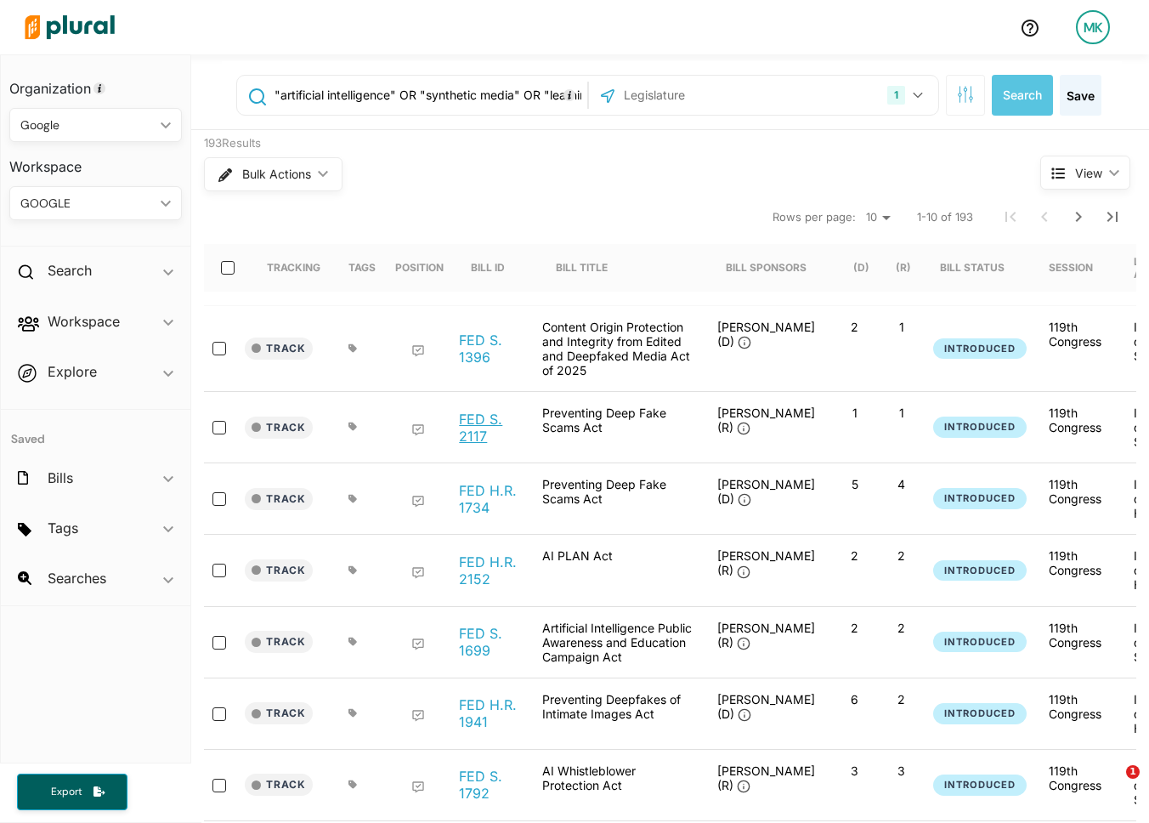
click at [490, 425] on link "FED S. 2117" at bounding box center [491, 427] width 65 height 34
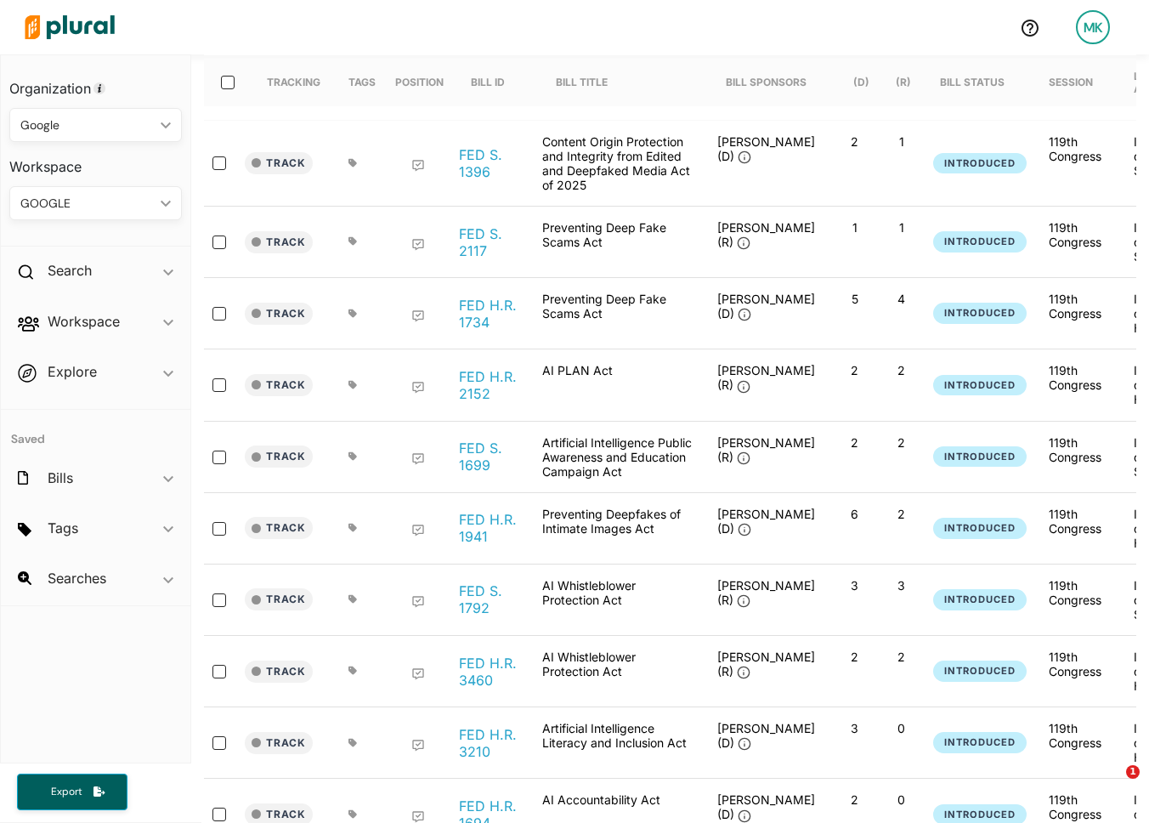
scroll to position [201, 0]
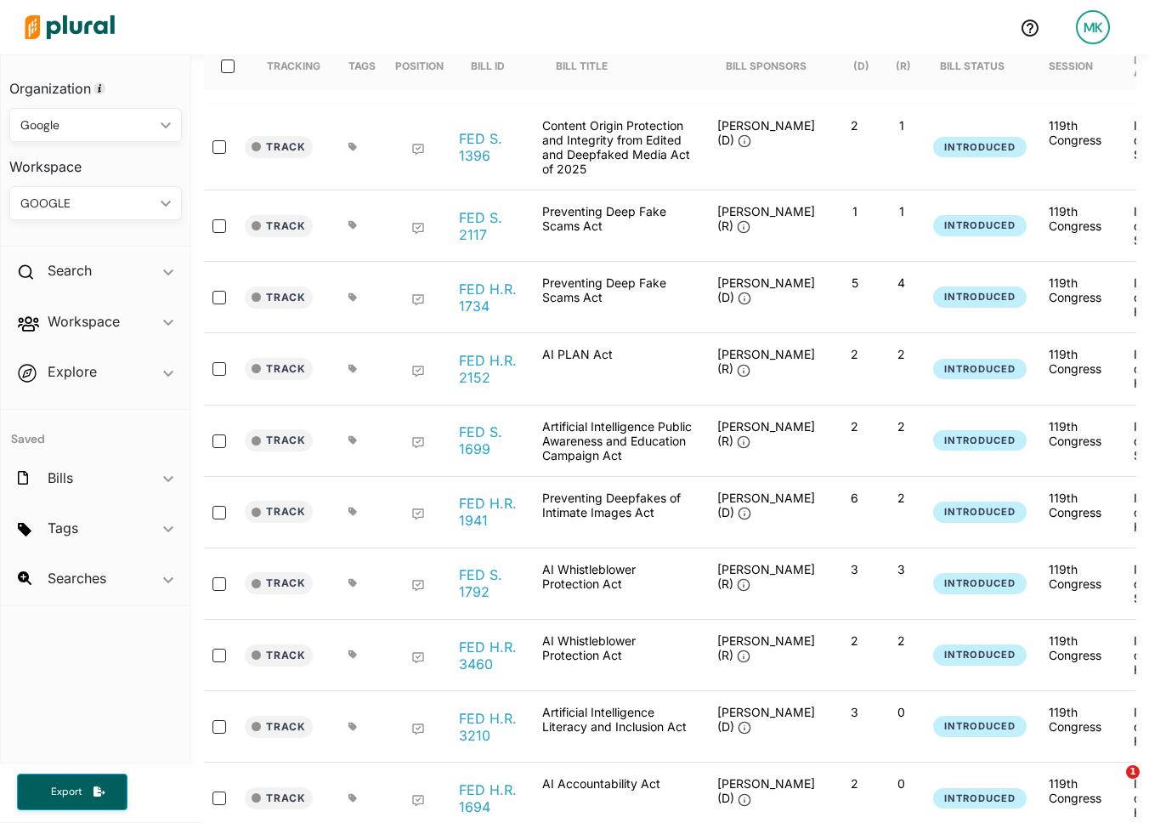
click at [487, 603] on div "FED S. 1792" at bounding box center [491, 583] width 85 height 43
click at [484, 592] on link "FED S. 1792" at bounding box center [491, 583] width 65 height 34
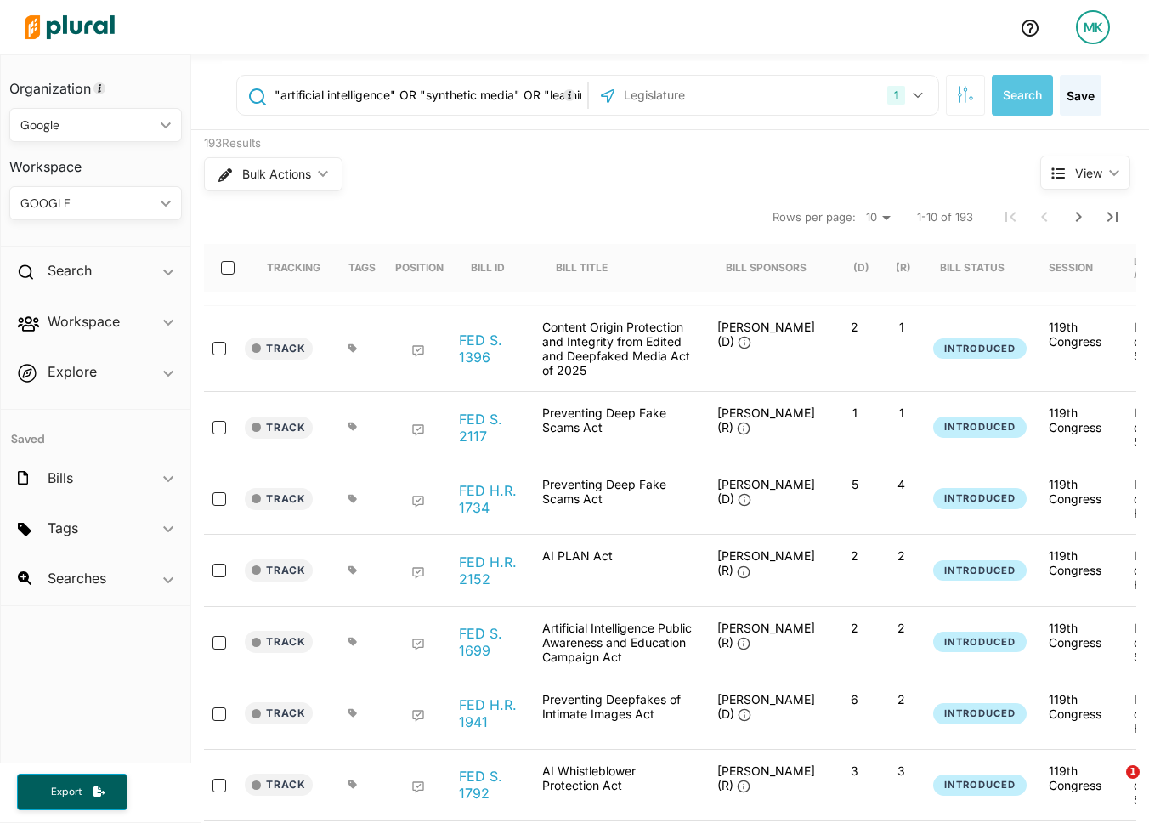
click at [462, 95] on input ""artificial intelligence" OR "synthetic media" OR "learning algorithms" OR "lea…" at bounding box center [427, 95] width 309 height 32
type input ""Weapon""
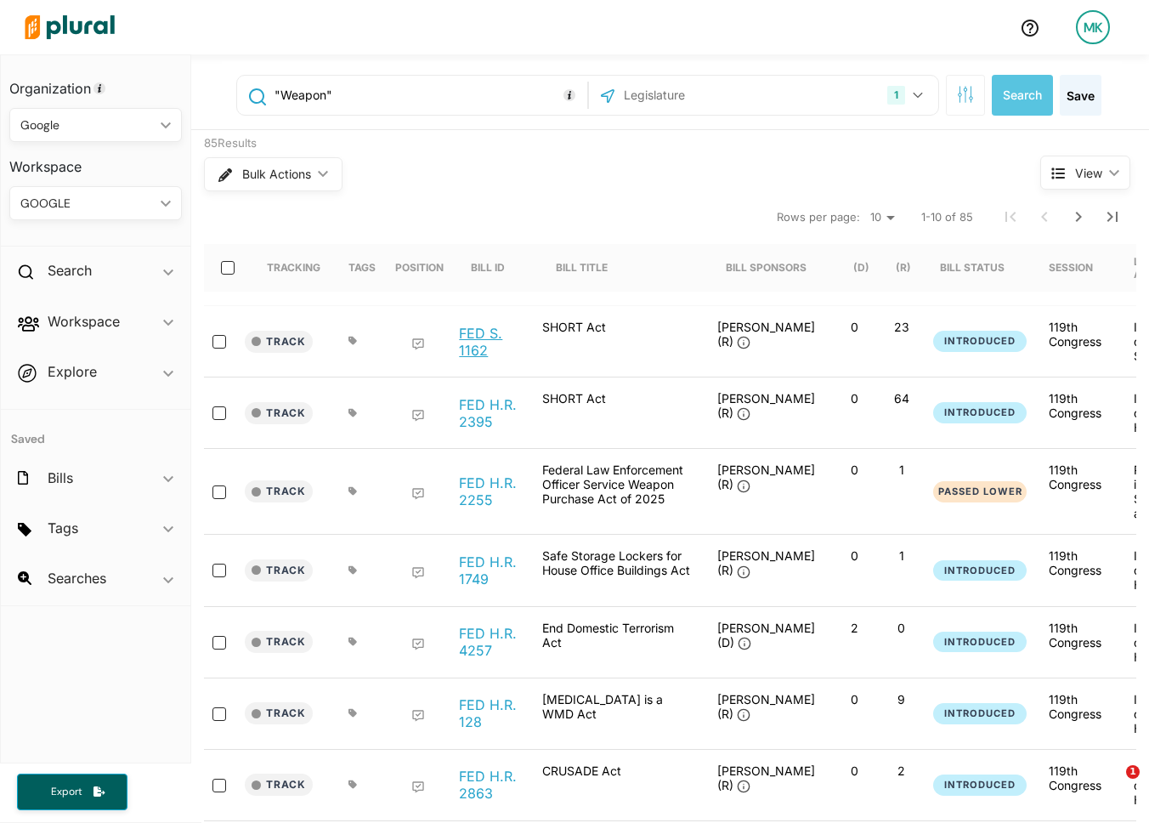
click at [478, 336] on link "FED S. 1162" at bounding box center [491, 342] width 65 height 34
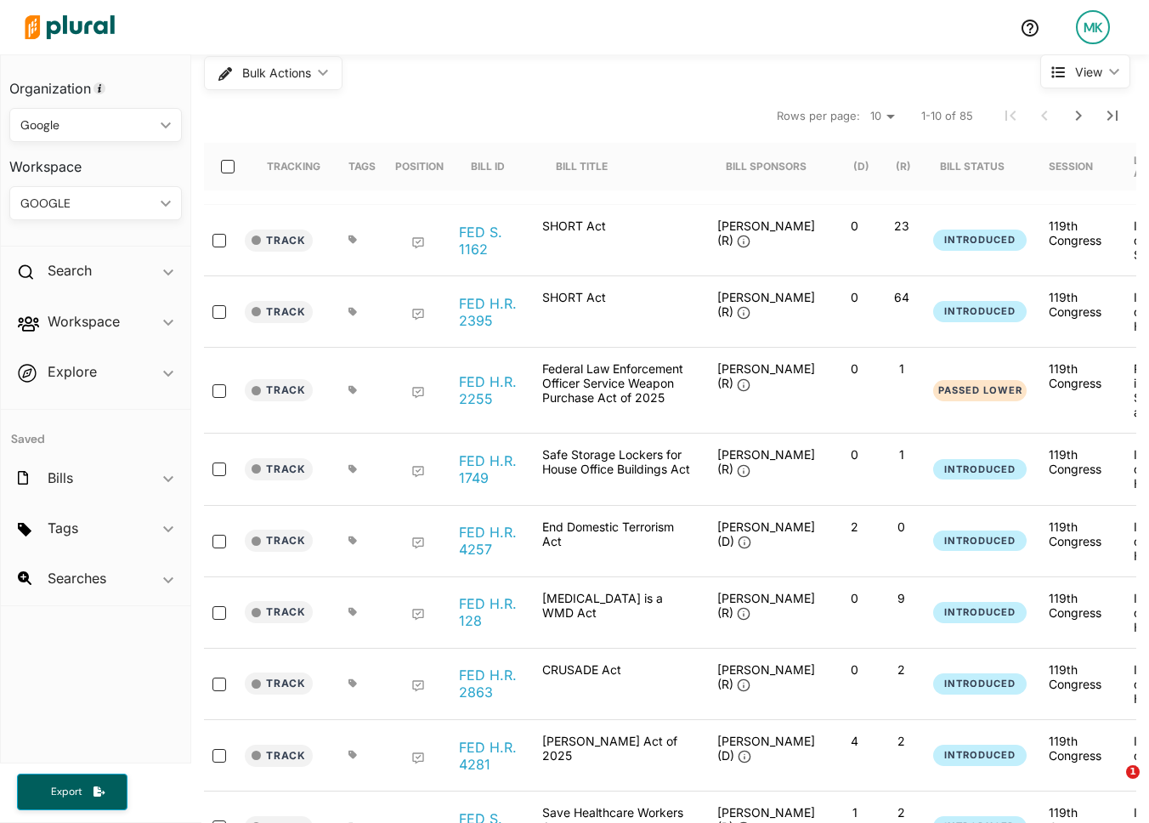
scroll to position [190, 0]
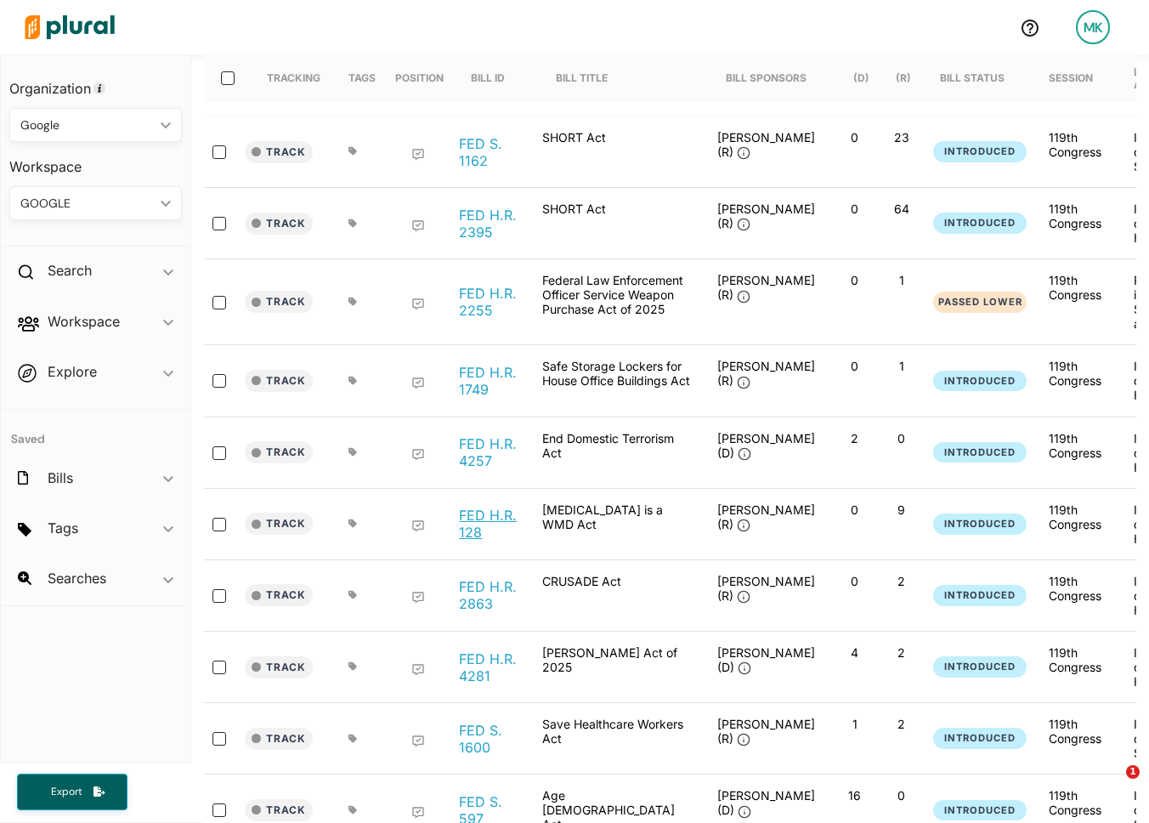
click at [497, 520] on link "FED H.R. 128" at bounding box center [491, 523] width 65 height 34
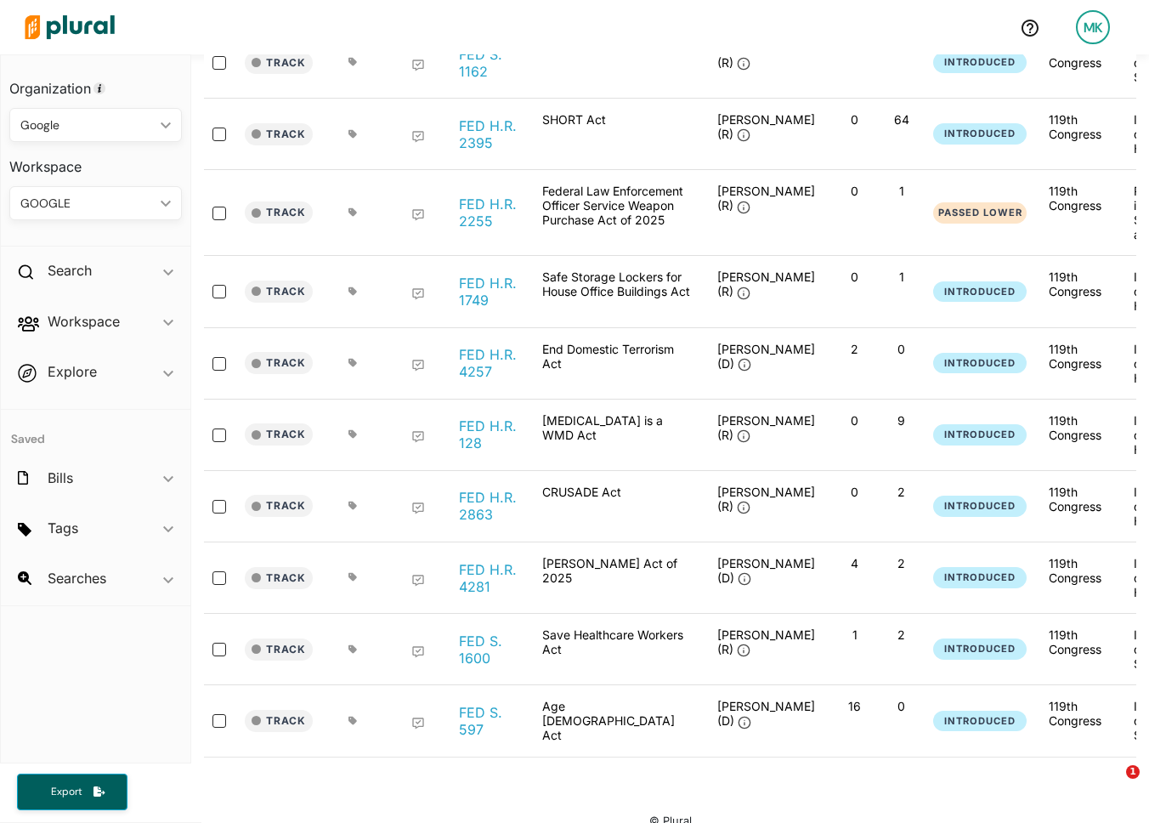
scroll to position [280, 0]
click at [475, 504] on link "FED H.R. 2863" at bounding box center [491, 505] width 65 height 34
click at [480, 642] on link "FED S. 1600" at bounding box center [491, 648] width 65 height 34
click at [486, 584] on link "FED H.R. 4281" at bounding box center [491, 577] width 65 height 34
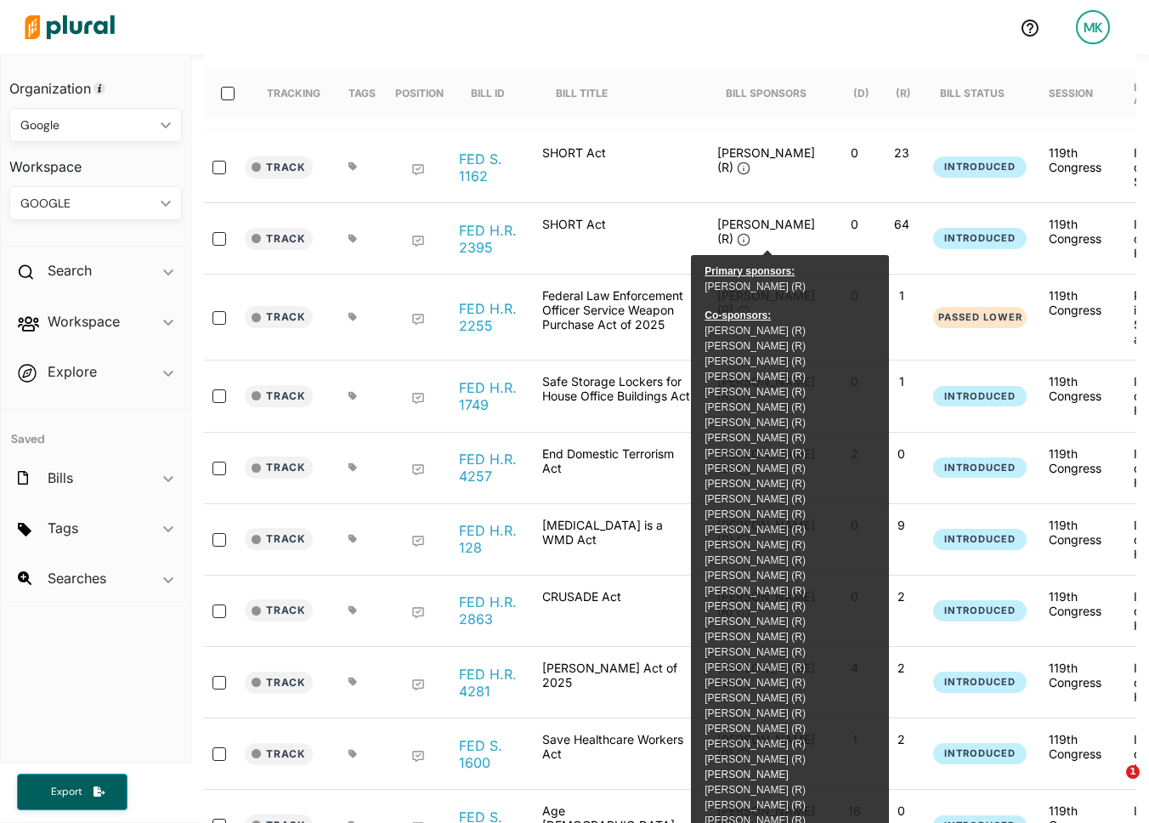
scroll to position [0, 0]
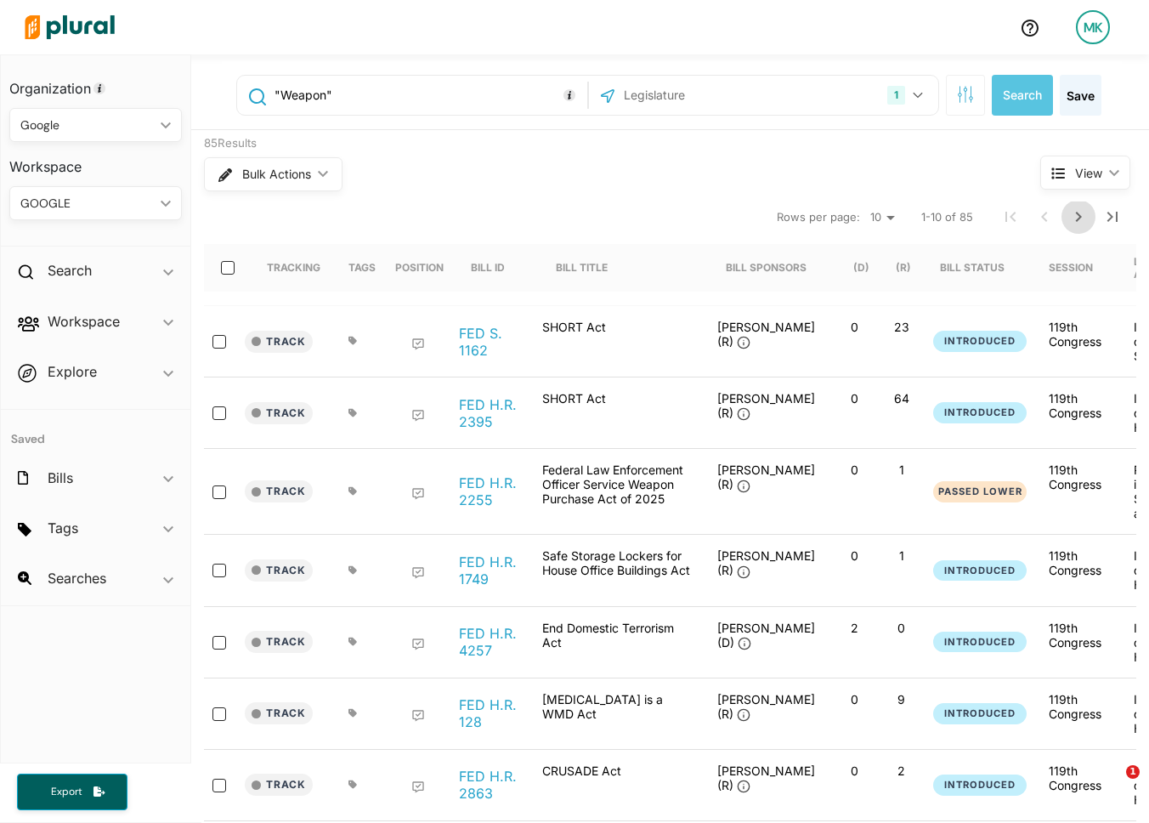
click at [1077, 212] on icon "Next Page" at bounding box center [1079, 217] width 6 height 10
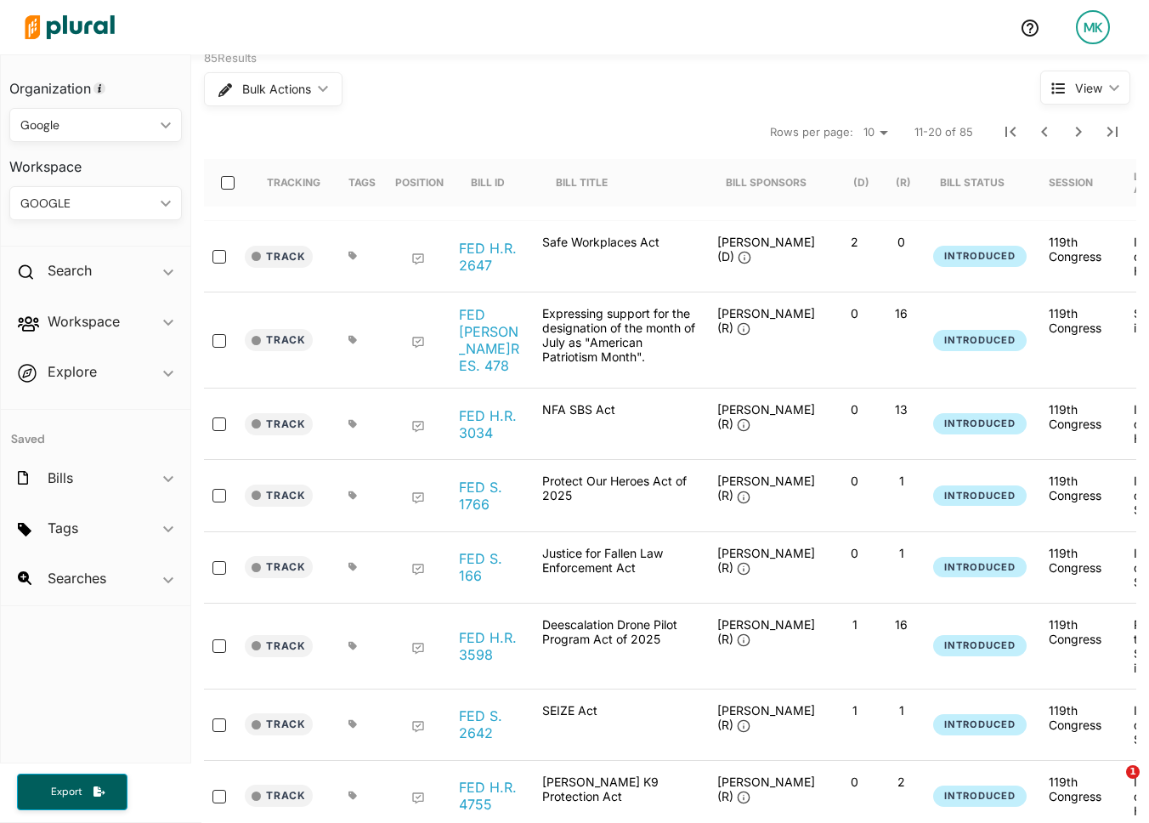
scroll to position [91, 0]
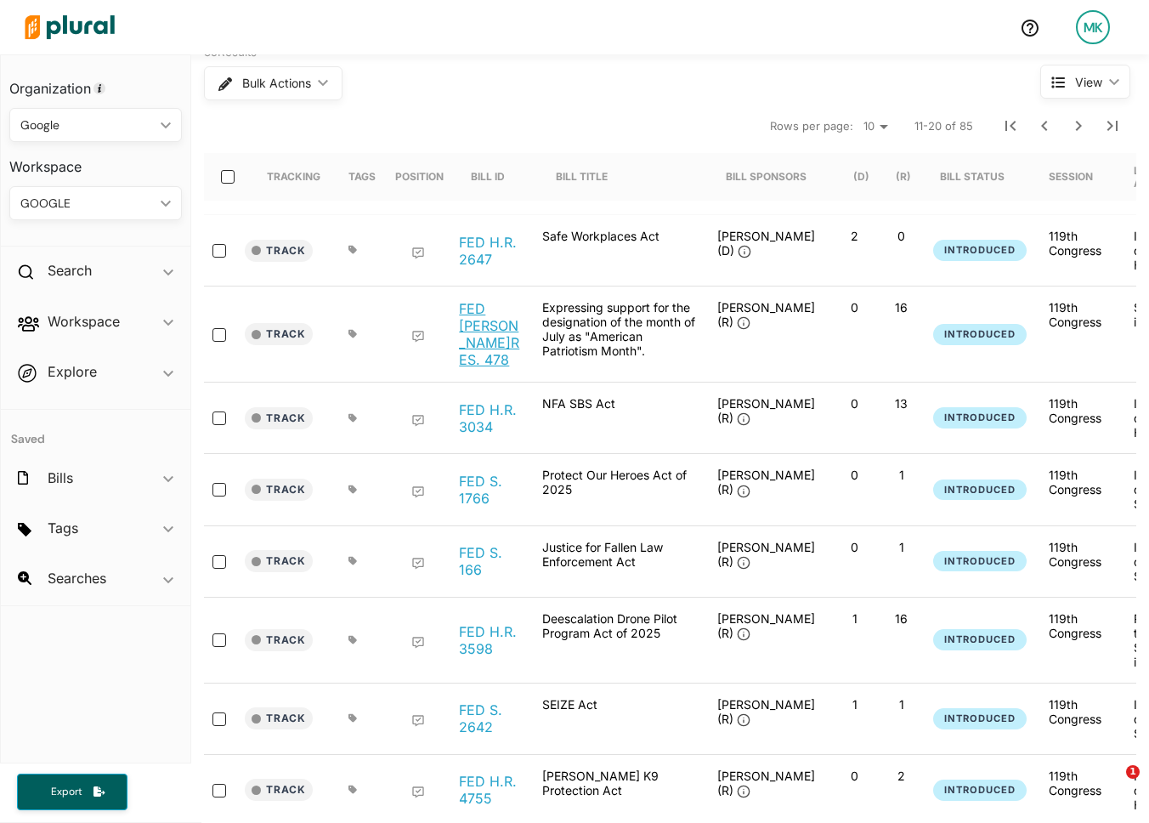
click at [478, 326] on link "FED H.RES. 478" at bounding box center [491, 334] width 65 height 68
click at [481, 410] on link "FED H.R. 3034" at bounding box center [491, 418] width 65 height 34
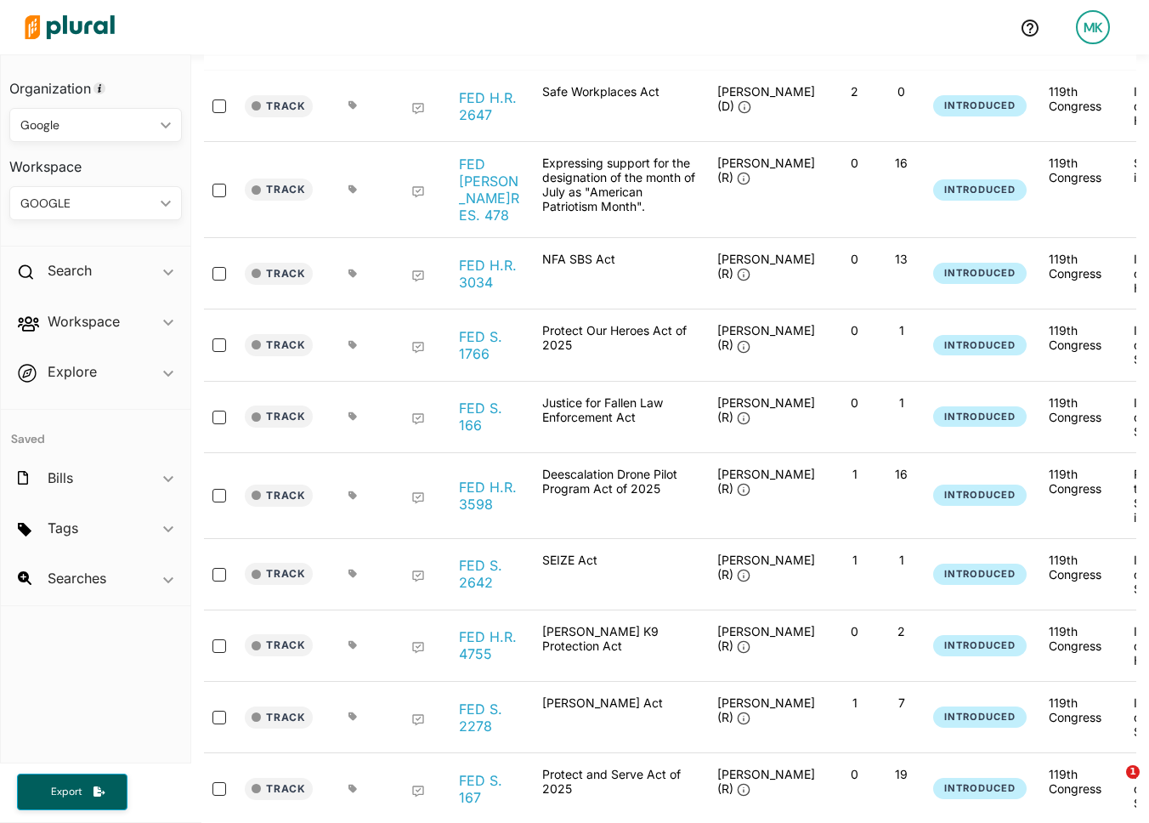
scroll to position [299, 0]
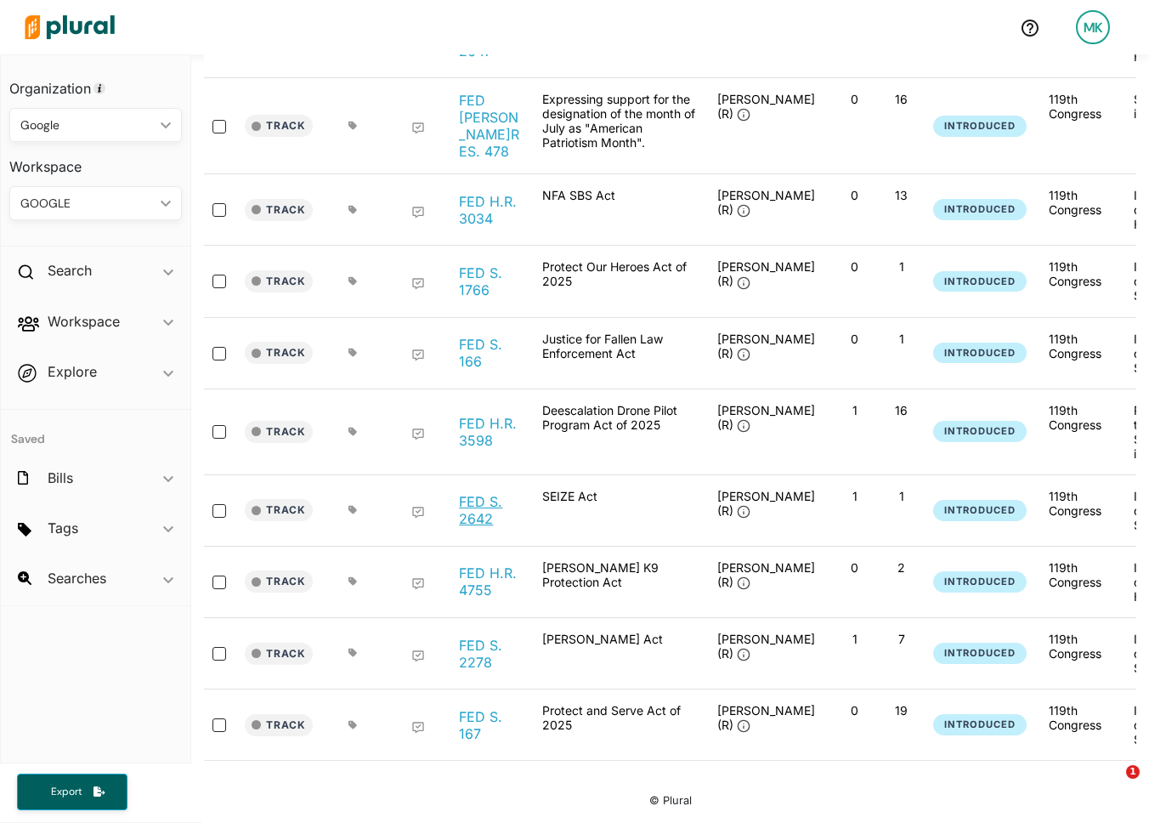
click at [478, 493] on link "FED S. 2642" at bounding box center [491, 510] width 65 height 34
click at [469, 641] on link "FED S. 2278" at bounding box center [491, 654] width 65 height 34
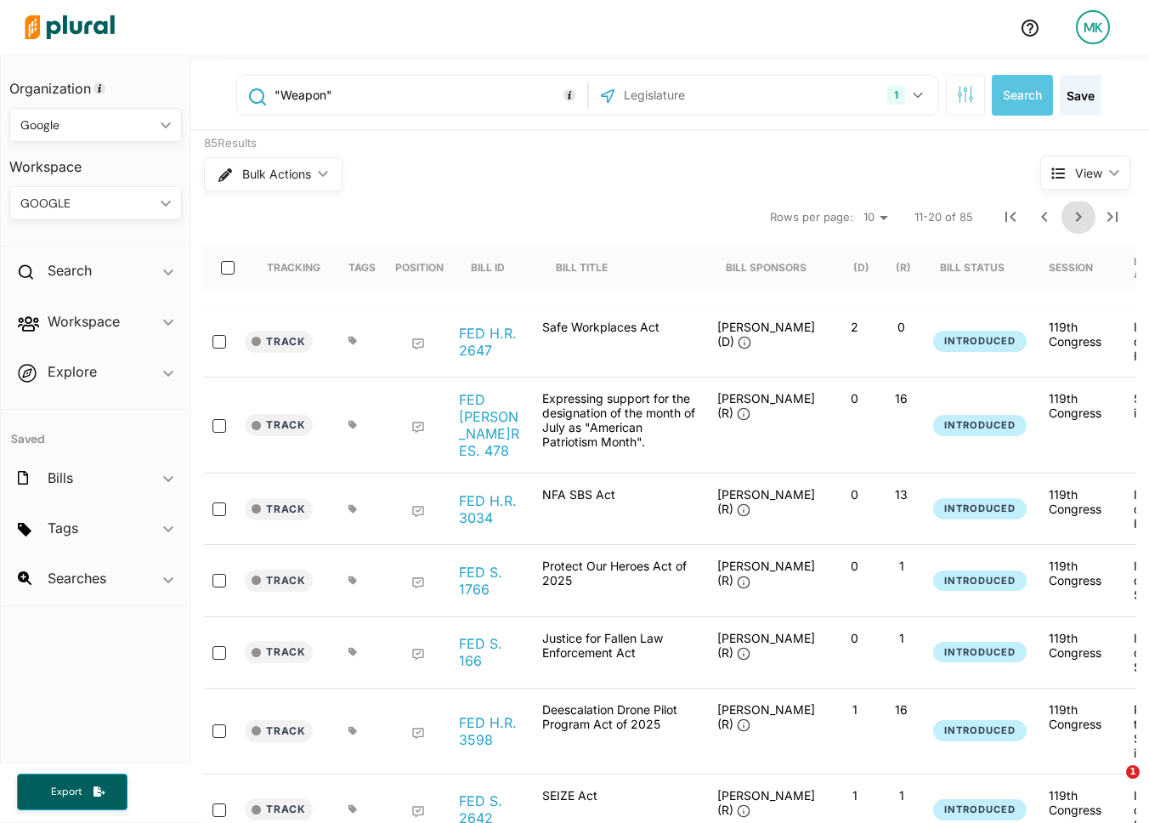
click at [1072, 218] on icon "Next Page" at bounding box center [1078, 217] width 20 height 20
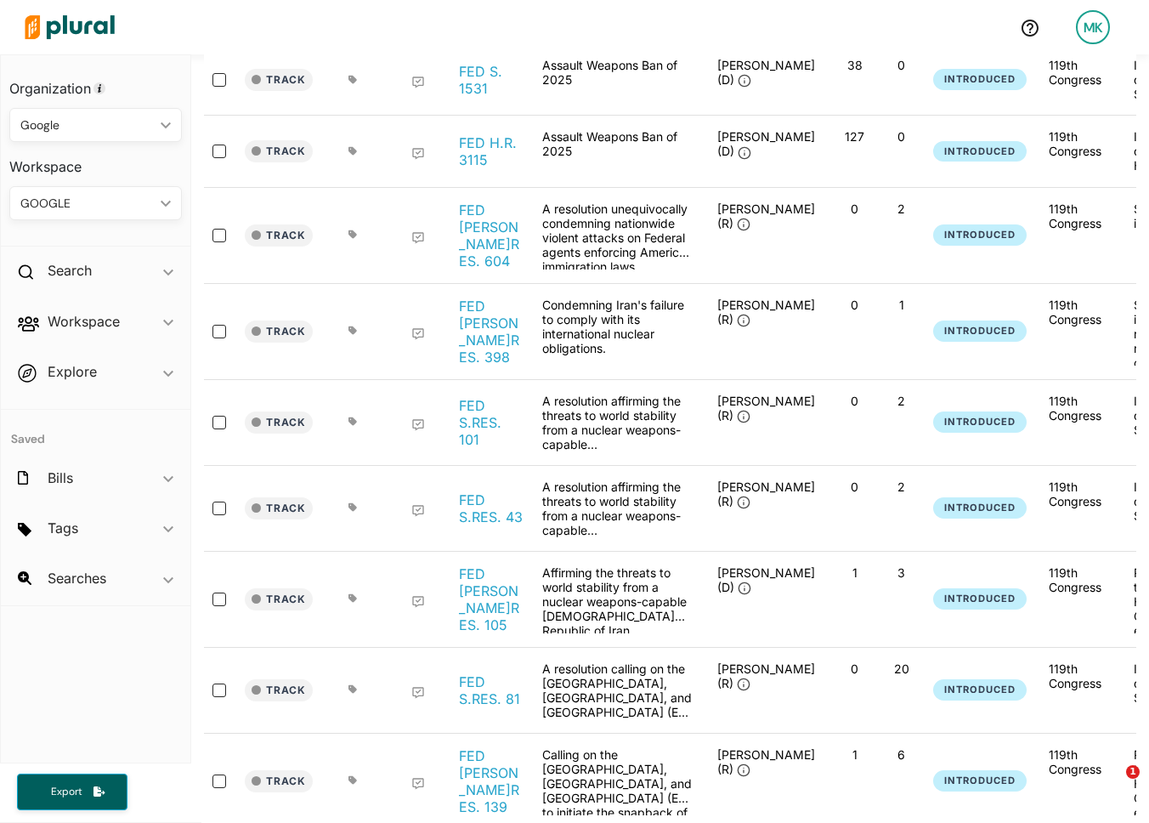
scroll to position [359, 0]
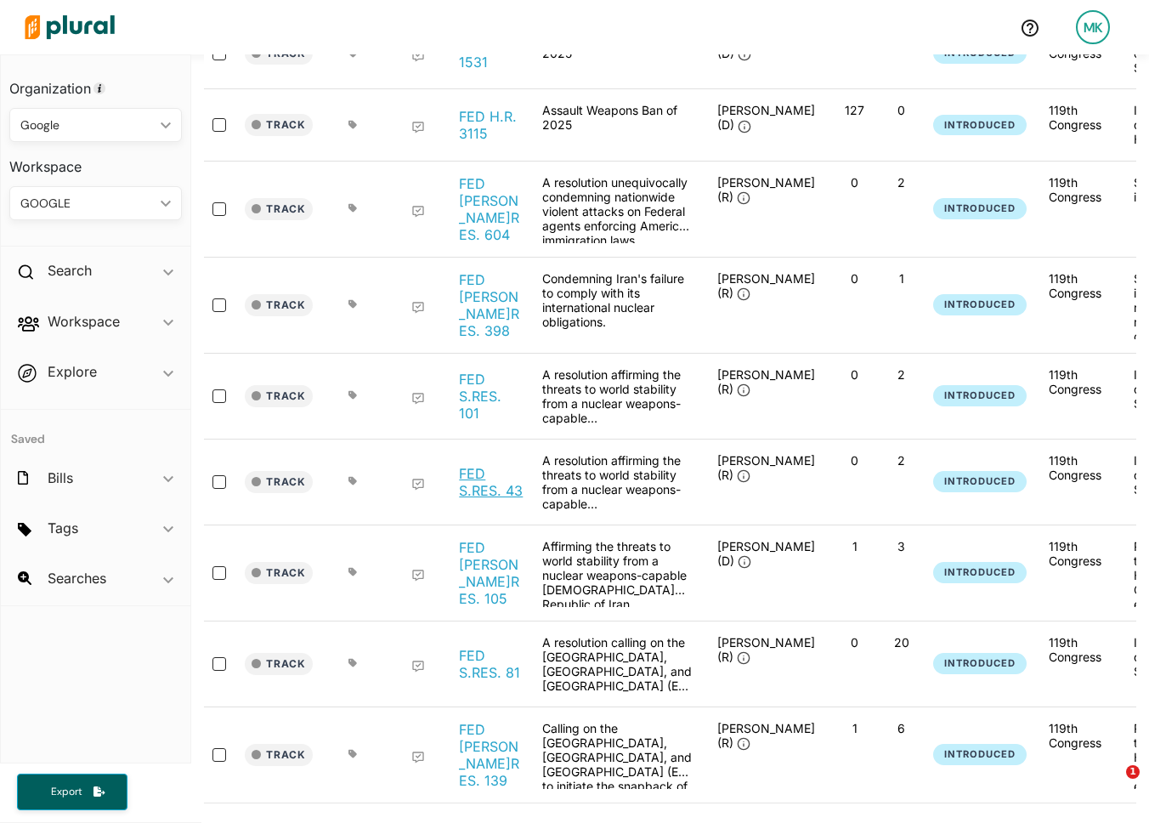
click at [476, 467] on link "FED S.RES. 43" at bounding box center [491, 482] width 65 height 34
click at [467, 647] on link "FED S.RES. 81" at bounding box center [491, 664] width 65 height 34
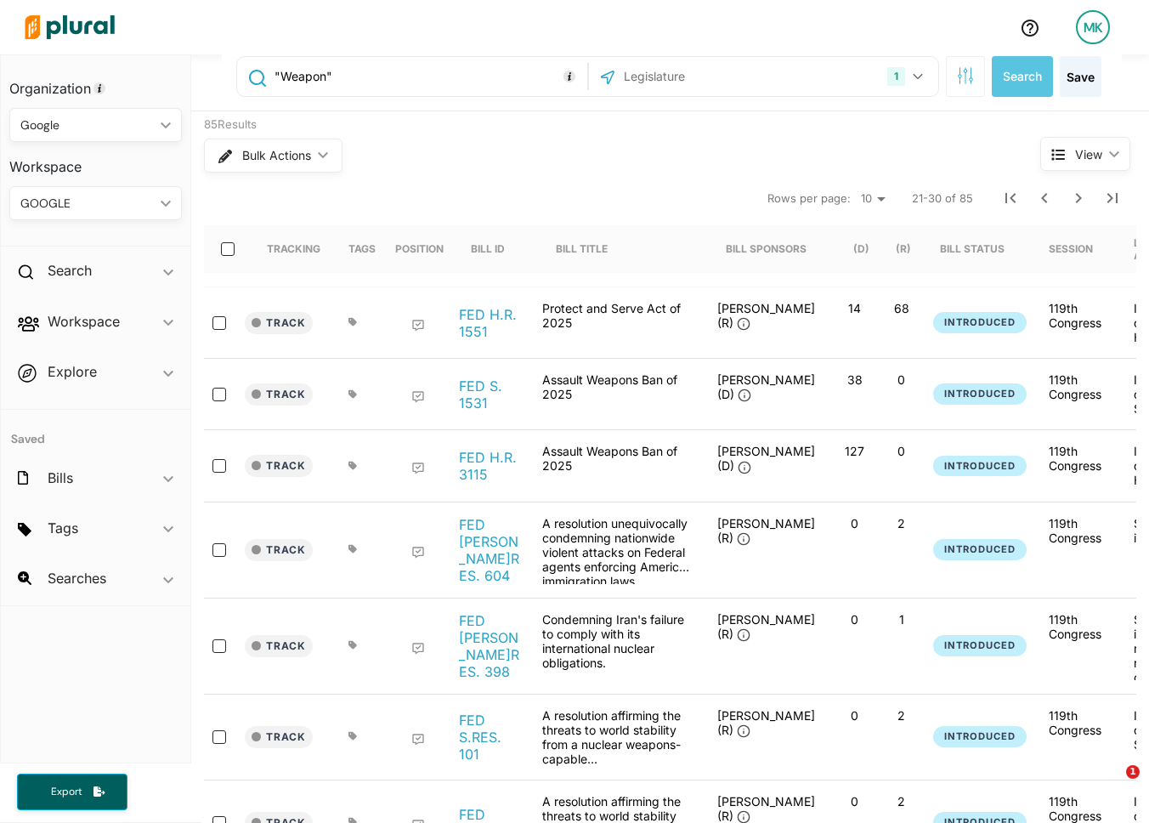
scroll to position [0, 0]
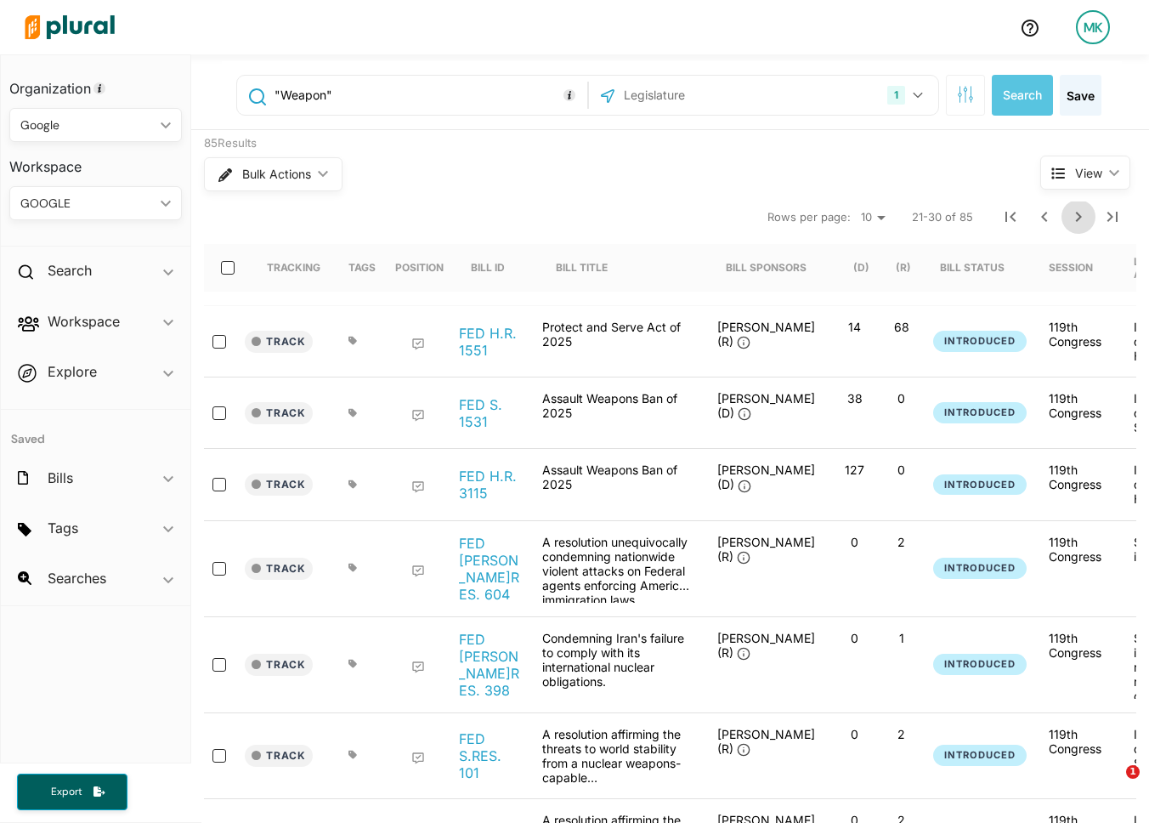
click at [1065, 224] on button "Next Page" at bounding box center [1078, 217] width 34 height 34
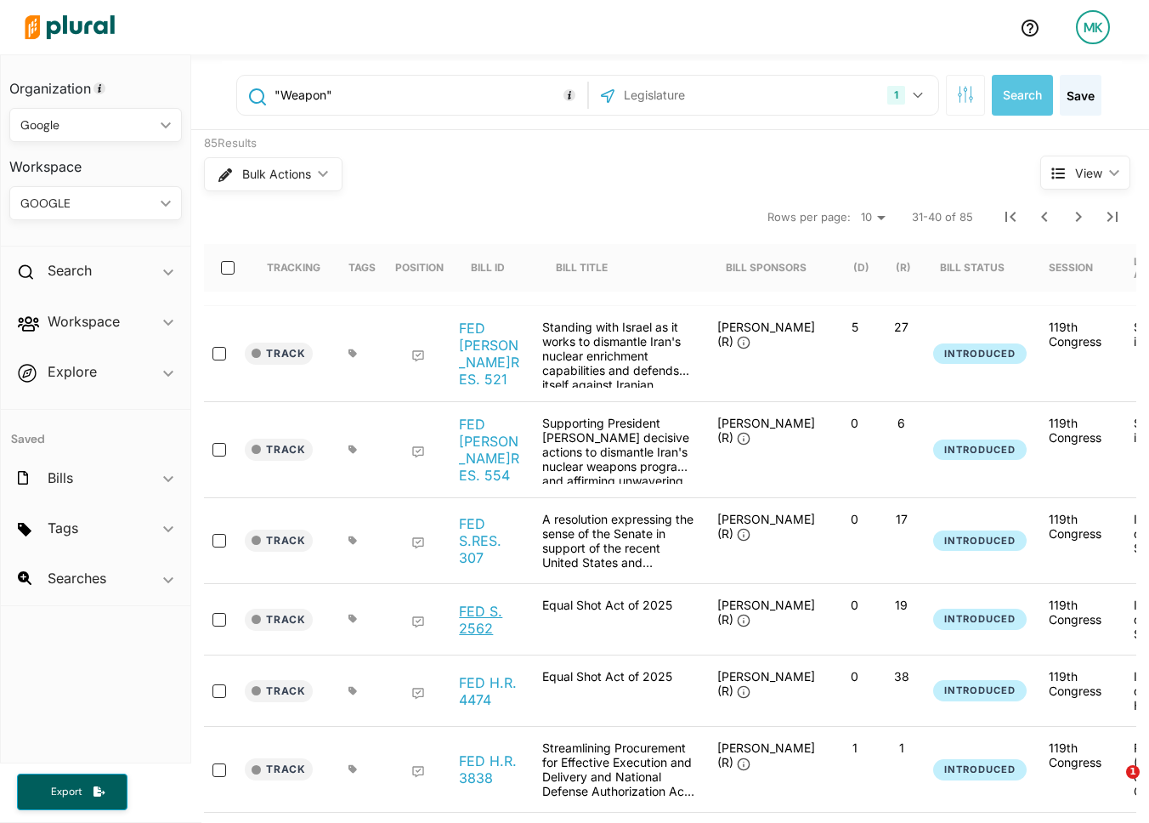
click at [472, 605] on link "FED S. 2562" at bounding box center [491, 620] width 65 height 34
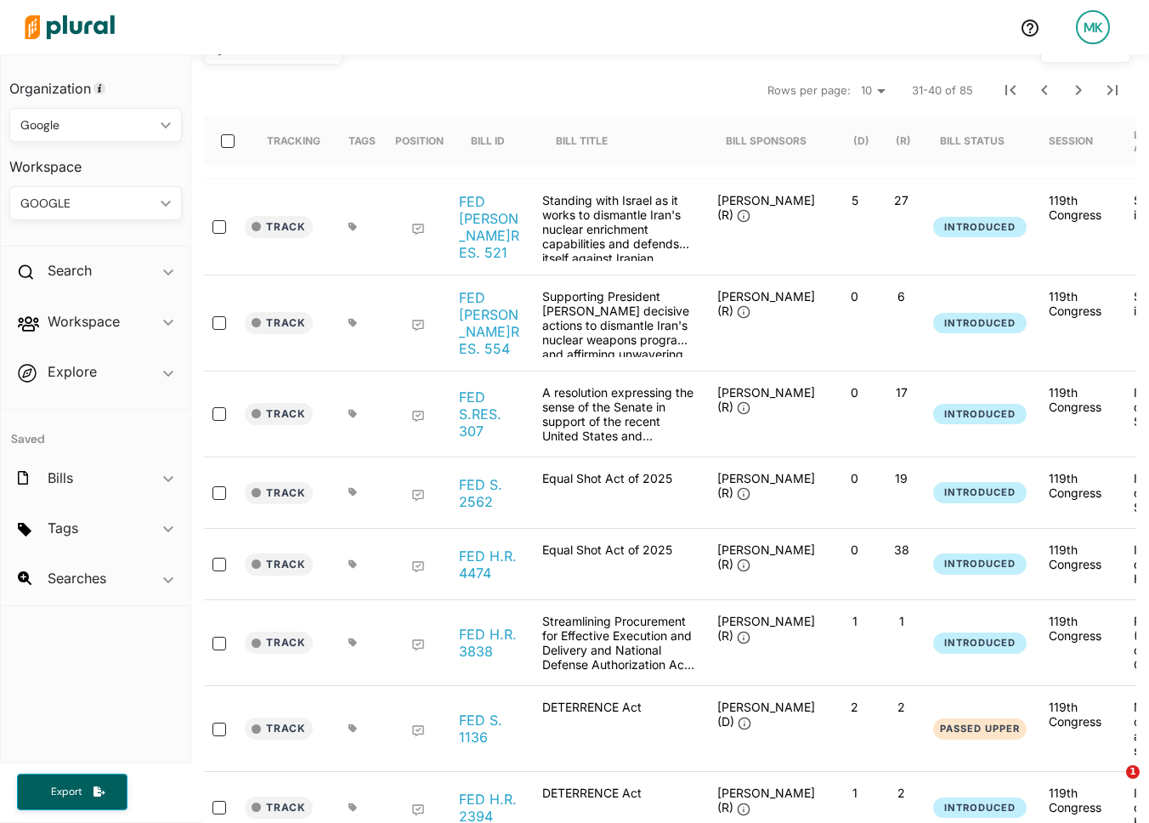
scroll to position [301, 0]
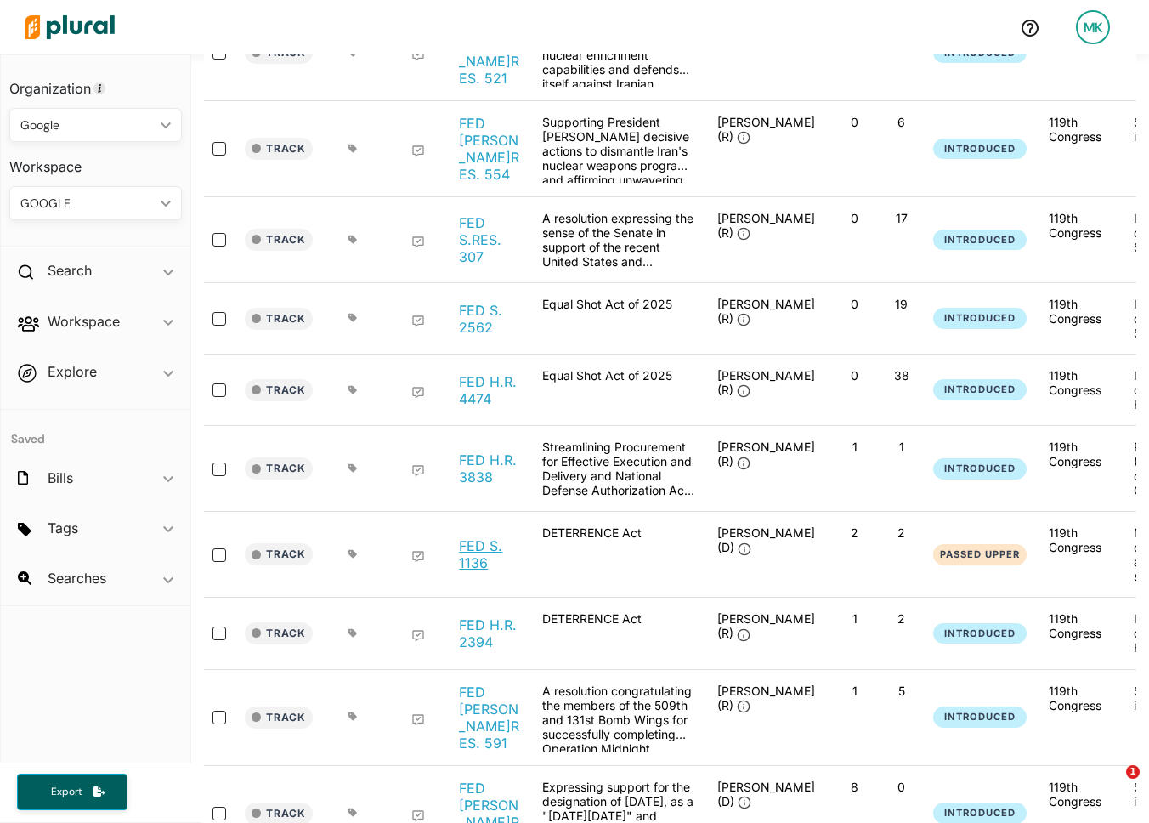
click at [493, 537] on link "FED S. 1136" at bounding box center [491, 554] width 65 height 34
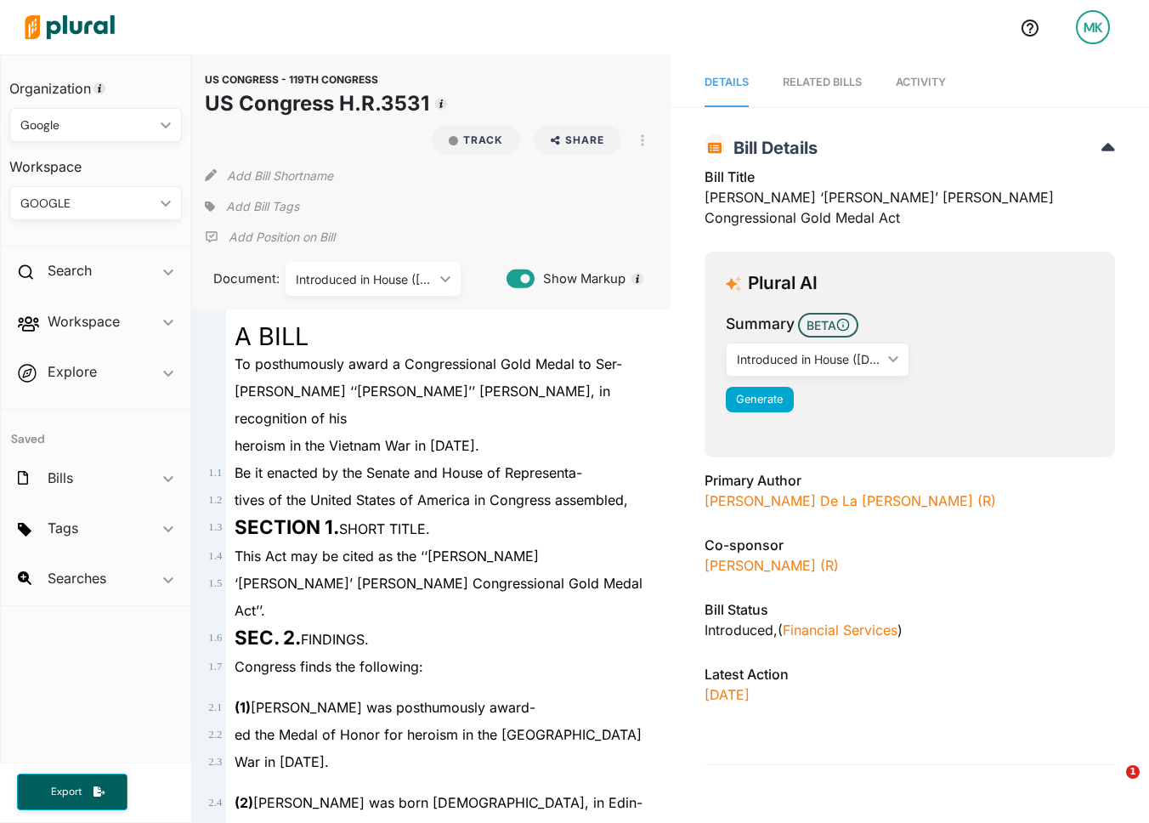
click at [546, 393] on span "geant Alfredo ‘‘Freddy’’ Gonzalez, in recognition of his" at bounding box center [423, 404] width 376 height 44
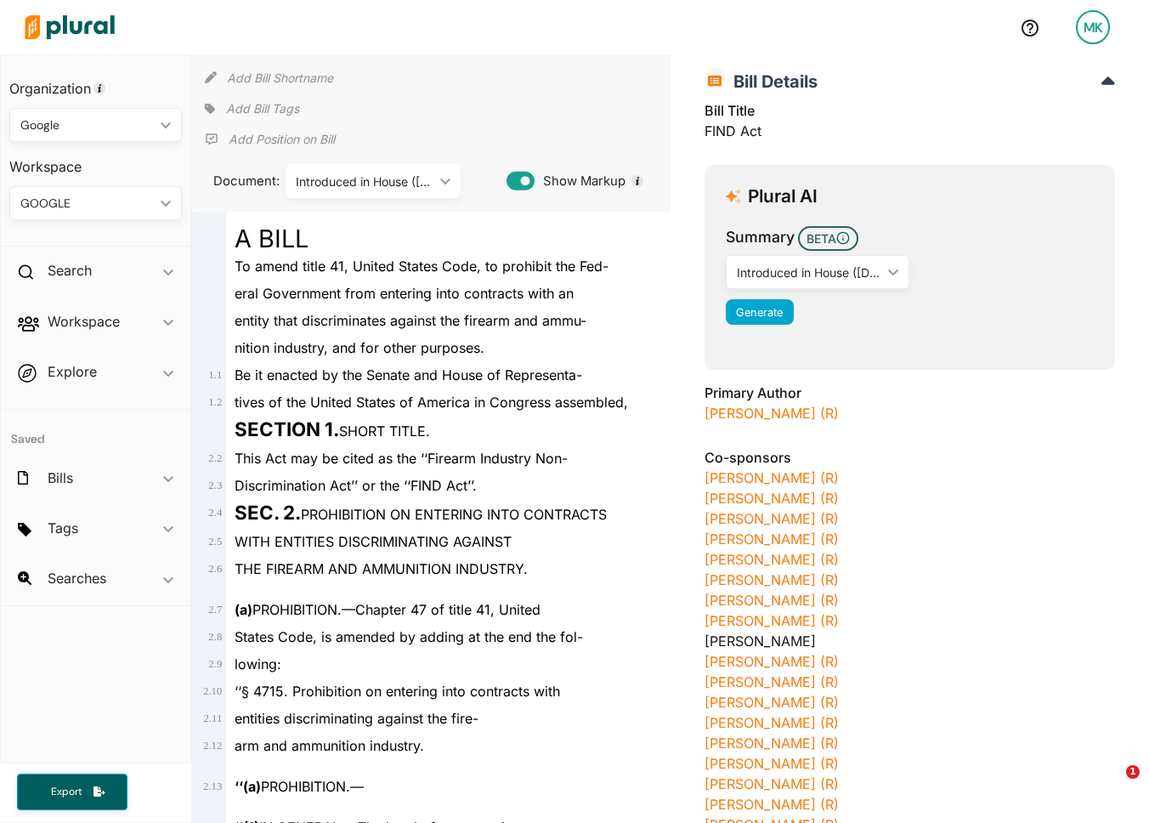
scroll to position [112, 0]
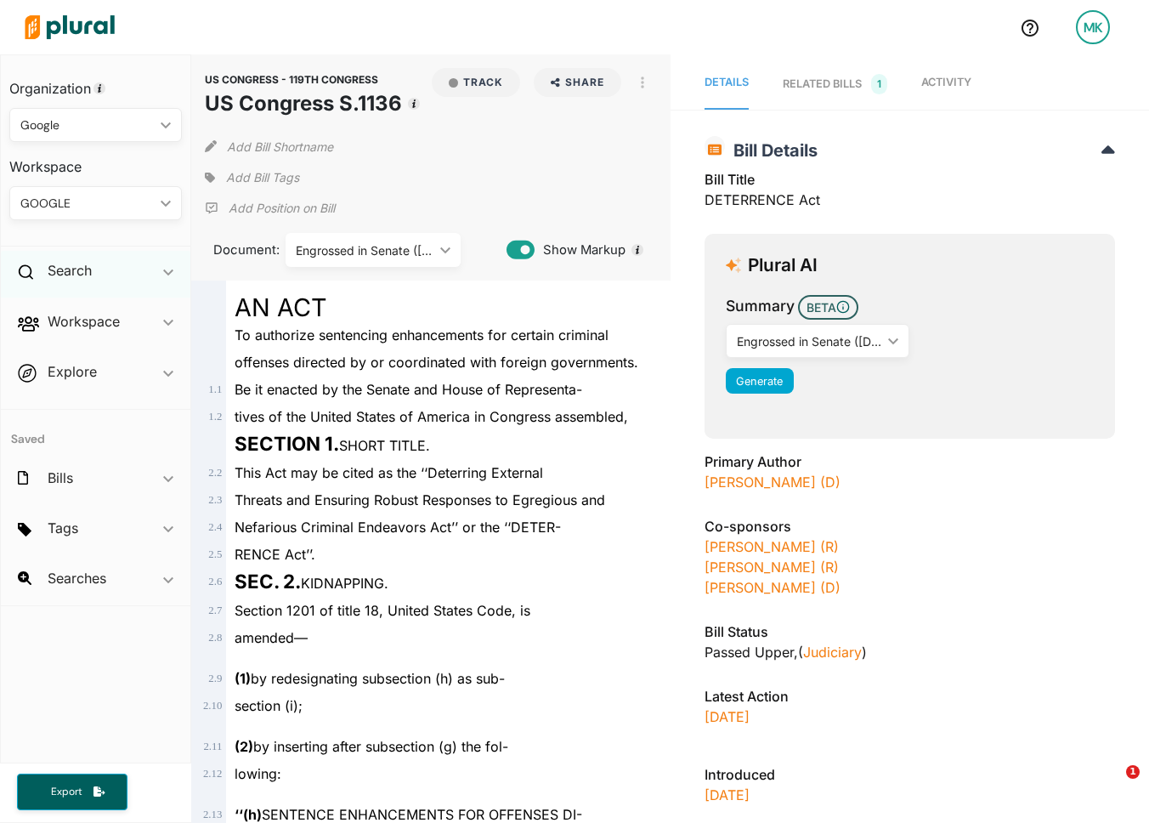
click at [106, 263] on div "Search ic_keyboard_arrow_down" at bounding box center [96, 274] width 190 height 46
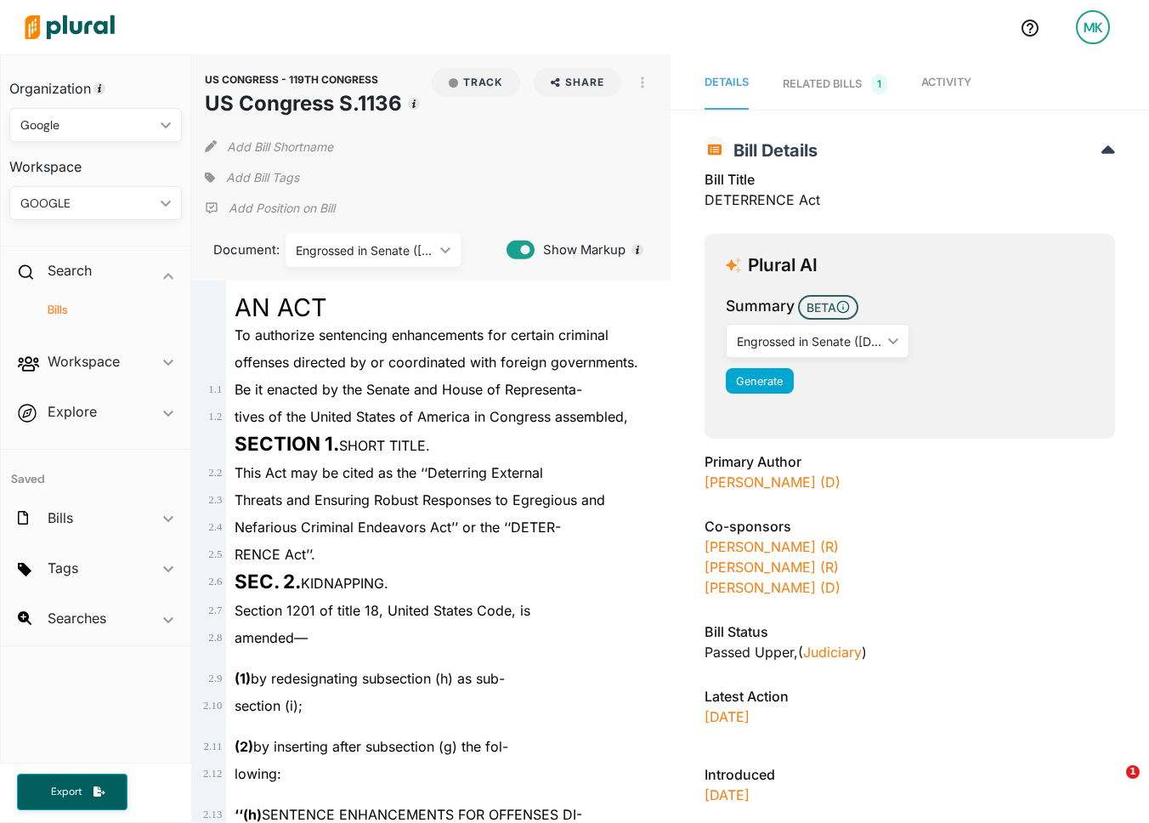
click at [52, 317] on div "Bills" at bounding box center [96, 317] width 190 height 40
click at [54, 308] on h4 "Bills" at bounding box center [99, 310] width 147 height 16
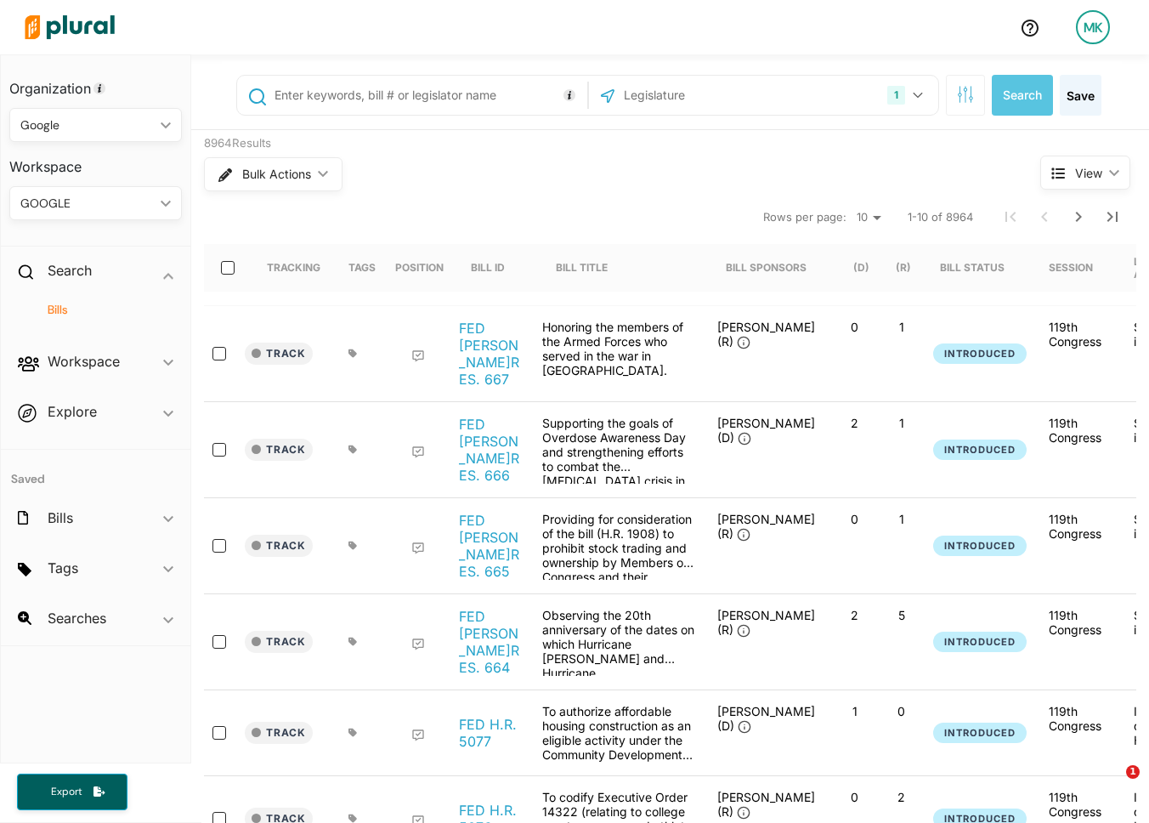
click at [376, 95] on input "text" at bounding box center [427, 95] width 309 height 32
type input ""minimum wage""
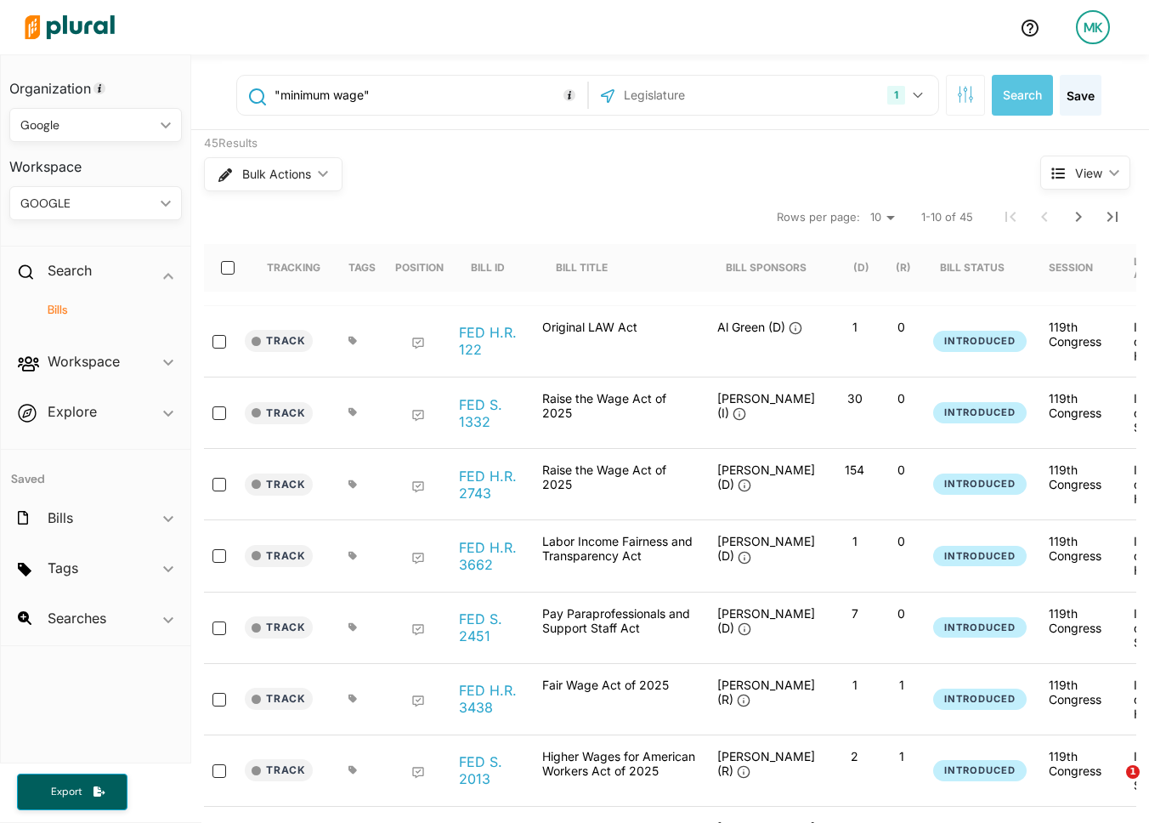
click at [637, 203] on nav "Rows per page: 10 20 50 1-10 of 45" at bounding box center [670, 217] width 932 height 48
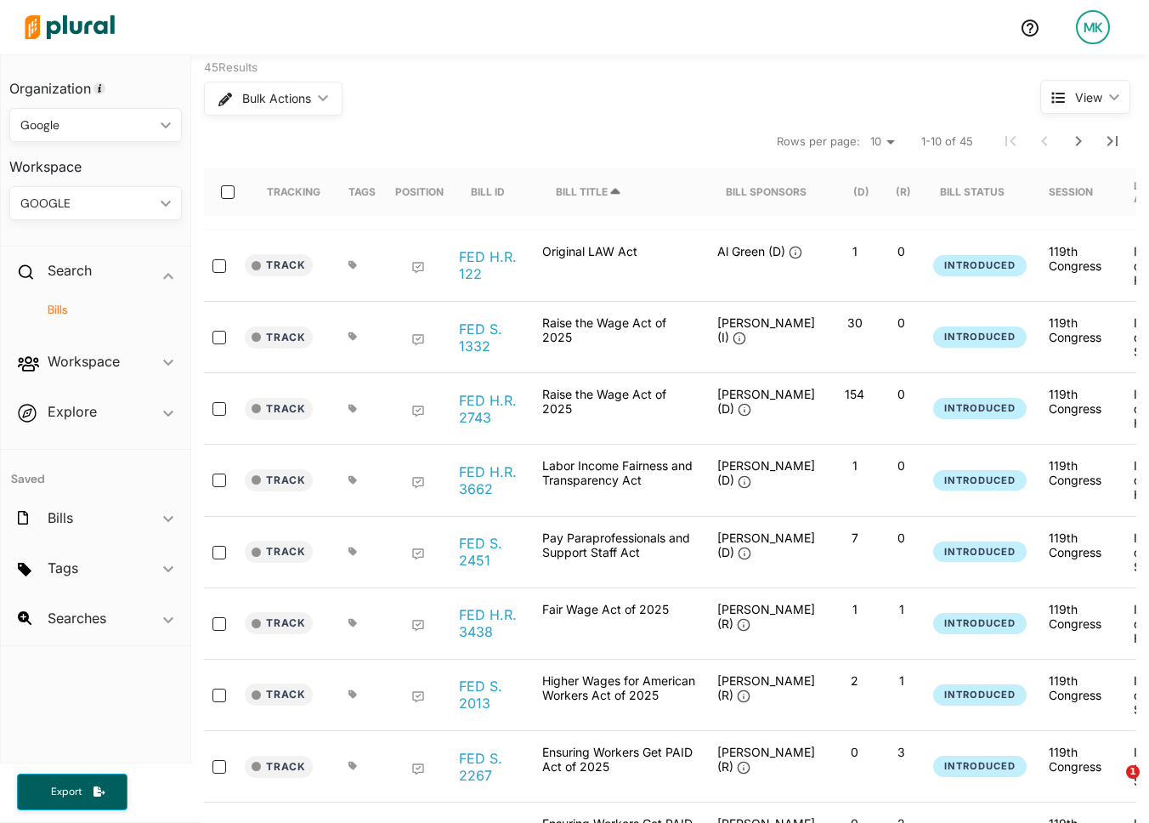
scroll to position [76, 0]
click at [494, 258] on link "FED H.R. 122" at bounding box center [491, 264] width 65 height 34
click at [493, 322] on link "FED S. 1332" at bounding box center [491, 337] width 65 height 34
click at [477, 416] on link "FED H.R. 2743" at bounding box center [491, 408] width 65 height 34
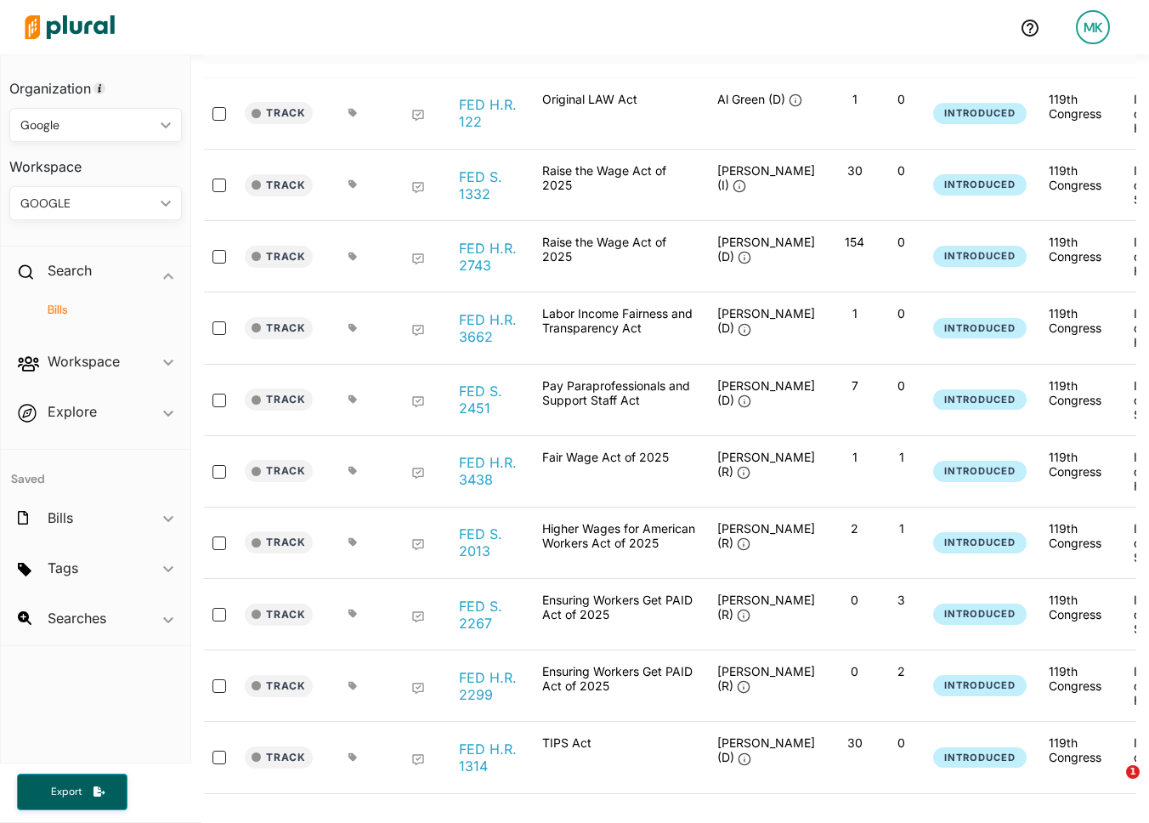
scroll to position [229, 0]
click at [497, 325] on link "FED H.R. 3662" at bounding box center [491, 327] width 65 height 34
click at [489, 393] on link "FED S. 2451" at bounding box center [491, 399] width 65 height 34
click at [489, 467] on link "FED H.R. 3438" at bounding box center [491, 470] width 65 height 34
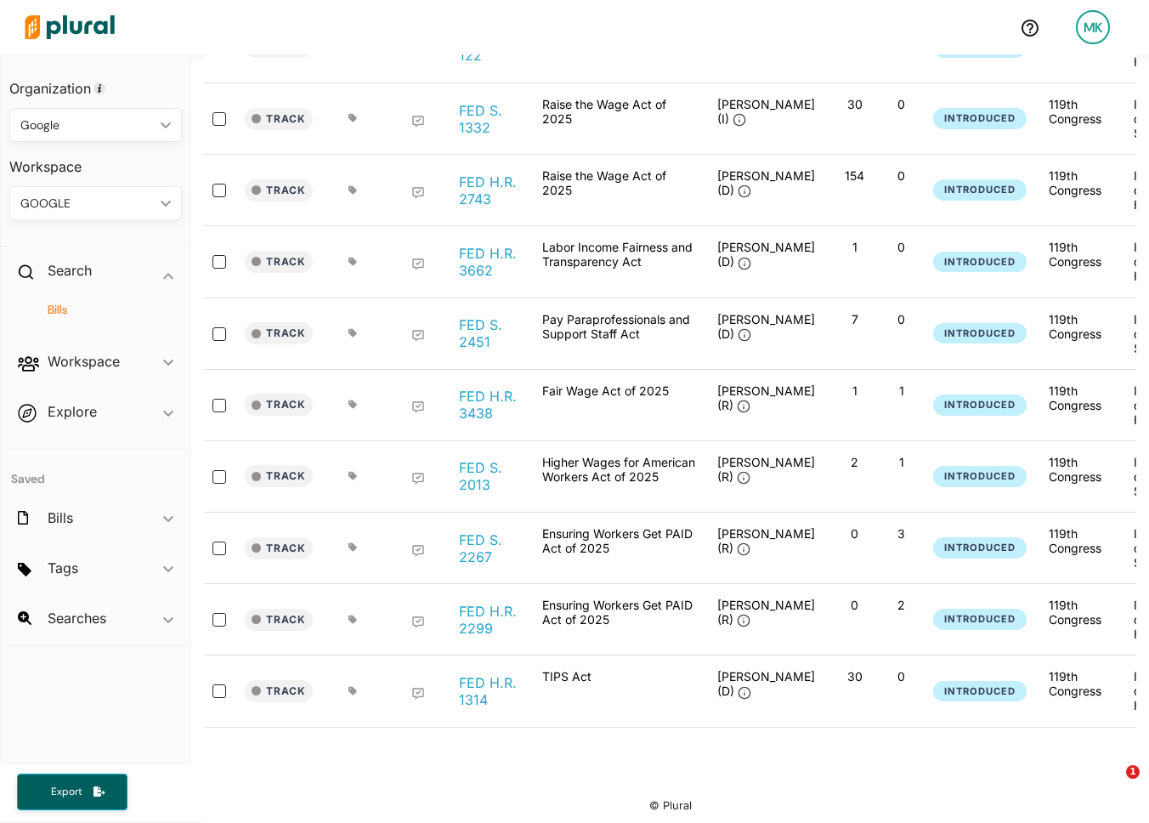
scroll to position [299, 0]
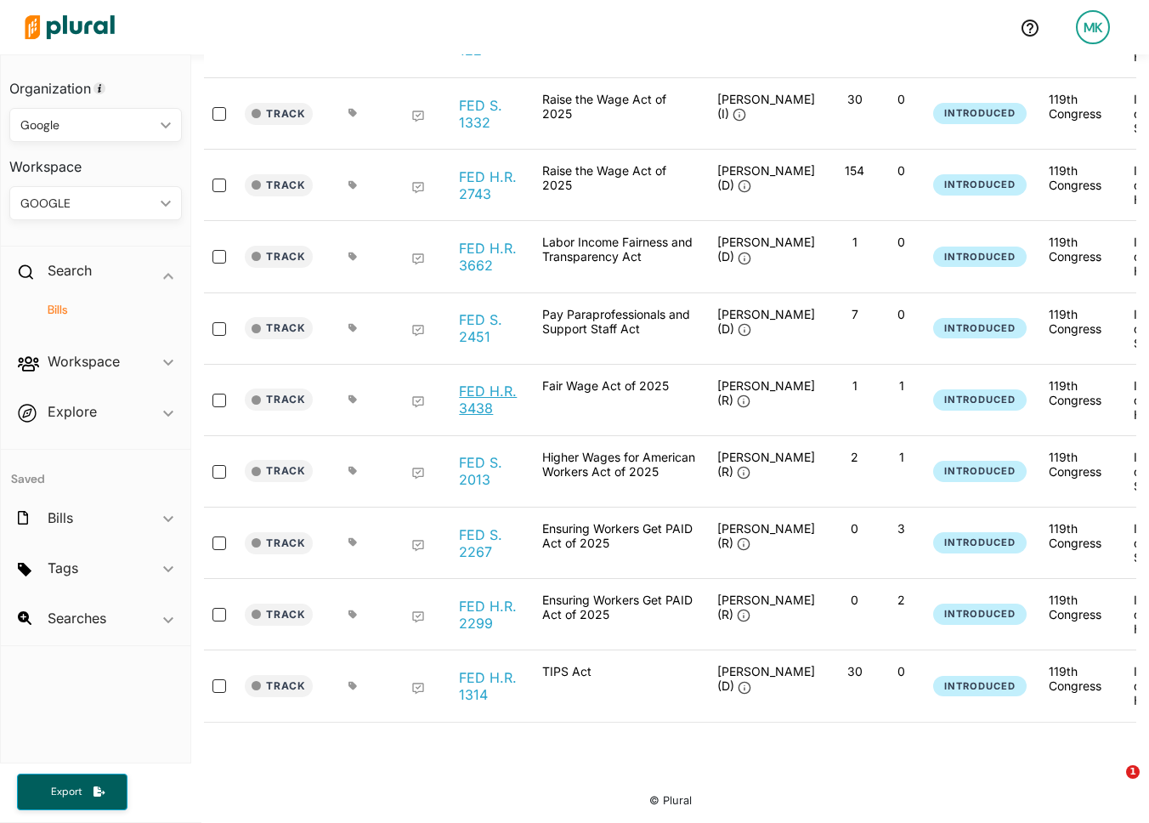
click at [477, 405] on link "FED H.R. 3438" at bounding box center [491, 399] width 65 height 34
click at [474, 476] on link "FED S. 2013" at bounding box center [491, 471] width 65 height 34
click at [472, 529] on link "FED S. 2267" at bounding box center [491, 543] width 65 height 34
click at [483, 676] on link "FED H.R. 1314" at bounding box center [491, 686] width 65 height 34
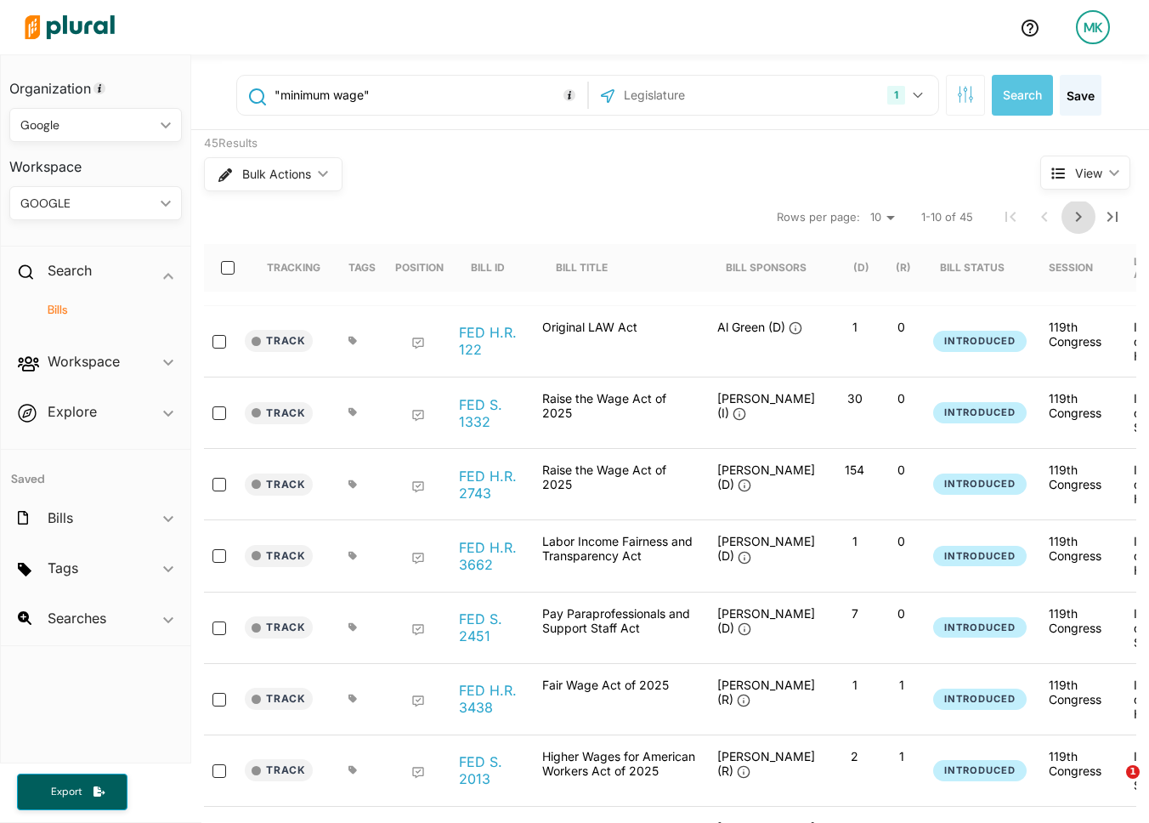
click at [1084, 213] on icon "Next Page" at bounding box center [1078, 217] width 20 height 20
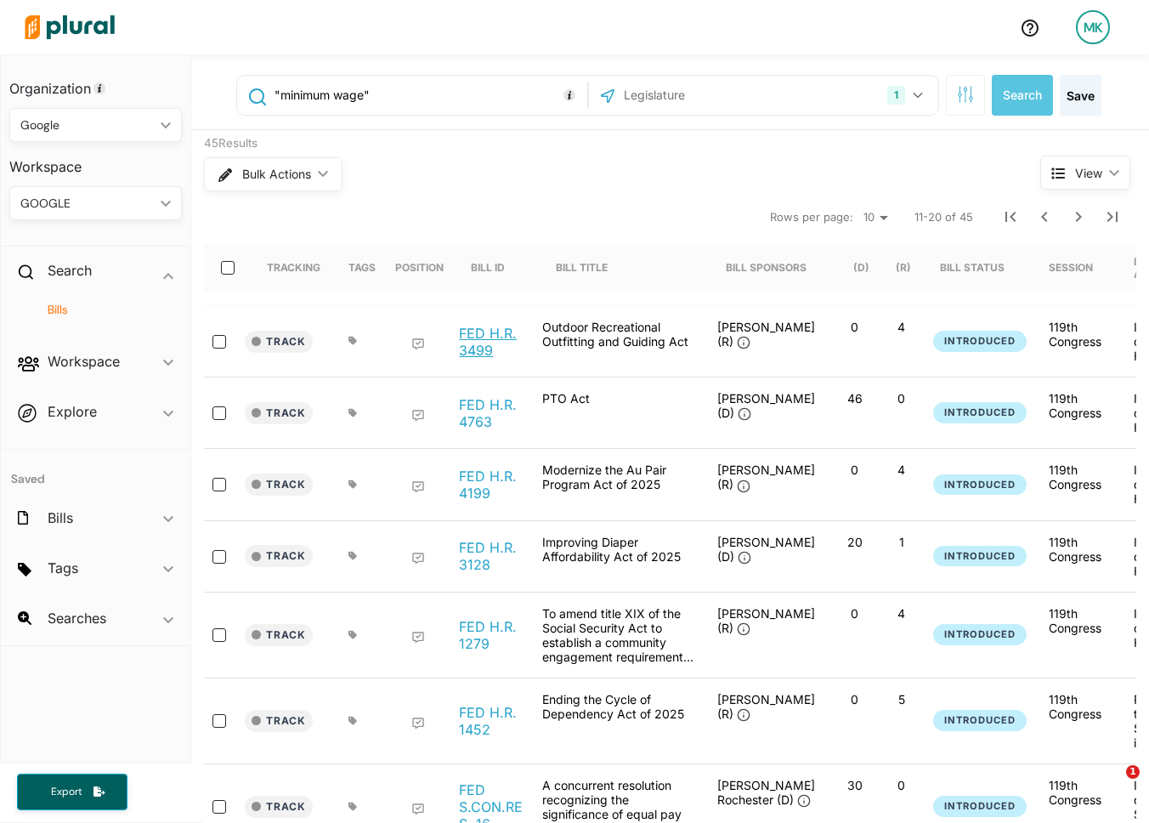
click at [496, 339] on link "FED H.R. 3499" at bounding box center [491, 342] width 65 height 34
click at [460, 413] on link "FED H.R. 4763" at bounding box center [491, 413] width 65 height 34
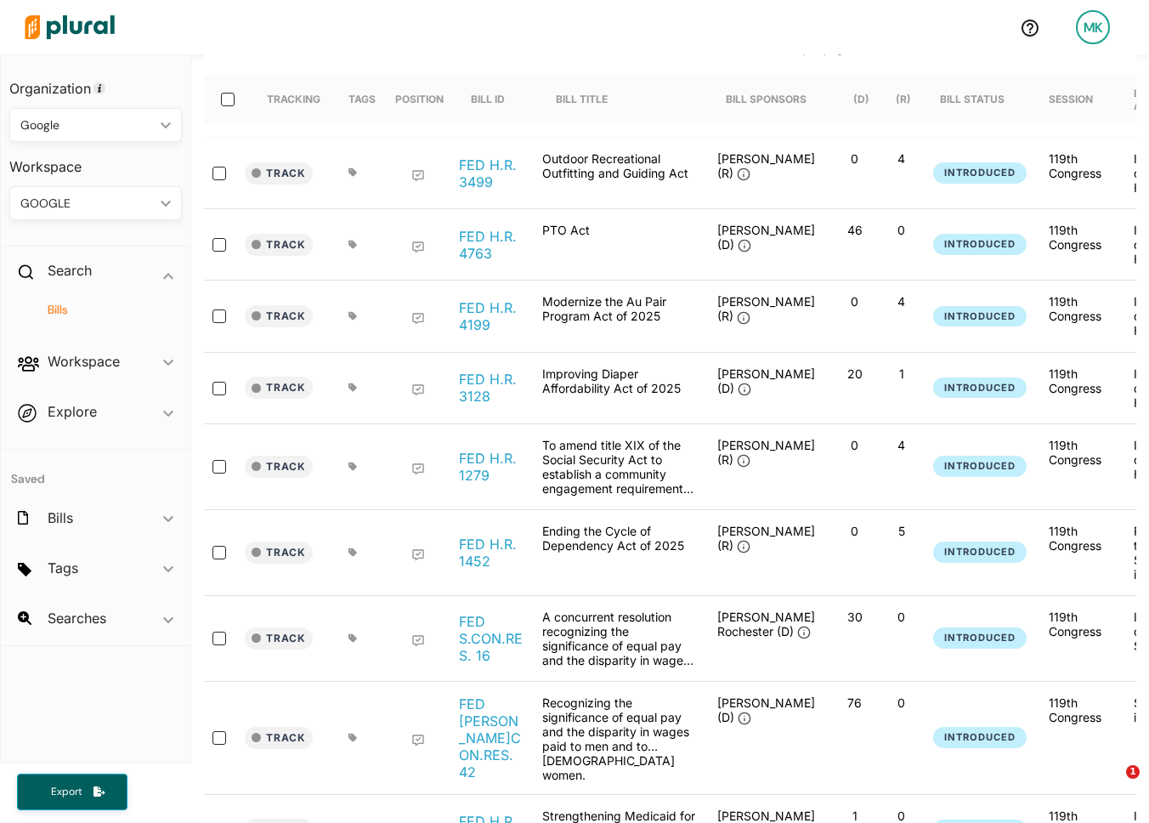
scroll to position [171, 0]
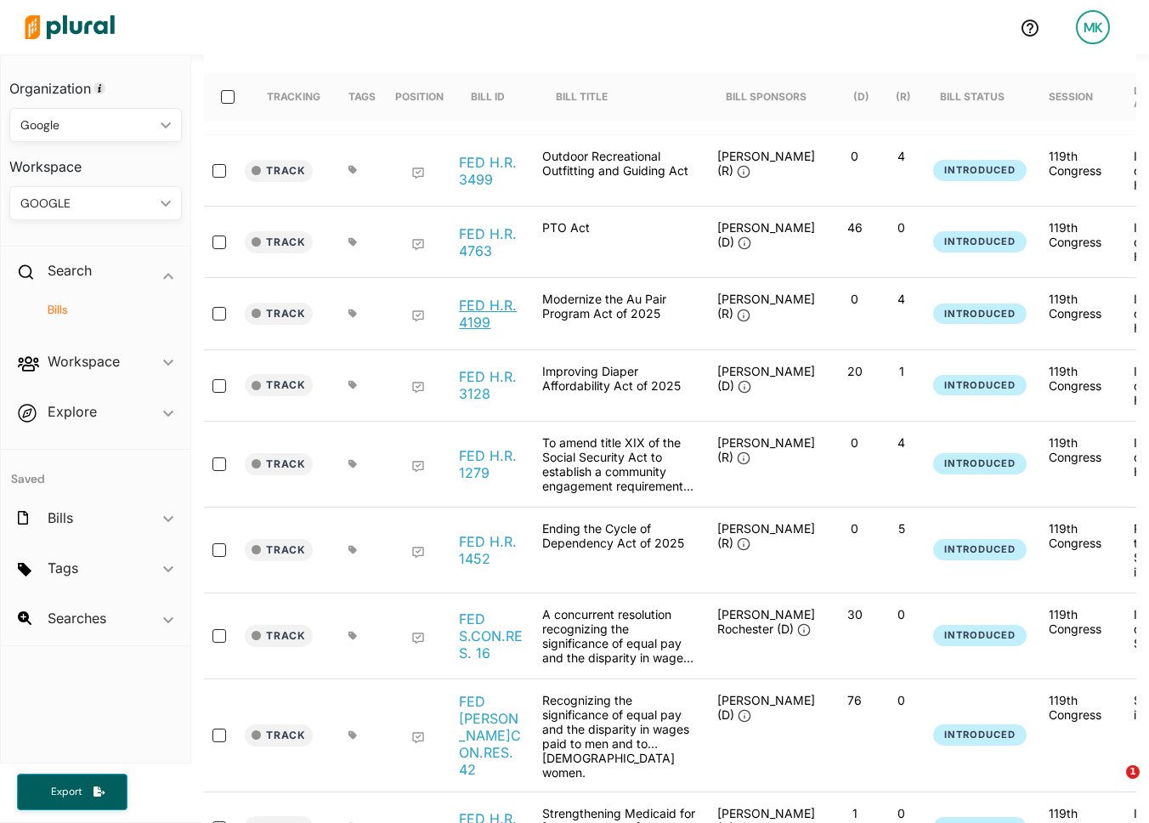
click at [484, 318] on link "FED H.R. 4199" at bounding box center [491, 314] width 65 height 34
click at [484, 390] on link "FED H.R. 3128" at bounding box center [491, 385] width 65 height 34
click at [471, 481] on link "FED H.R. 1279" at bounding box center [491, 464] width 65 height 34
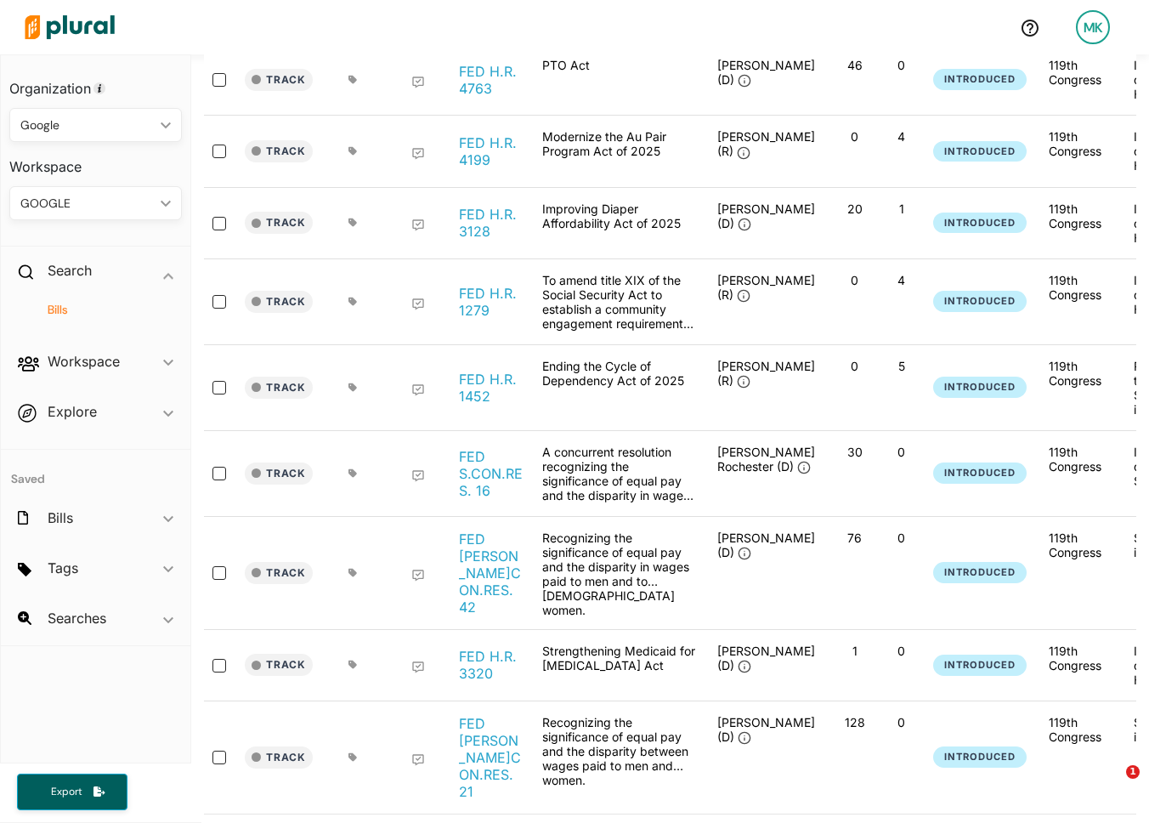
scroll to position [337, 0]
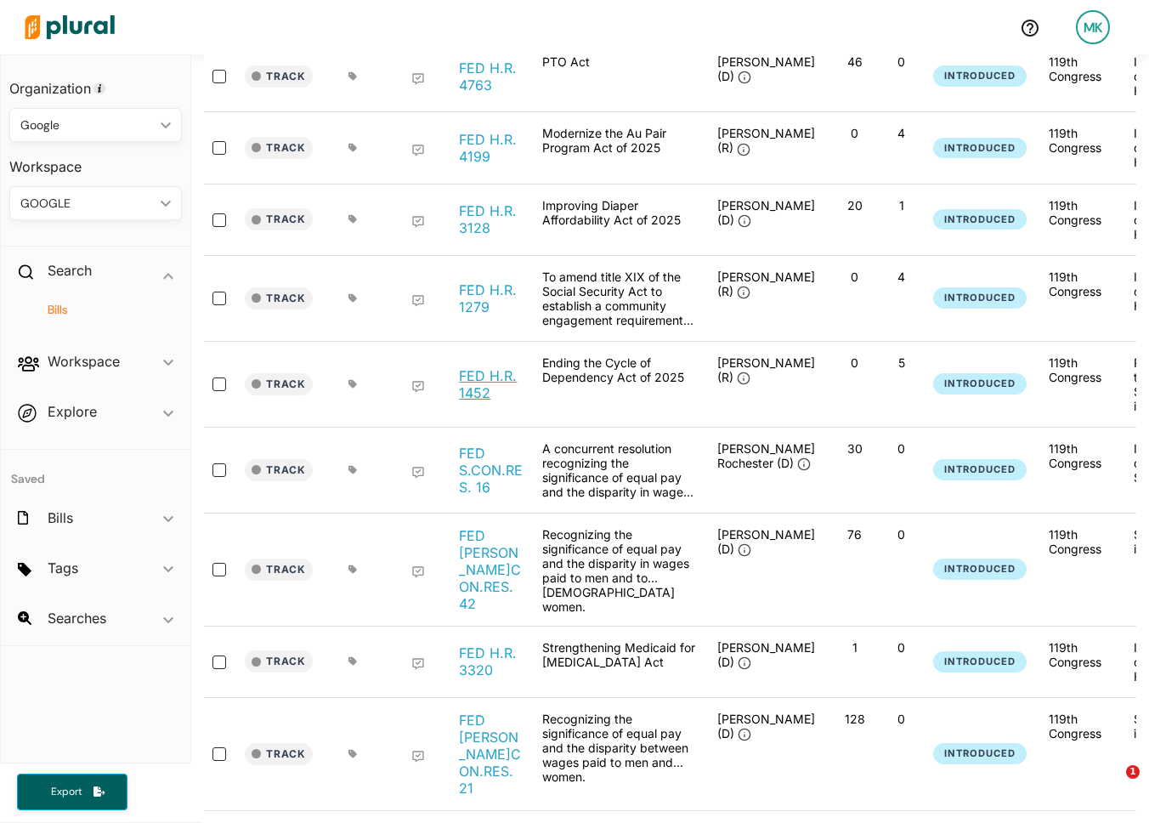
click at [495, 399] on link "FED H.R. 1452" at bounding box center [491, 384] width 65 height 34
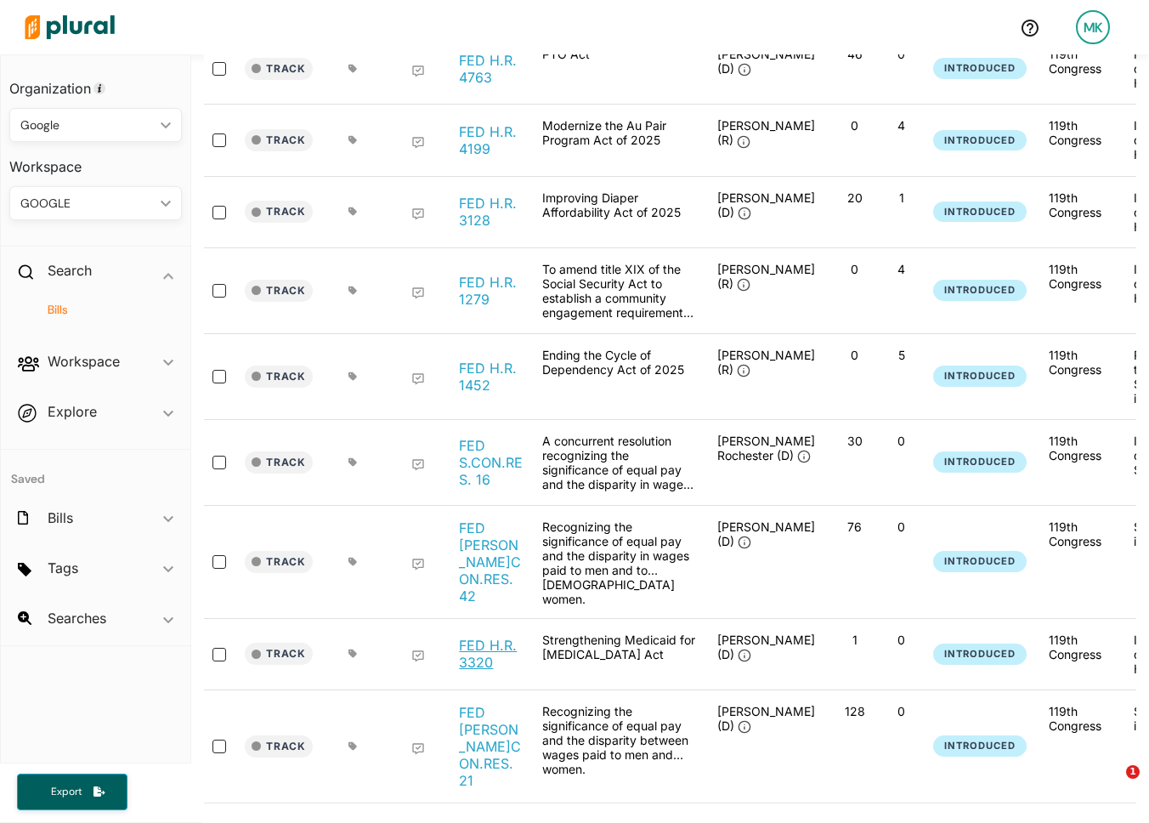
click at [478, 637] on link "FED H.R. 3320" at bounding box center [491, 654] width 65 height 34
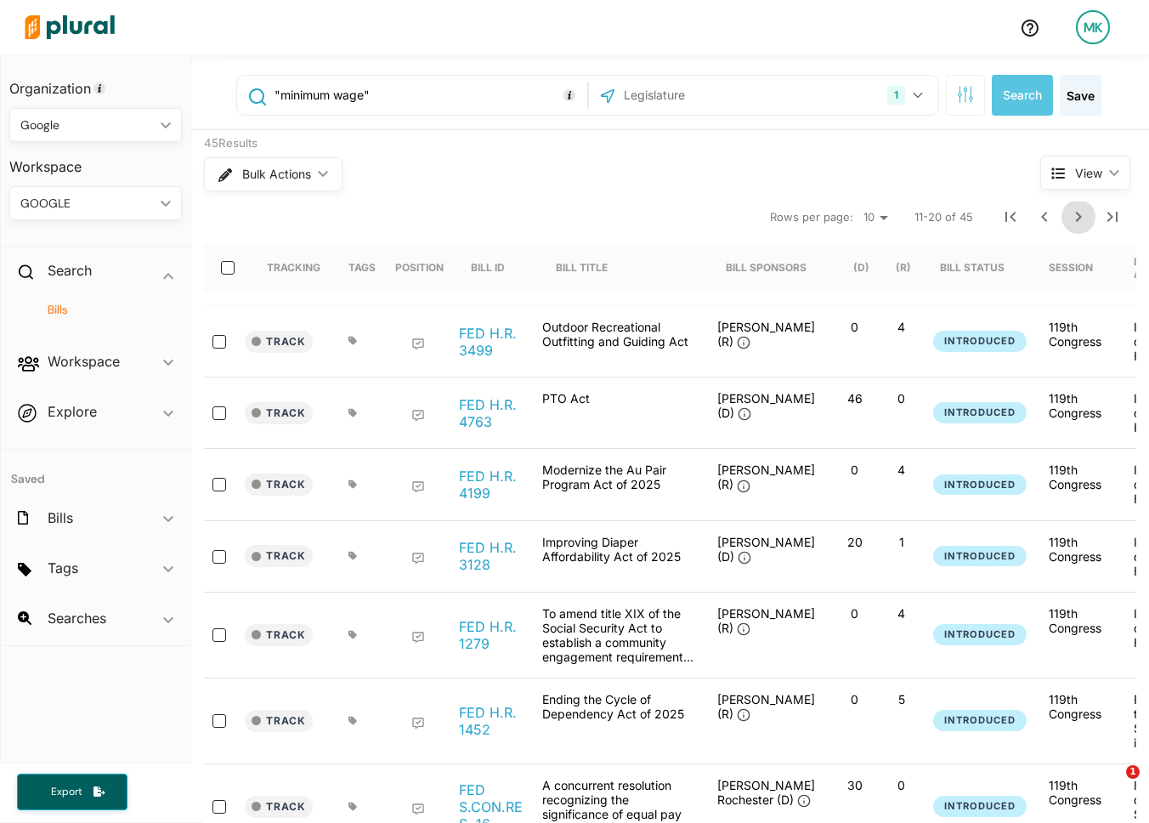
click at [1084, 211] on icon "Next Page" at bounding box center [1078, 217] width 20 height 20
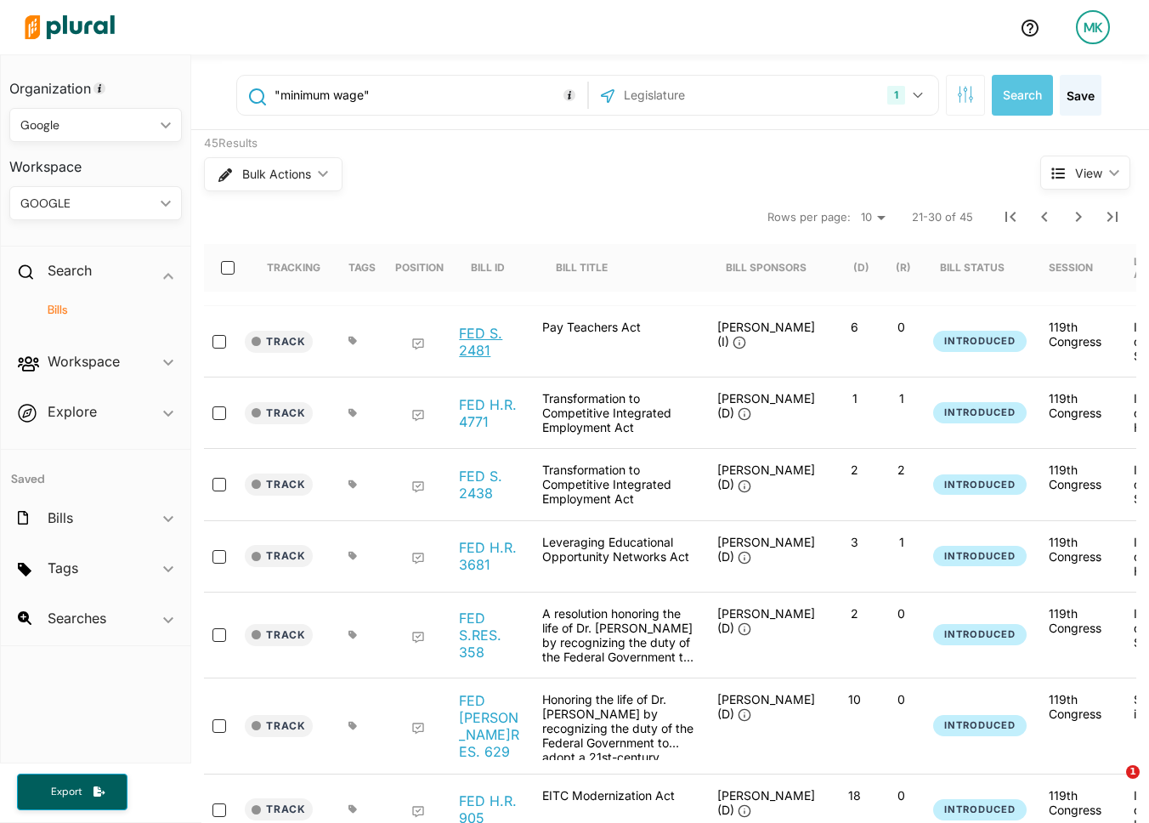
click at [495, 336] on link "FED S. 2481" at bounding box center [491, 342] width 65 height 34
click at [473, 412] on link "FED H.R. 4771" at bounding box center [491, 413] width 65 height 34
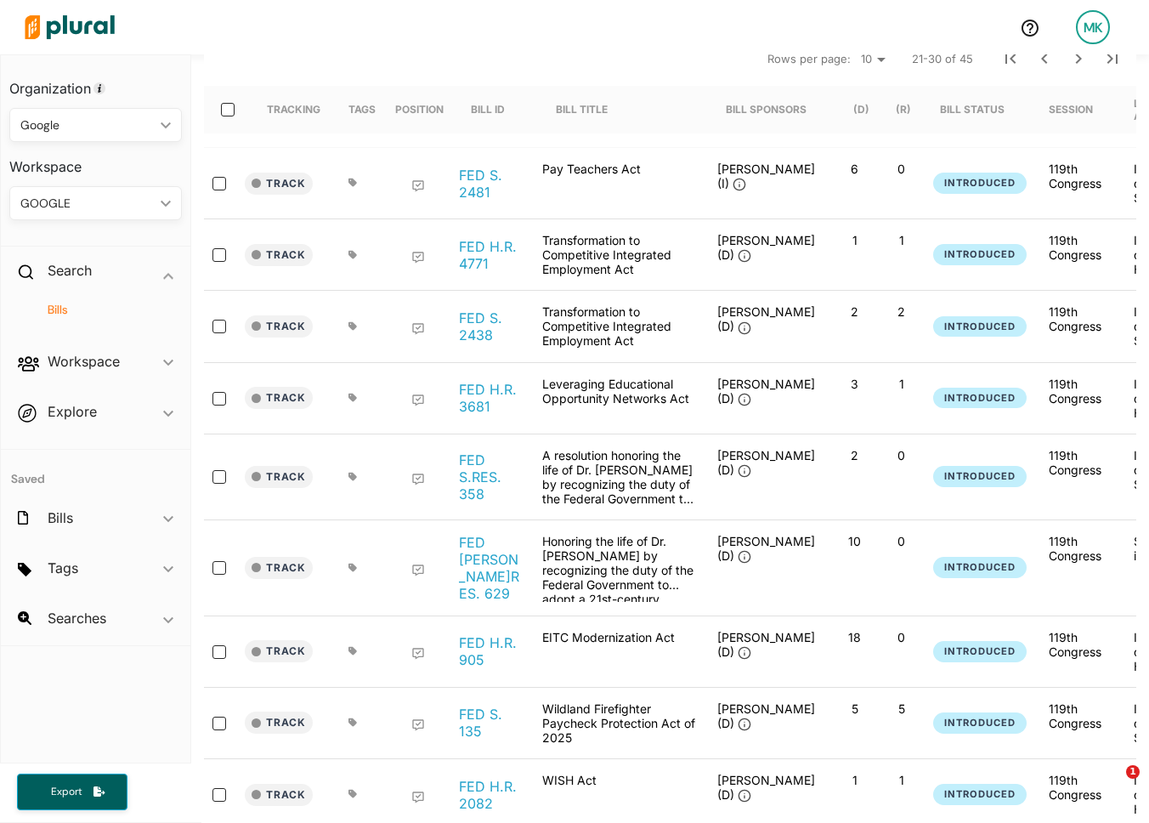
scroll to position [302, 0]
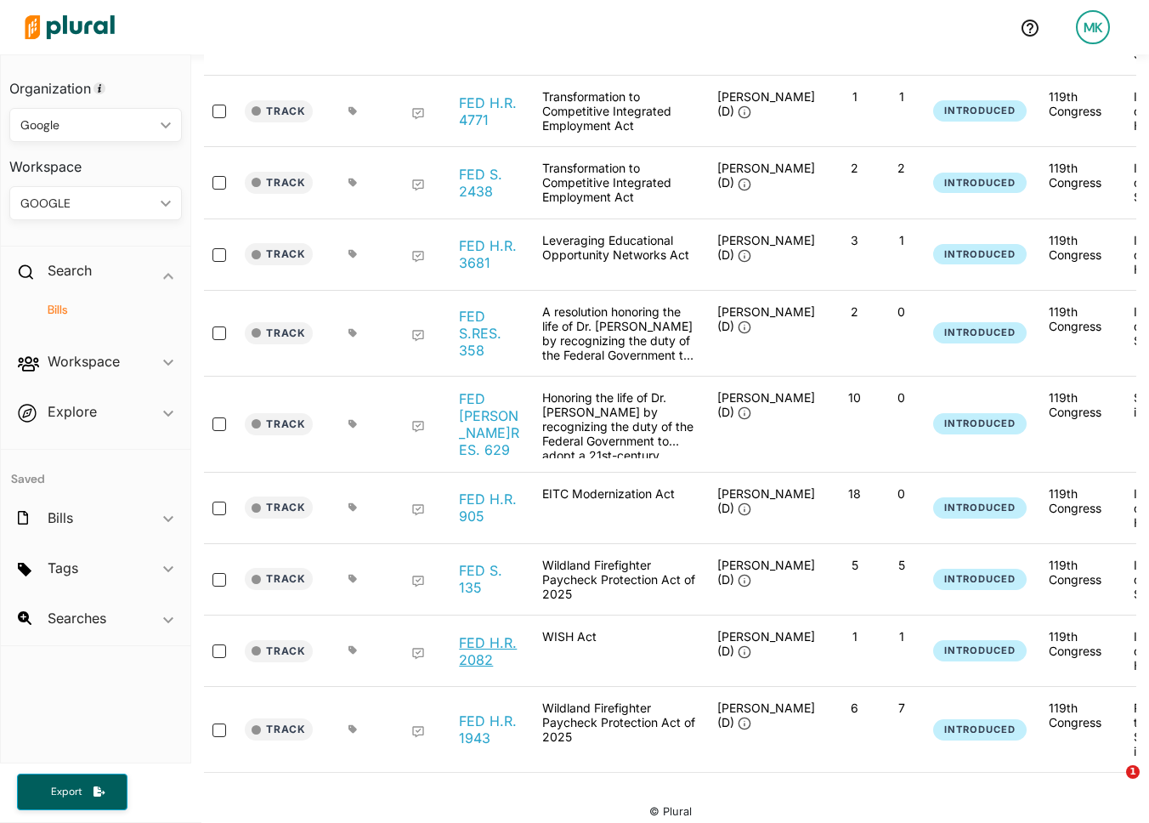
click at [483, 641] on link "FED H.R. 2082" at bounding box center [491, 651] width 65 height 34
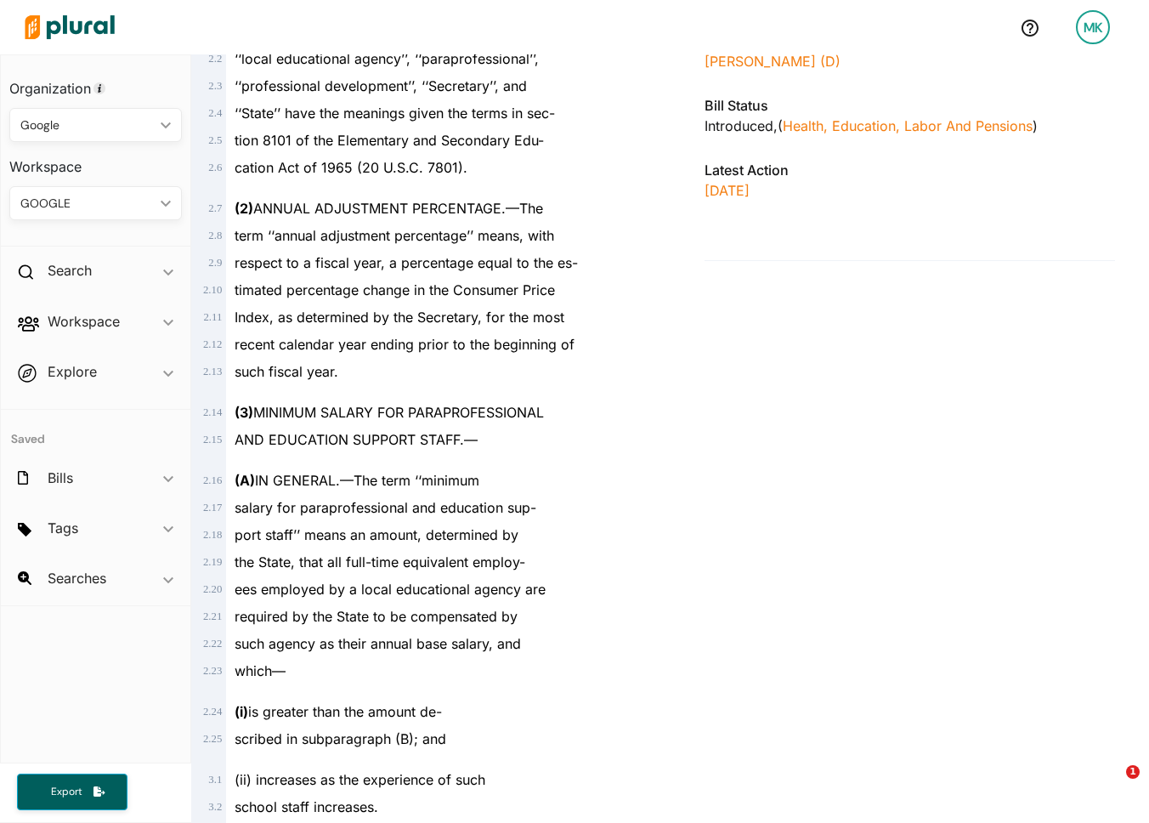
scroll to position [608, 0]
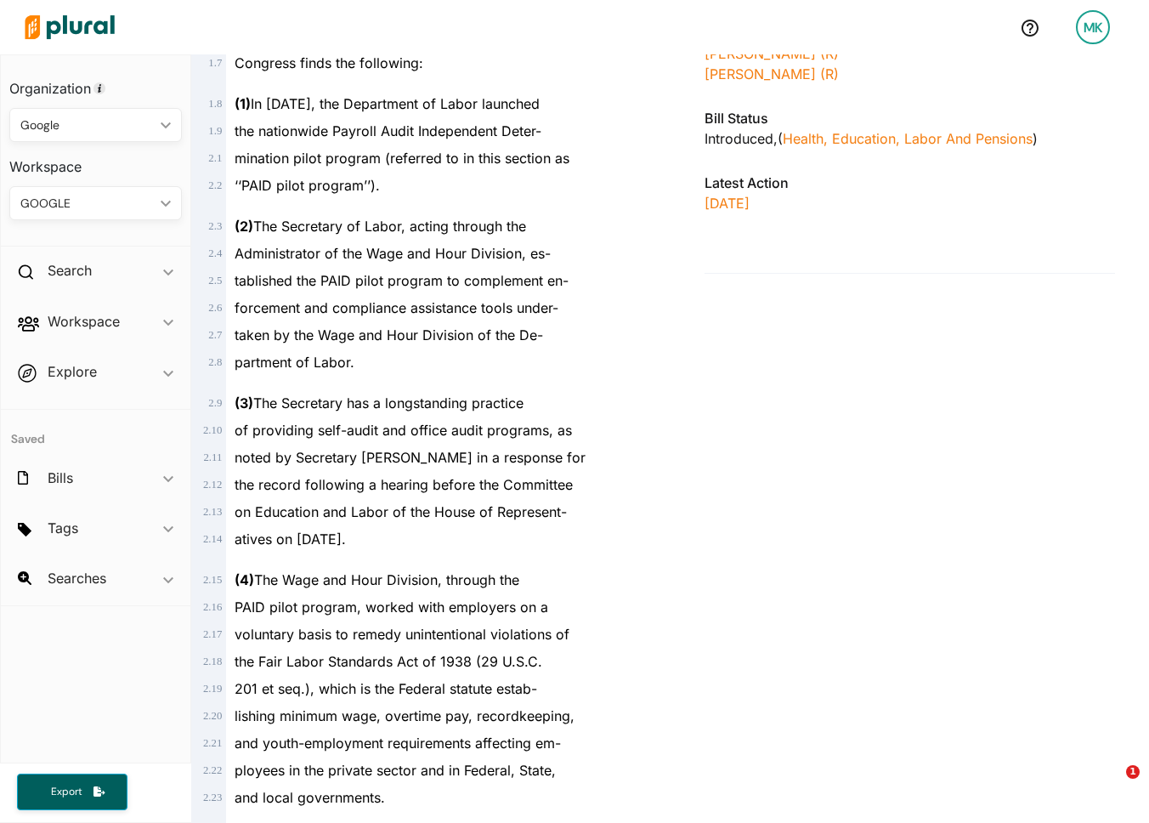
scroll to position [494, 0]
click at [444, 346] on div "taken by the Wage and Hour Division of the De-" at bounding box center [438, 333] width 424 height 27
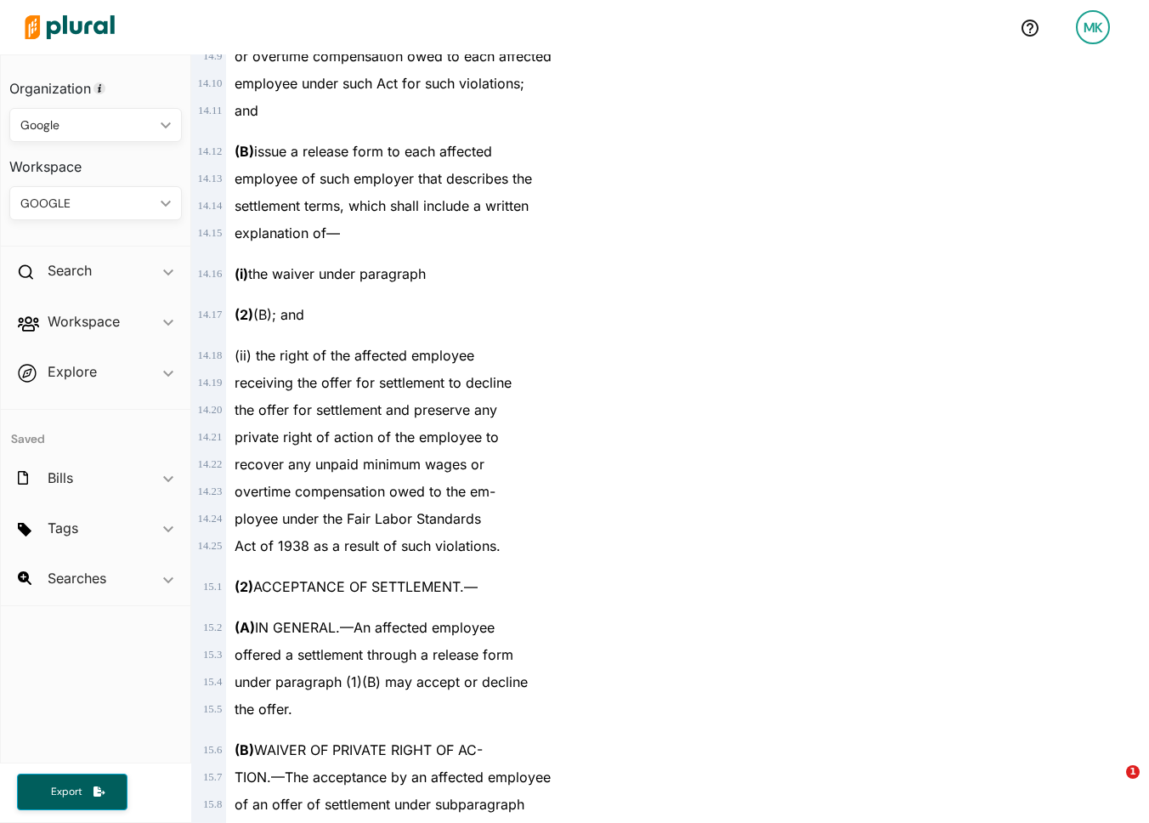
scroll to position [10225, 0]
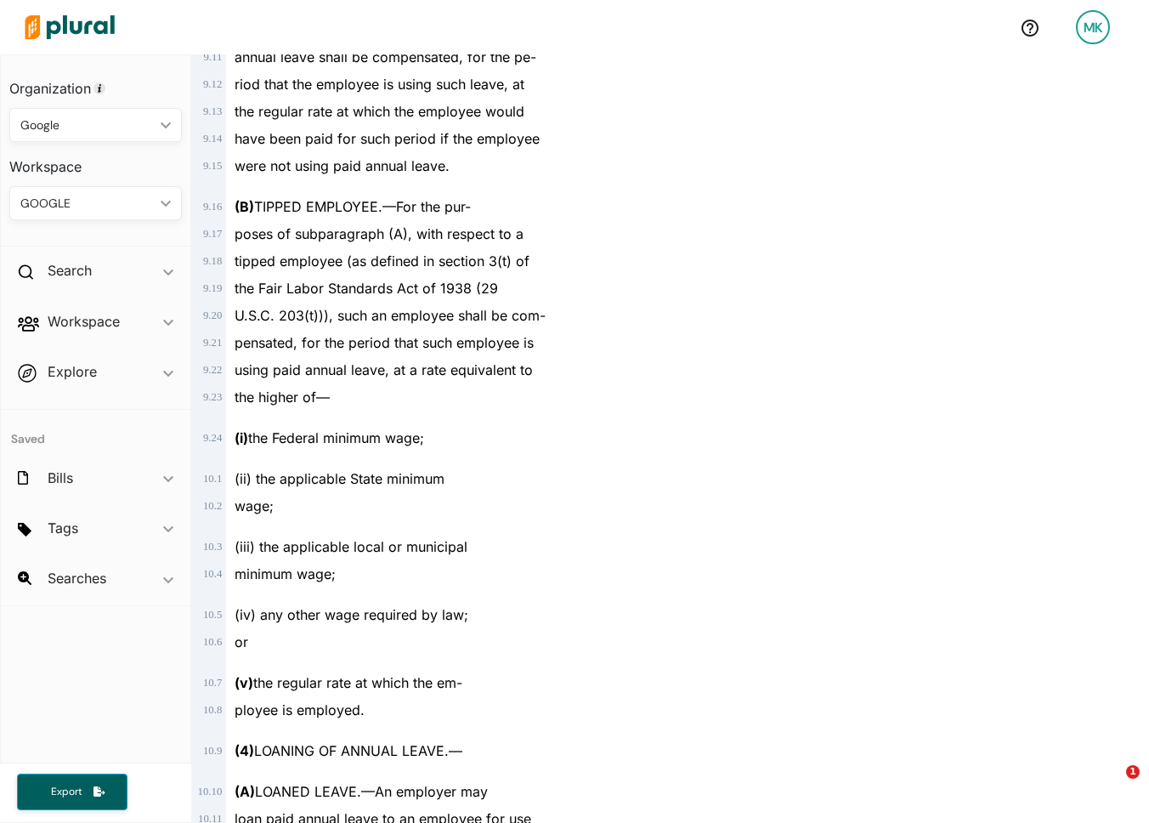
scroll to position [5397, 0]
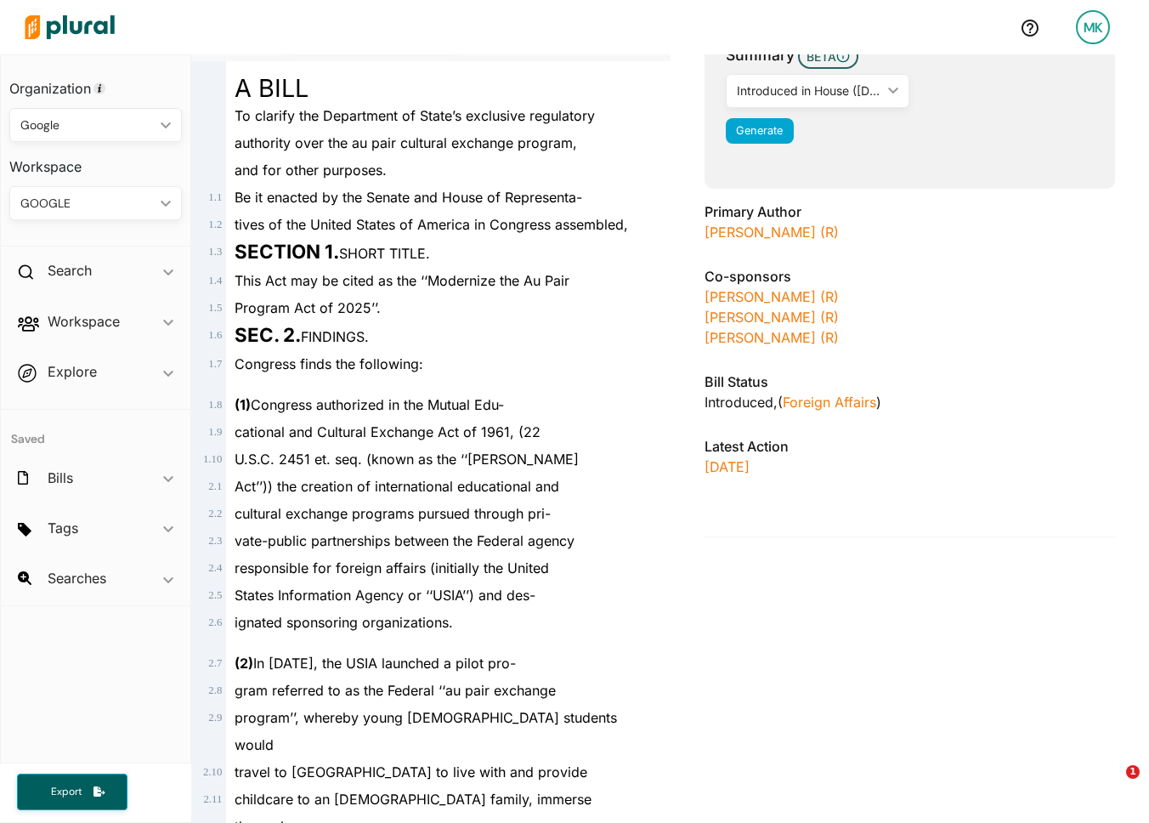
scroll to position [759, 0]
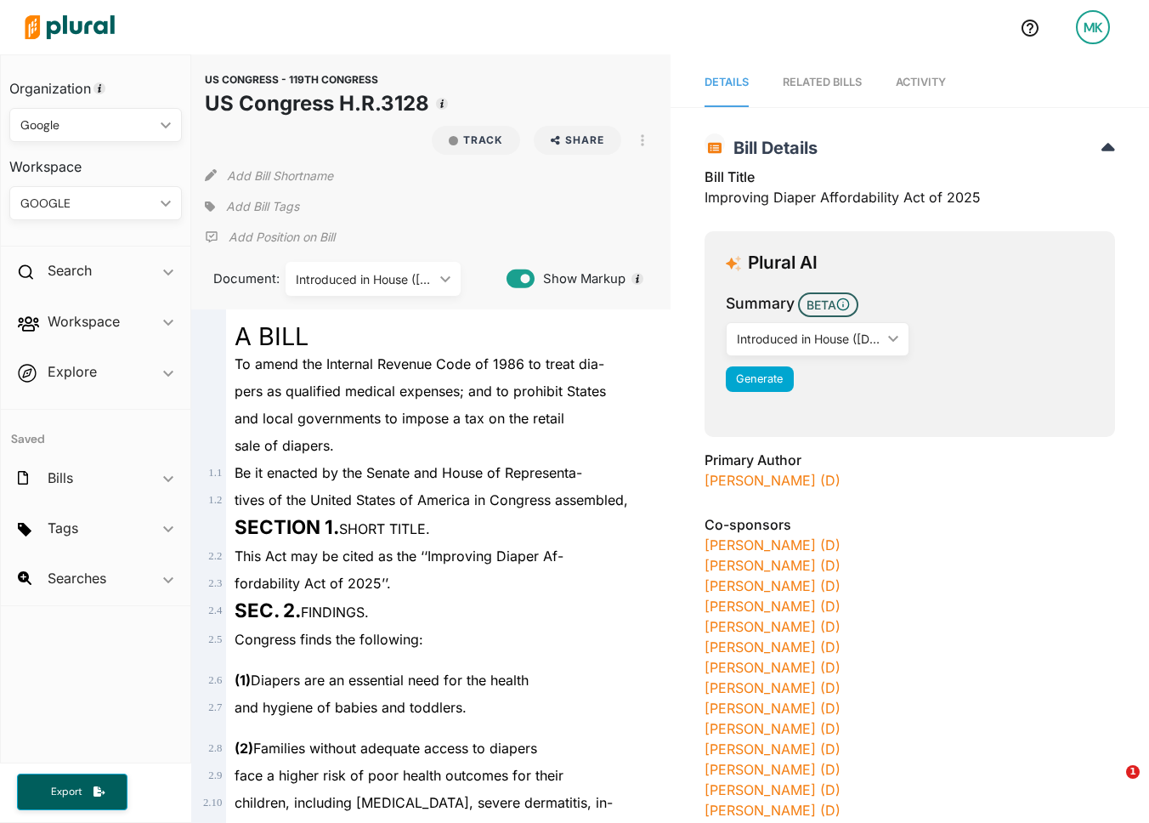
scroll to position [1262, 0]
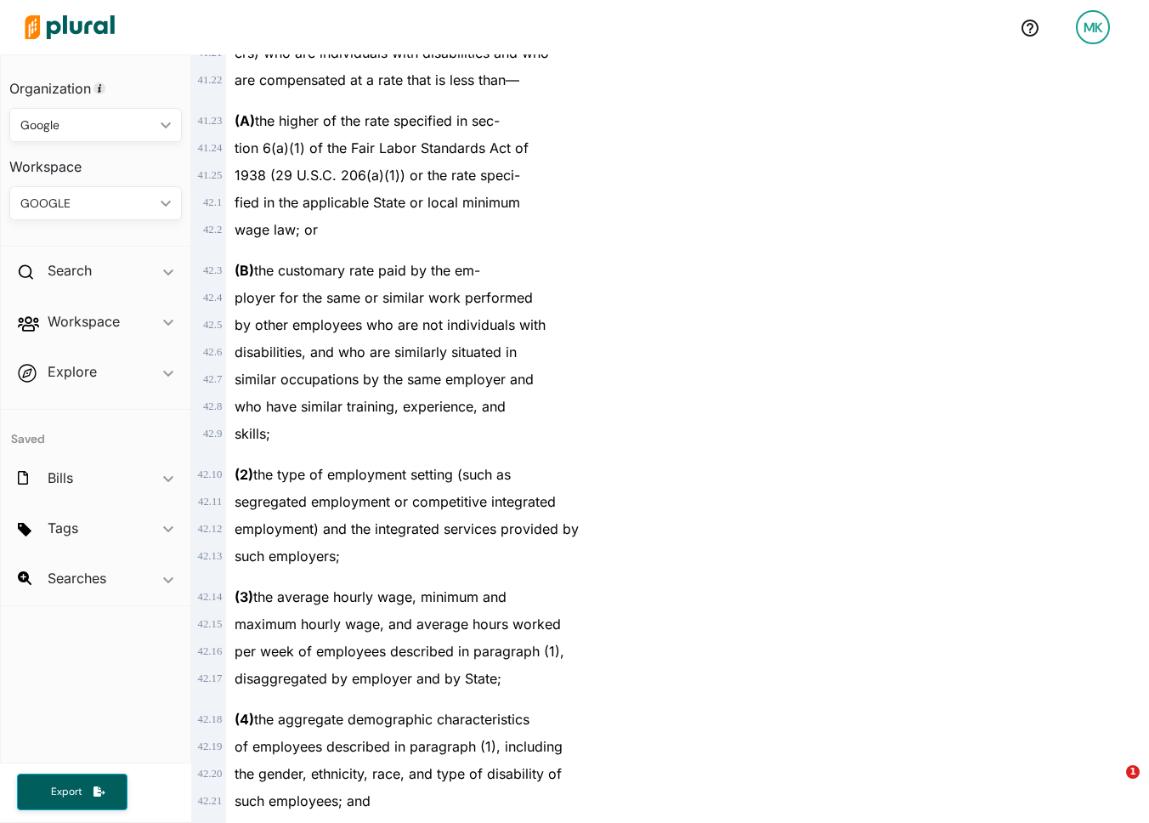
scroll to position [31808, 0]
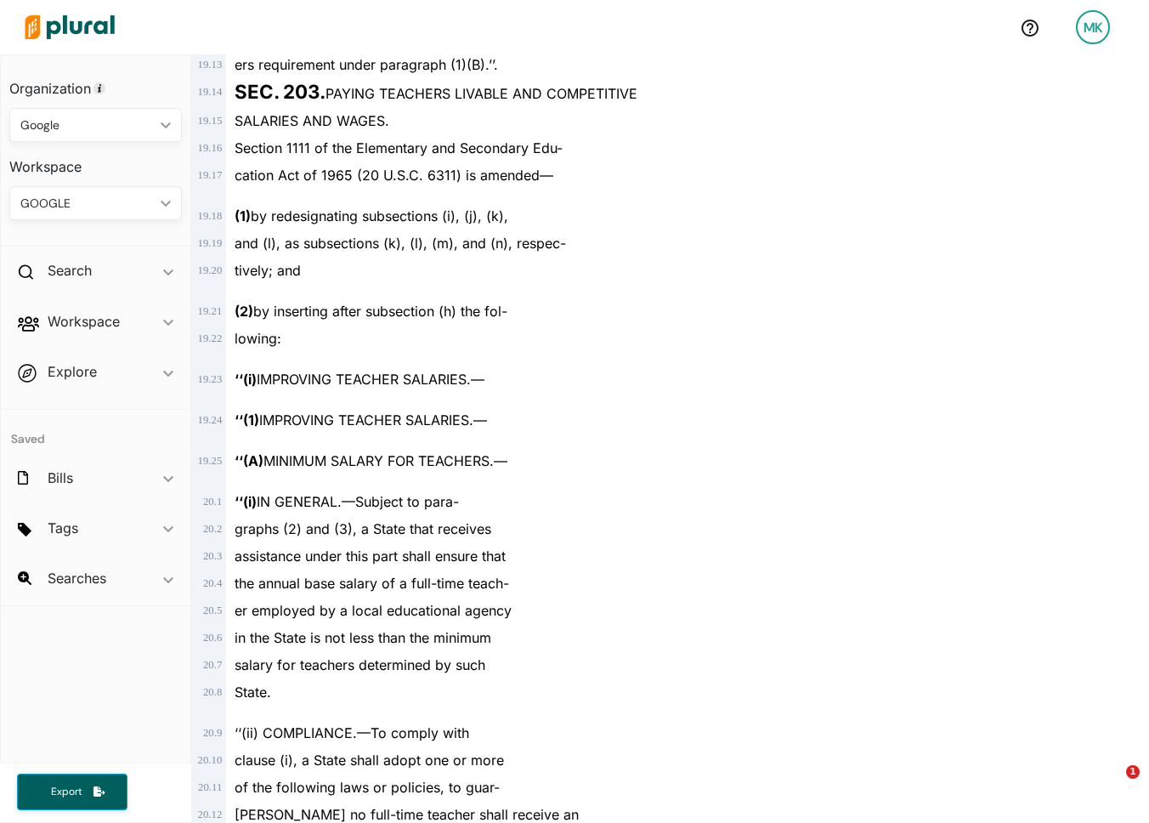
scroll to position [15030, 0]
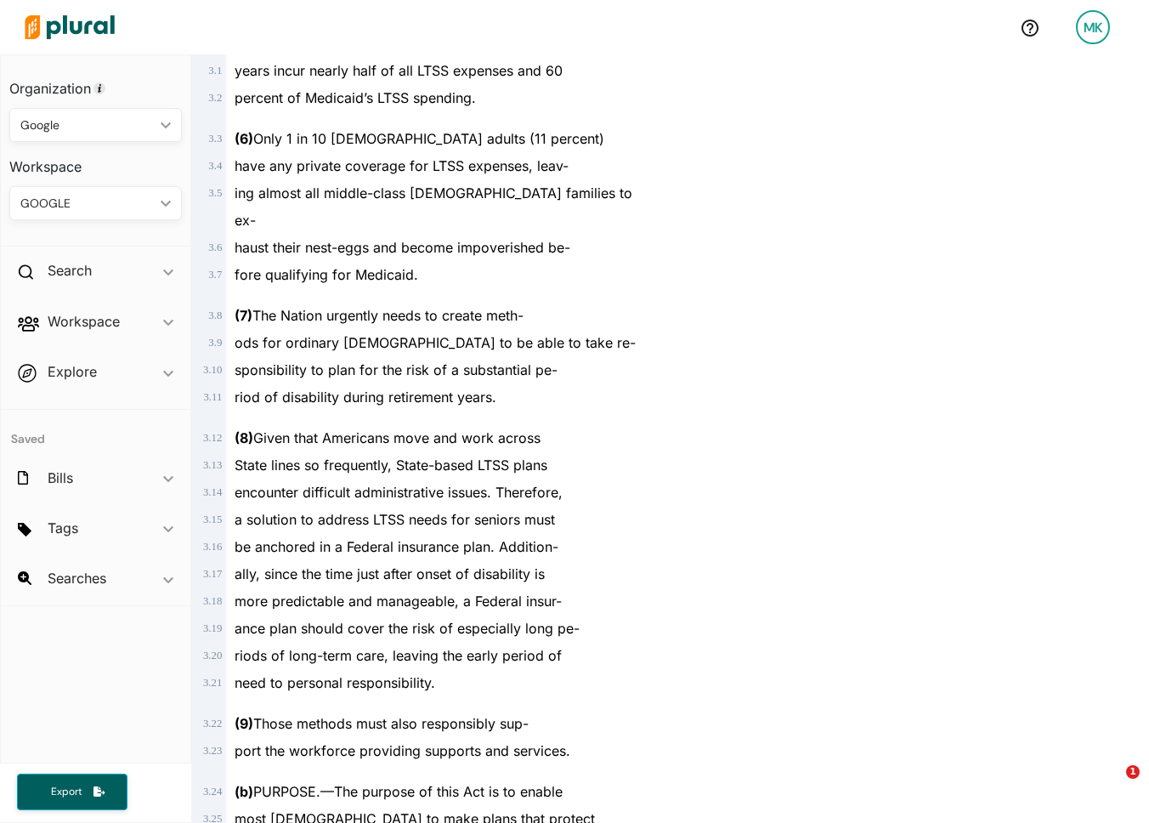
scroll to position [6855, 0]
